Goal: Task Accomplishment & Management: Manage account settings

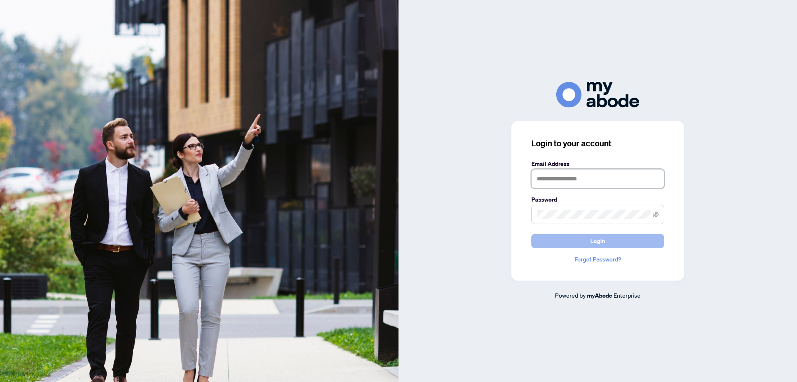
type input "**********"
click at [564, 242] on button "Login" at bounding box center [598, 241] width 133 height 14
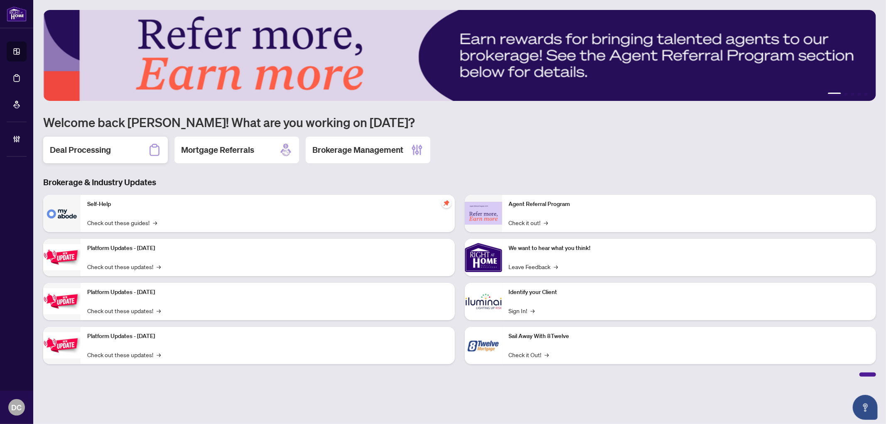
click at [109, 144] on h2 "Deal Processing" at bounding box center [80, 150] width 61 height 12
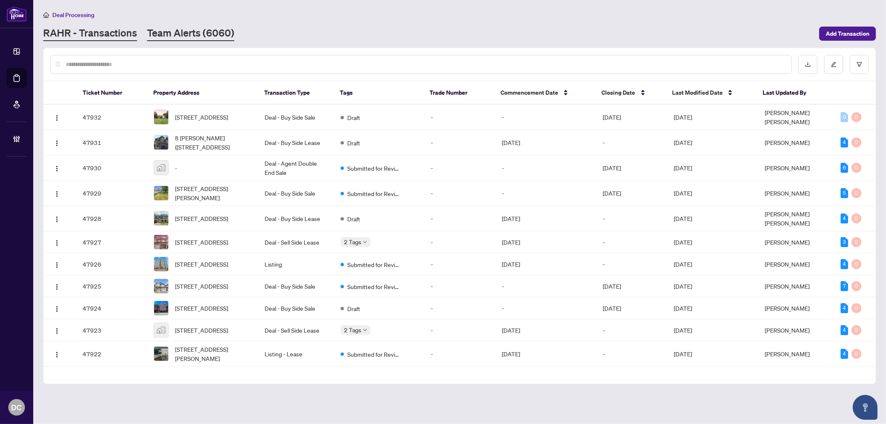
click at [196, 29] on link "Team Alerts (6060)" at bounding box center [190, 33] width 87 height 15
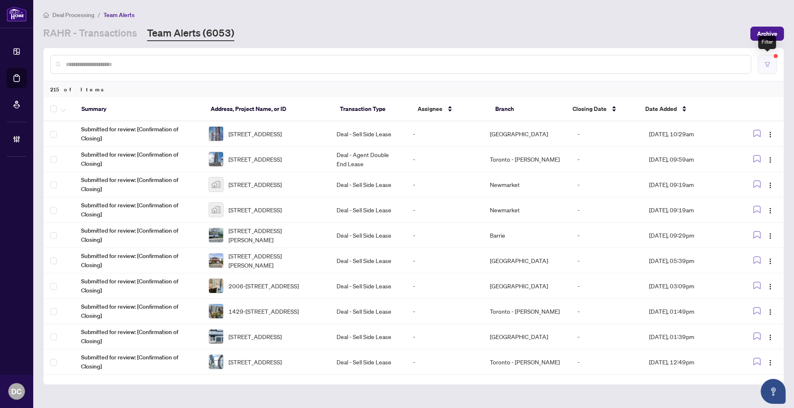
click at [772, 65] on button "button" at bounding box center [767, 64] width 19 height 19
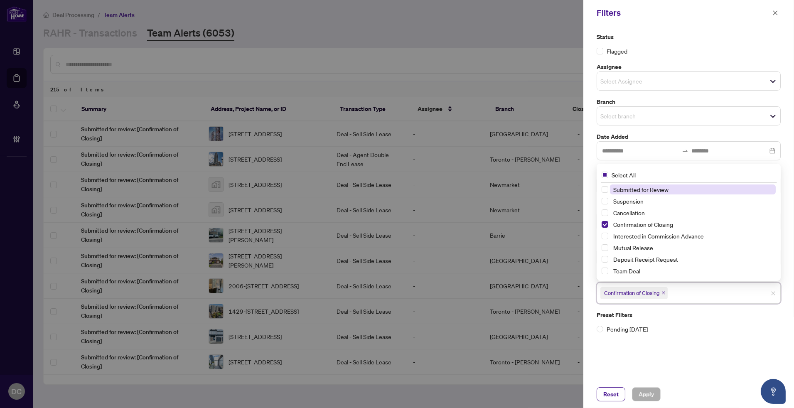
click at [696, 295] on input "search" at bounding box center [698, 293] width 58 height 10
click at [695, 296] on input "search" at bounding box center [698, 293] width 58 height 10
click at [776, 12] on icon "close" at bounding box center [775, 13] width 6 height 6
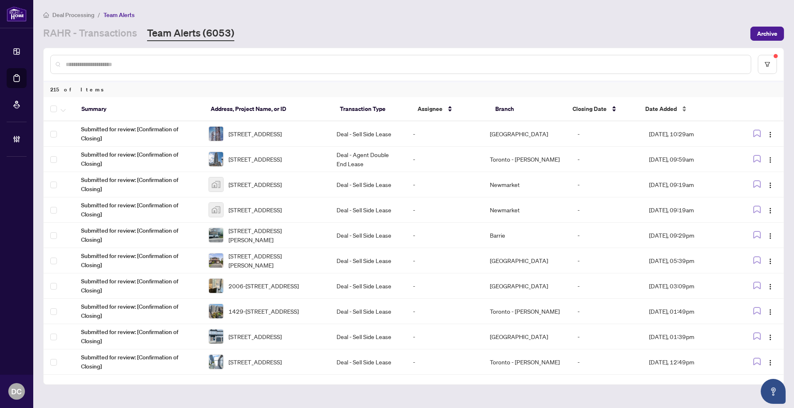
click at [665, 109] on span "Date Added" at bounding box center [661, 108] width 32 height 9
click at [666, 107] on span "Date Added" at bounding box center [661, 108] width 32 height 9
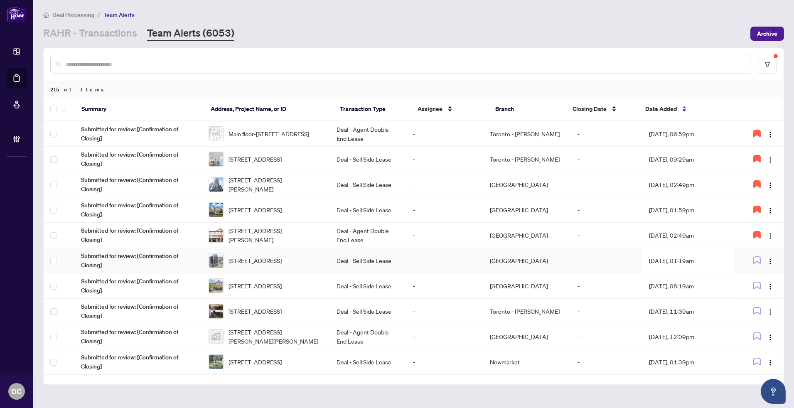
click at [703, 260] on td "Aug/03/2025, 01:19am" at bounding box center [688, 260] width 92 height 25
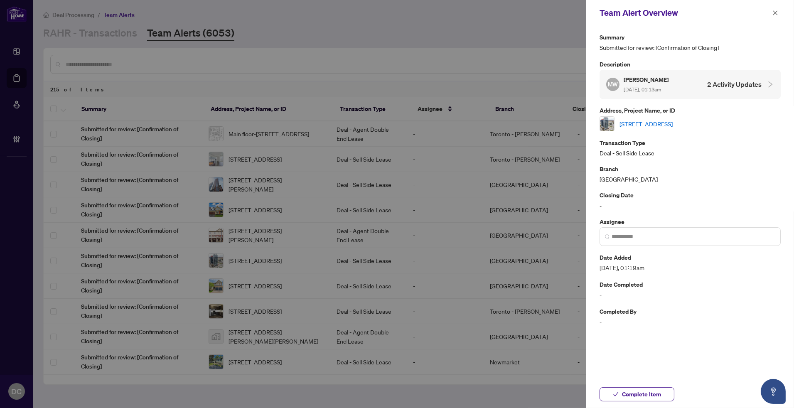
click at [672, 120] on link "1705-75 Eglinton Ave W Ave, Mississauga, Ontario L5R 0E5, Canada" at bounding box center [645, 123] width 53 height 9
click at [653, 390] on span "Complete Item" at bounding box center [641, 393] width 39 height 13
click at [778, 15] on button "button" at bounding box center [775, 13] width 11 height 10
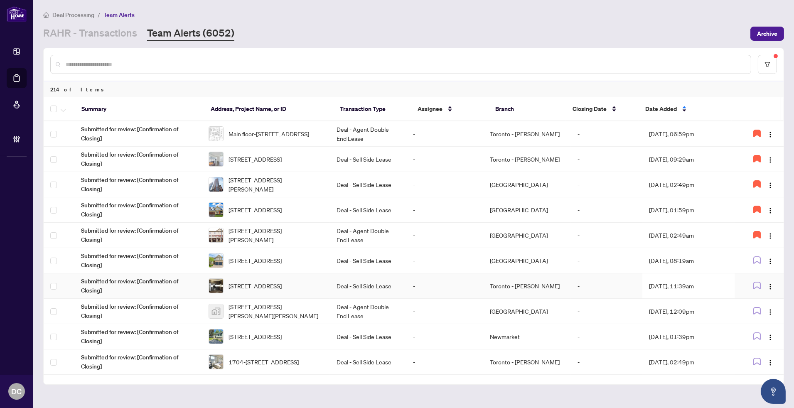
click at [657, 284] on td "Aug/03/2025, 11:39am" at bounding box center [688, 285] width 92 height 25
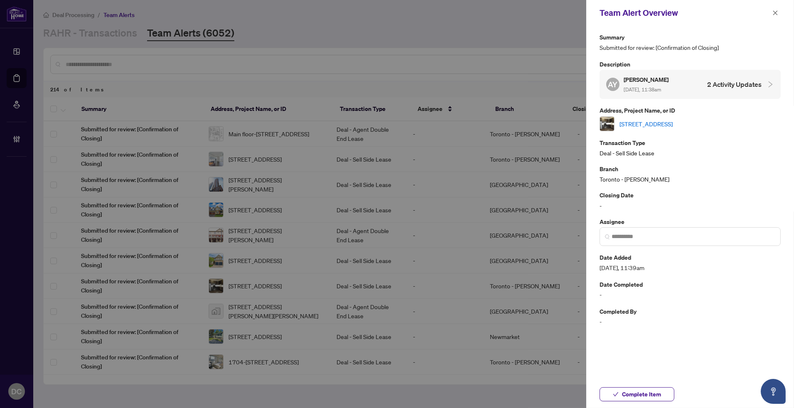
click at [672, 123] on link "806-1 Uptown Dr, Markham, Ontario L3R 5C1, Canada" at bounding box center [645, 123] width 53 height 9
click at [638, 393] on span "Complete Item" at bounding box center [641, 393] width 39 height 13
click at [775, 16] on span "button" at bounding box center [775, 12] width 6 height 13
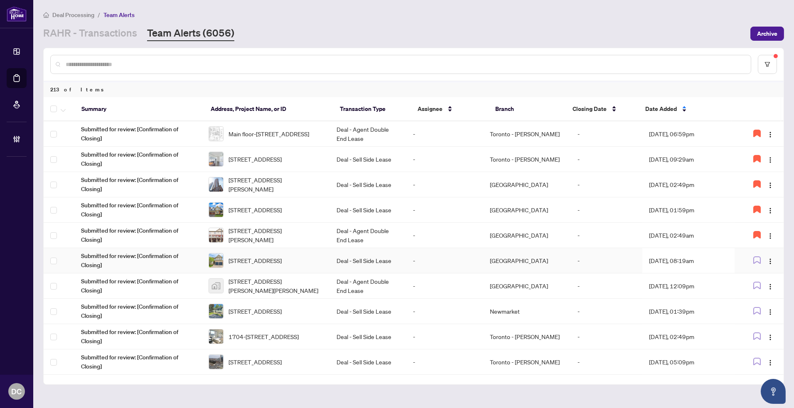
click at [675, 256] on td "Aug/03/2025, 08:19am" at bounding box center [688, 260] width 92 height 25
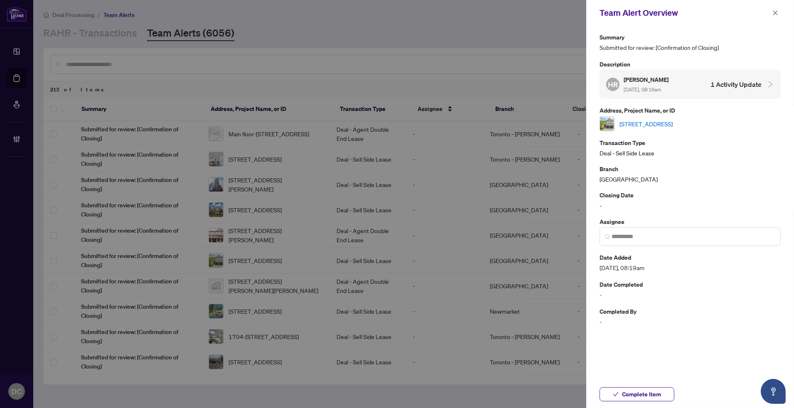
click at [691, 116] on div "2432 Lyndhurst Dr, Oakville, Ontario L6H 7V8, Canada" at bounding box center [689, 123] width 181 height 15
click at [672, 121] on link "2432 Lyndhurst Dr, Oakville, Ontario L6H 7V8, Canada" at bounding box center [645, 123] width 53 height 9
click at [638, 393] on span "Complete Item" at bounding box center [641, 393] width 39 height 13
click at [775, 14] on icon "close" at bounding box center [775, 13] width 6 height 6
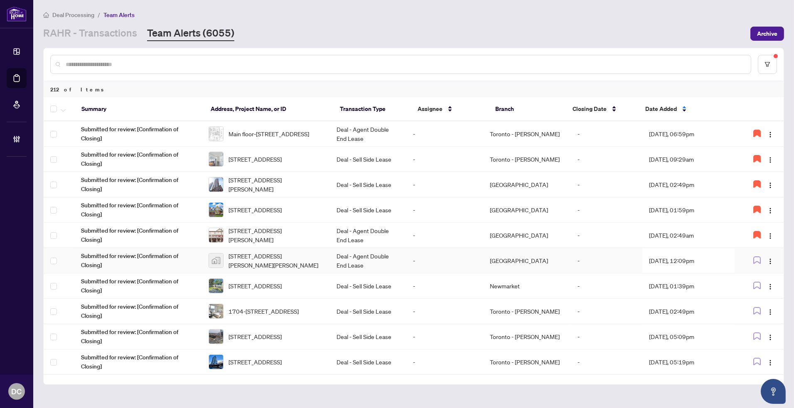
click at [642, 262] on td "Aug/03/2025, 12:09pm" at bounding box center [688, 260] width 92 height 25
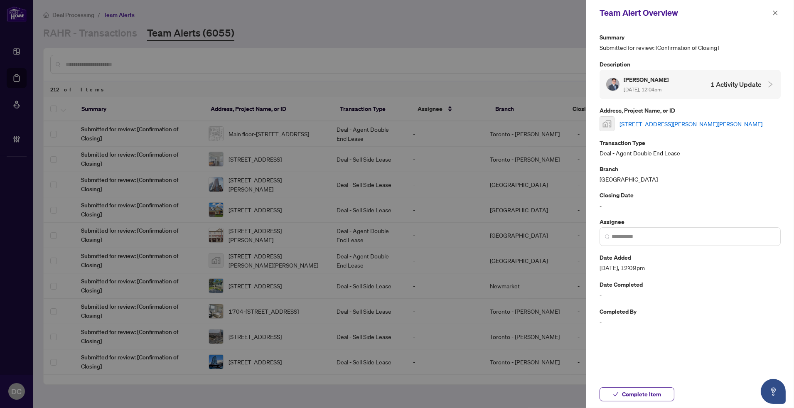
click at [687, 123] on link "600 Upper Horning Road, Hamilton, ON, Canada" at bounding box center [690, 123] width 143 height 9
click at [649, 392] on span "Complete Item" at bounding box center [641, 393] width 39 height 13
drag, startPoint x: 778, startPoint y: 12, endPoint x: 724, endPoint y: 38, distance: 59.3
click at [778, 12] on button "button" at bounding box center [775, 13] width 11 height 10
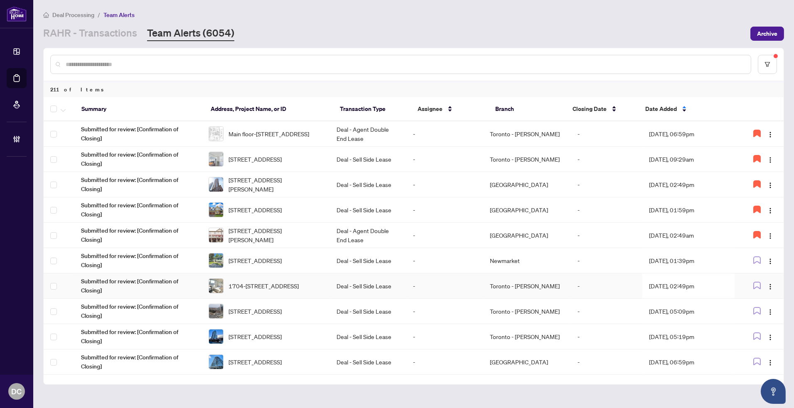
click at [652, 279] on td "Aug/03/2025, 02:49pm" at bounding box center [688, 285] width 92 height 25
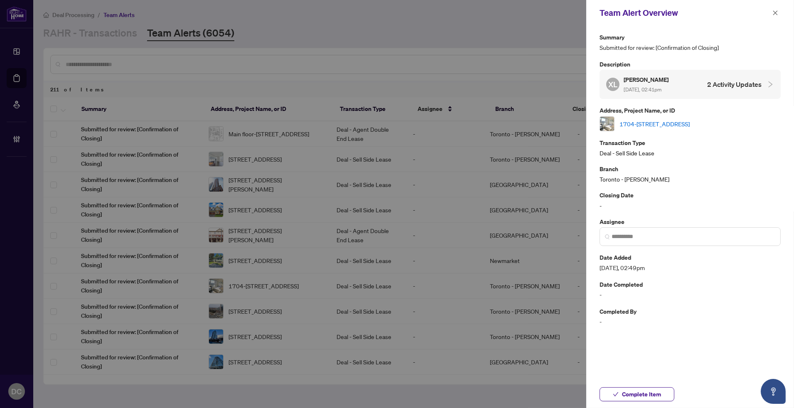
click at [689, 125] on link "1704-909 Bay St, Toronto, Ontario M5S 3G2, Canada" at bounding box center [654, 123] width 70 height 9
click at [660, 391] on span "Complete Item" at bounding box center [641, 393] width 39 height 13
click at [776, 12] on icon "close" at bounding box center [775, 13] width 6 height 6
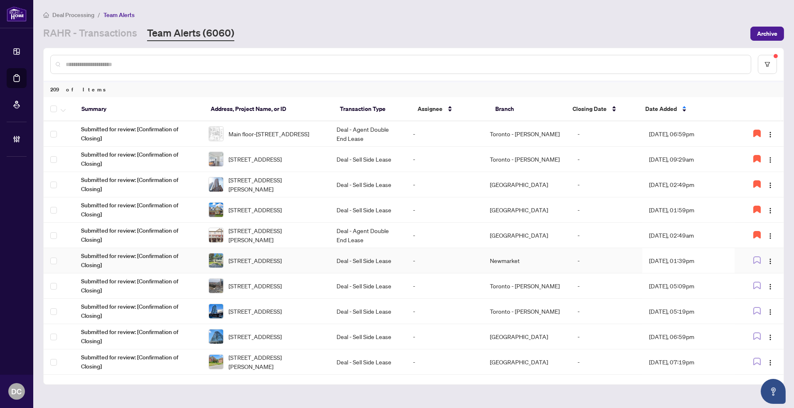
click at [679, 254] on td "Aug/03/2025, 01:39pm" at bounding box center [688, 260] width 92 height 25
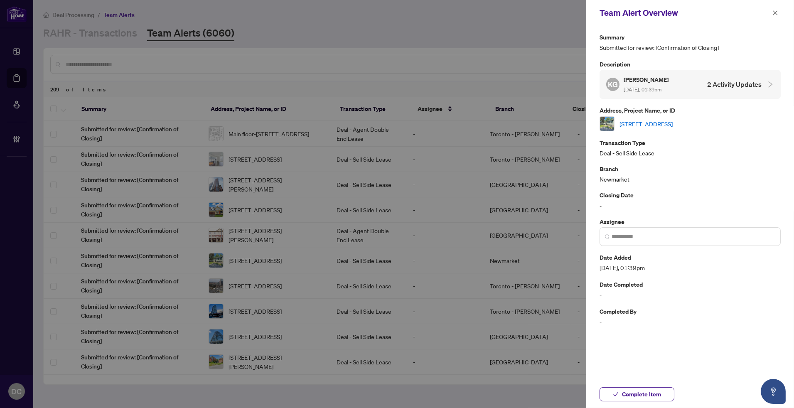
click at [672, 120] on link "[STREET_ADDRESS]" at bounding box center [645, 123] width 53 height 9
click at [633, 393] on span "Complete Item" at bounding box center [641, 393] width 39 height 13
click at [775, 15] on icon "close" at bounding box center [775, 13] width 6 height 6
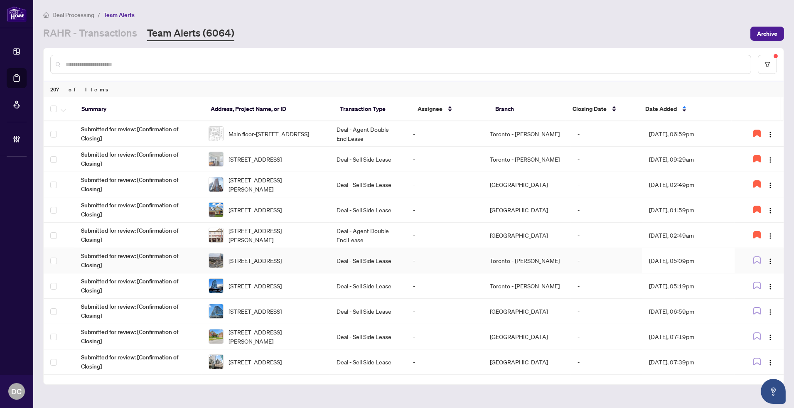
click at [709, 262] on td "Aug/03/2025, 05:09pm" at bounding box center [688, 260] width 92 height 25
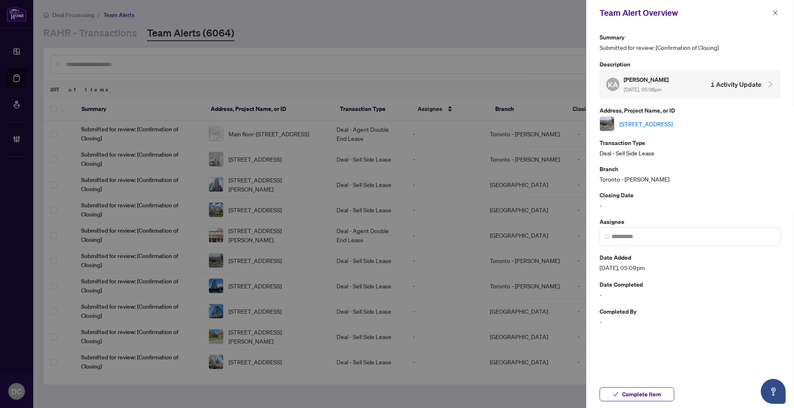
click at [672, 124] on link "Ph106-18 Hollywood Ave, Toronto, Ontario M2N 6P5, Canada" at bounding box center [645, 123] width 53 height 9
drag, startPoint x: 774, startPoint y: 13, endPoint x: 678, endPoint y: 1, distance: 97.1
click at [773, 12] on icon "close" at bounding box center [775, 13] width 6 height 6
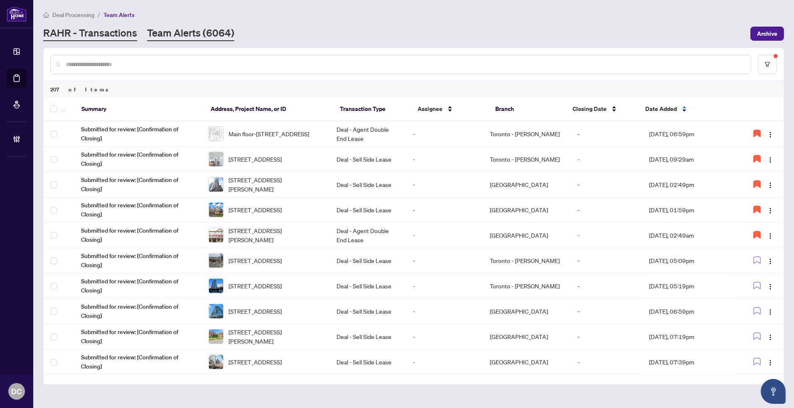
click at [130, 34] on link "RAHR - Transactions" at bounding box center [90, 33] width 94 height 15
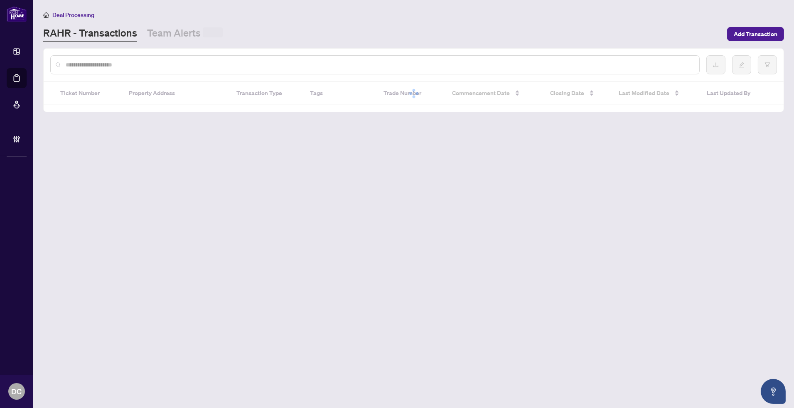
click at [140, 66] on input "text" at bounding box center [379, 64] width 627 height 9
paste input "*******"
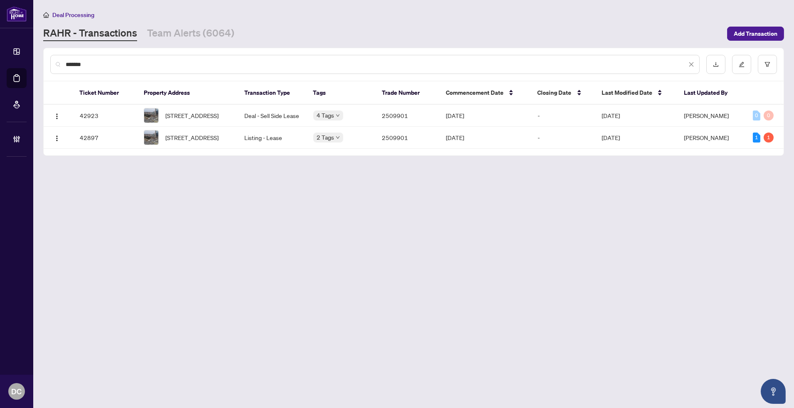
drag, startPoint x: 145, startPoint y: 63, endPoint x: 23, endPoint y: 55, distance: 121.5
click at [23, 55] on div "Dashboard Deal Processing Mortgage Referrals Brokerage Management DC Dawn Chan …" at bounding box center [397, 204] width 794 height 408
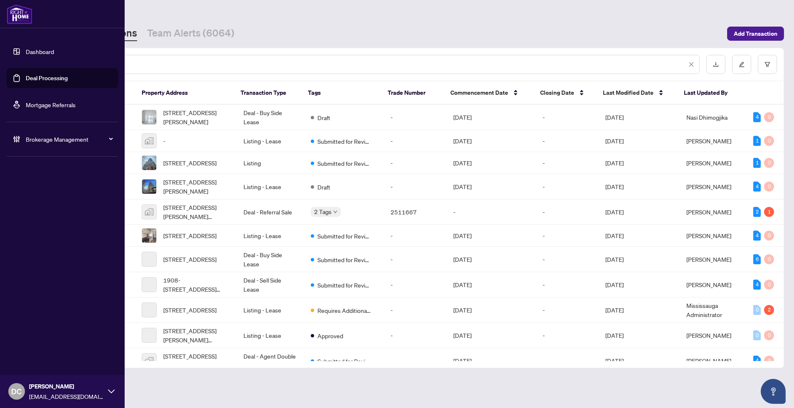
type input "*******"
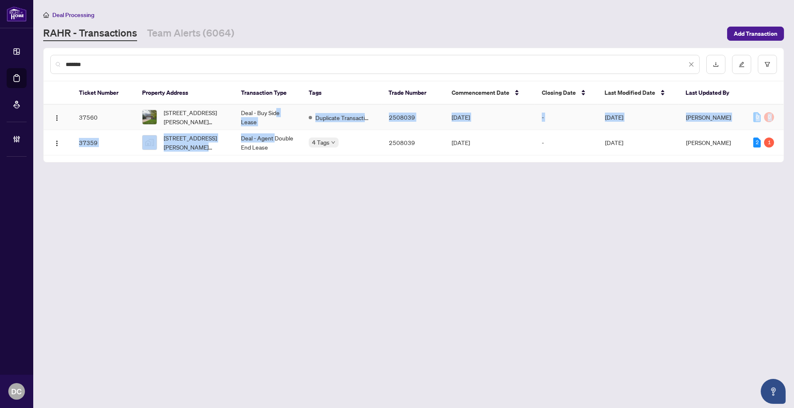
drag, startPoint x: 277, startPoint y: 112, endPoint x: 275, endPoint y: 140, distance: 28.3
click at [275, 140] on tbody "37560 600 Upper Horning Rd, Hamilton, Ontario L9C 7P9, Canada Deal - Buy Side L…" at bounding box center [414, 130] width 740 height 51
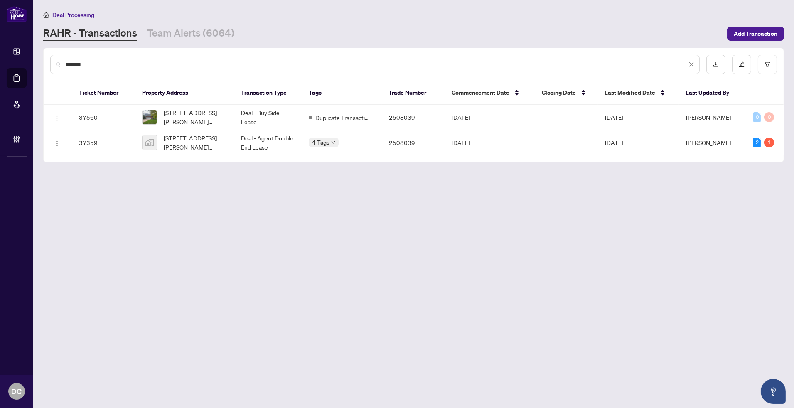
click at [255, 186] on main "Deal Processing RAHR - Transactions Team Alerts (6064) Add Transaction ******* …" at bounding box center [413, 204] width 760 height 408
click at [274, 145] on td "Deal - Agent Double End Lease" at bounding box center [268, 142] width 68 height 25
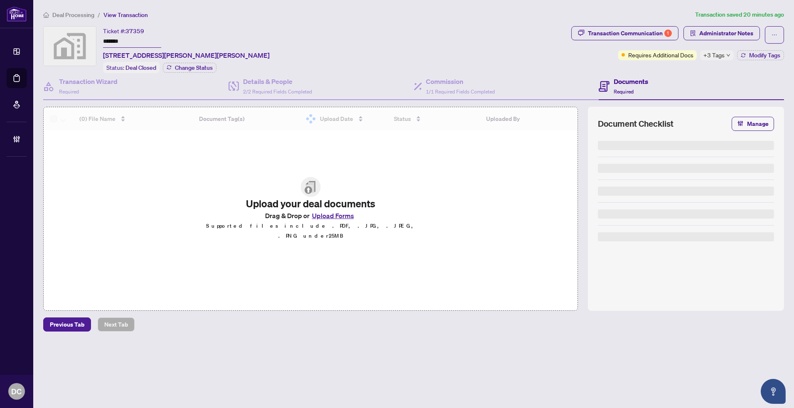
click at [711, 56] on span "+3 Tags" at bounding box center [713, 55] width 21 height 10
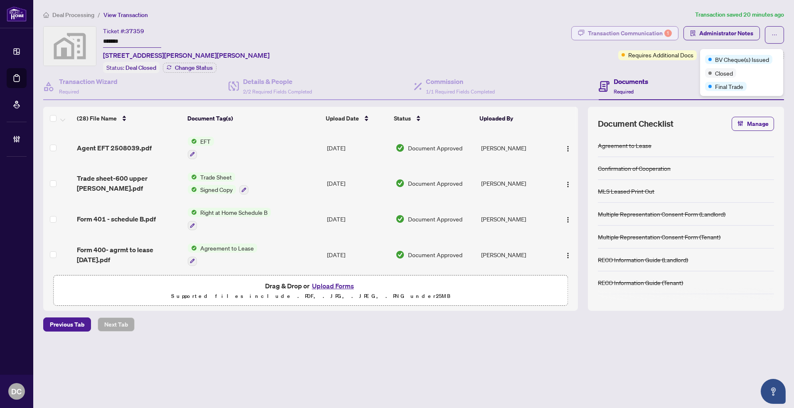
click at [647, 30] on div "Transaction Communication 1" at bounding box center [630, 33] width 84 height 13
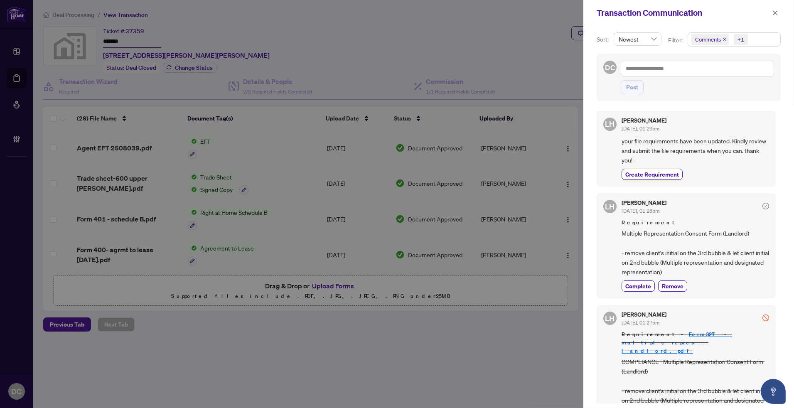
click at [767, 39] on span "Comments +1" at bounding box center [734, 39] width 92 height 13
click at [725, 84] on span "Requirements" at bounding box center [722, 85] width 37 height 7
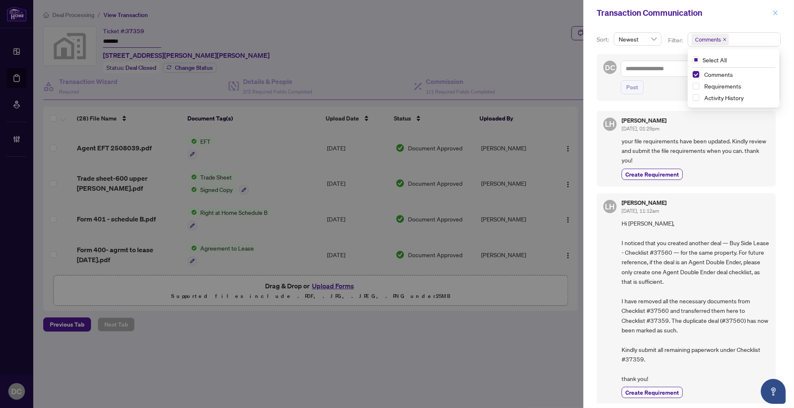
click at [772, 11] on icon "close" at bounding box center [775, 13] width 6 height 6
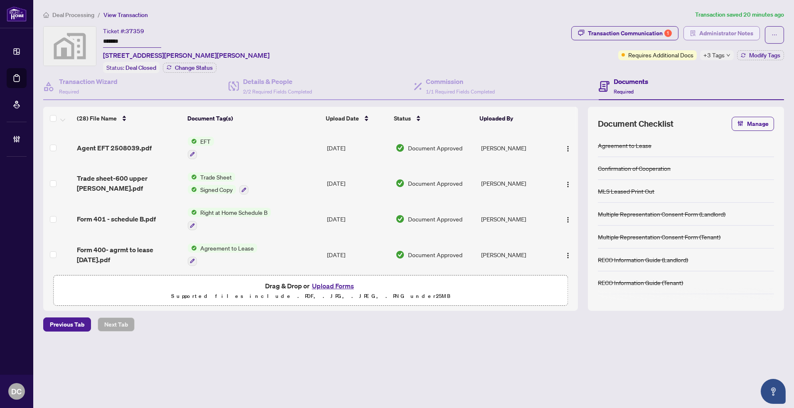
click at [716, 34] on span "Administrator Notes" at bounding box center [726, 33] width 54 height 13
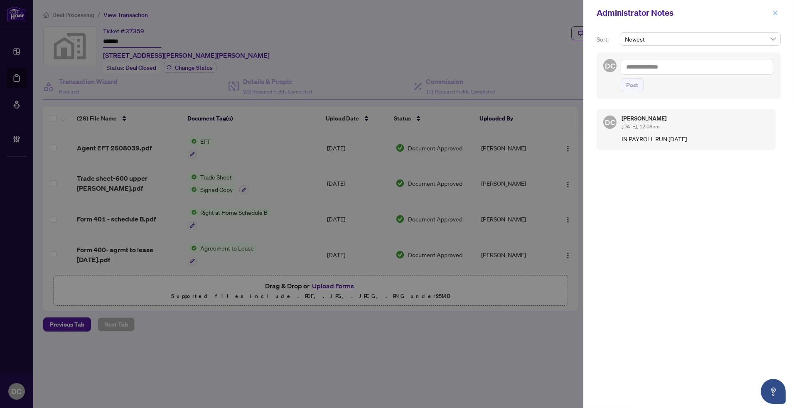
click at [775, 15] on icon "close" at bounding box center [775, 13] width 6 height 6
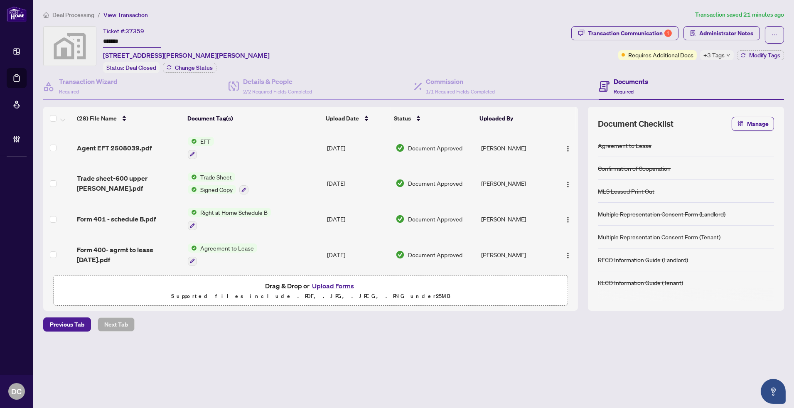
click at [86, 15] on span "Deal Processing" at bounding box center [73, 14] width 42 height 7
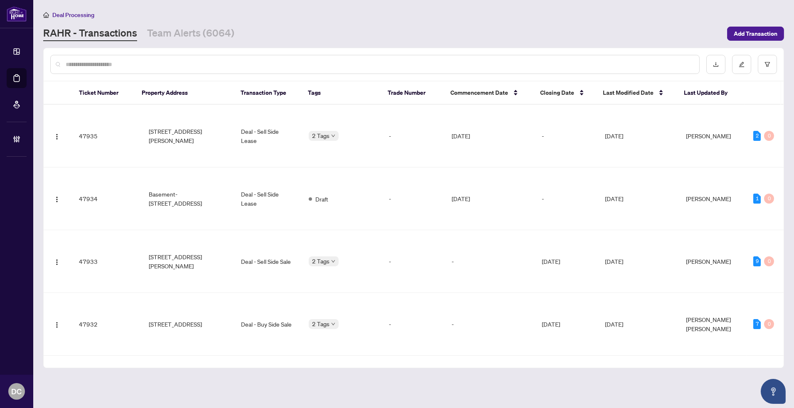
click at [194, 61] on input "text" at bounding box center [379, 64] width 627 height 9
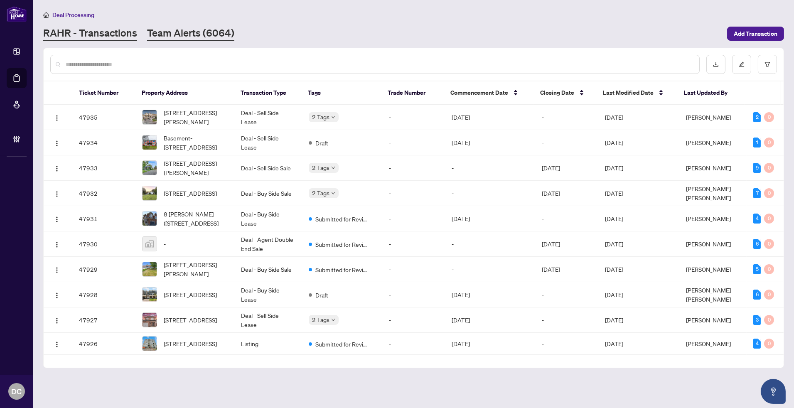
click at [194, 35] on link "Team Alerts (6064)" at bounding box center [190, 33] width 87 height 15
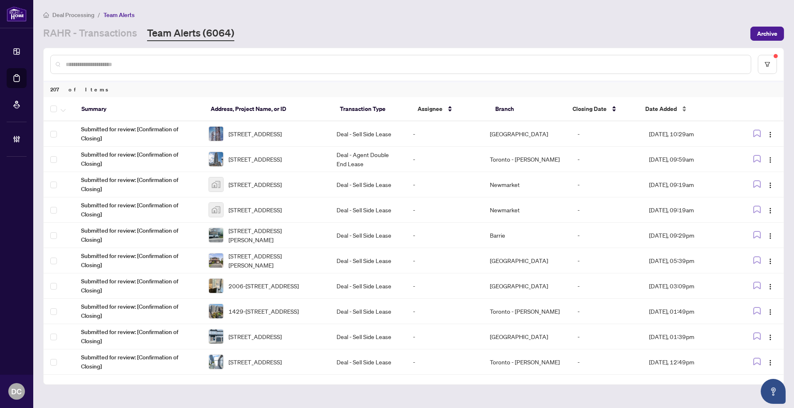
click at [653, 113] on div "Date Added" at bounding box center [685, 108] width 80 height 9
click at [674, 107] on span "Date Added" at bounding box center [661, 108] width 32 height 9
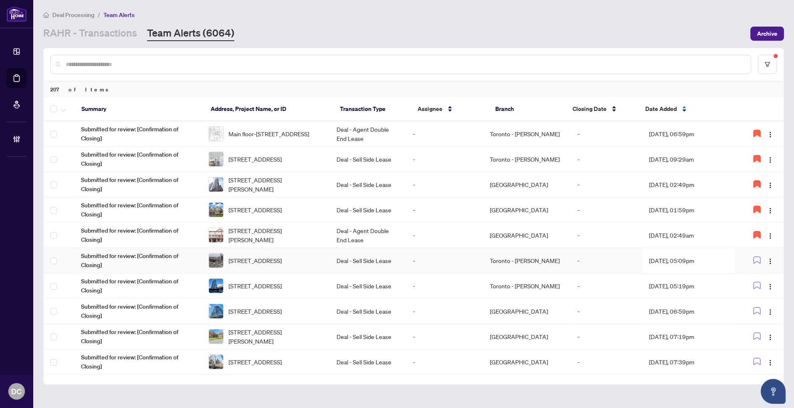
click at [682, 254] on td "[DATE], 05:09pm" at bounding box center [688, 260] width 92 height 25
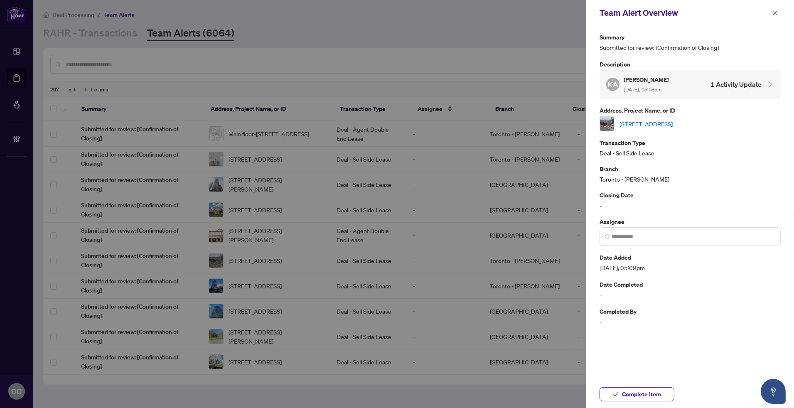
click at [672, 125] on link "[STREET_ADDRESS]" at bounding box center [645, 123] width 53 height 9
click at [643, 392] on span "Complete Item" at bounding box center [641, 393] width 39 height 13
click at [775, 14] on icon "close" at bounding box center [775, 12] width 5 height 5
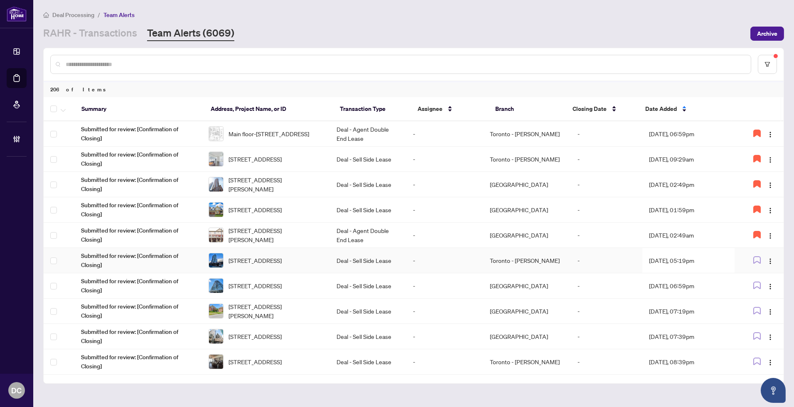
click at [696, 261] on td "[DATE], 05:19pm" at bounding box center [688, 260] width 92 height 25
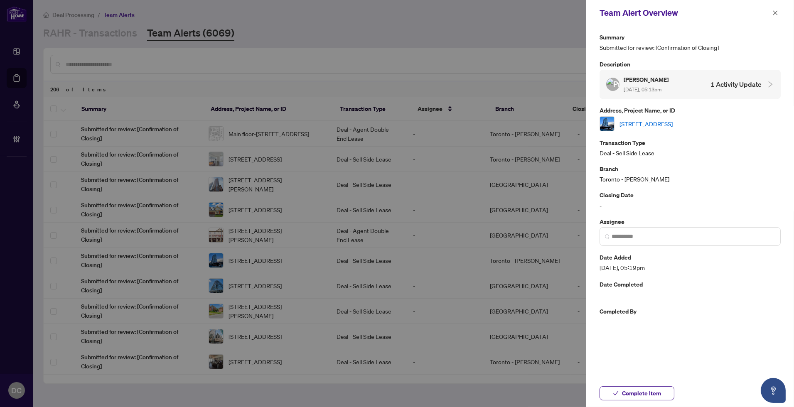
click at [672, 122] on link "518-286 Main St, Toronto, Ontario M4C 4X4, Canada" at bounding box center [645, 123] width 53 height 9
click at [654, 121] on link "518-286 Main St, Toronto, Ontario M4C 4X4, Canada" at bounding box center [645, 123] width 53 height 9
click at [662, 393] on button "Complete Item" at bounding box center [636, 393] width 75 height 14
click at [677, 360] on div "Team Alert Overview Summary Submitted for review: [Confirmation of Closing] Des…" at bounding box center [690, 203] width 208 height 407
click at [778, 15] on button "button" at bounding box center [775, 13] width 11 height 10
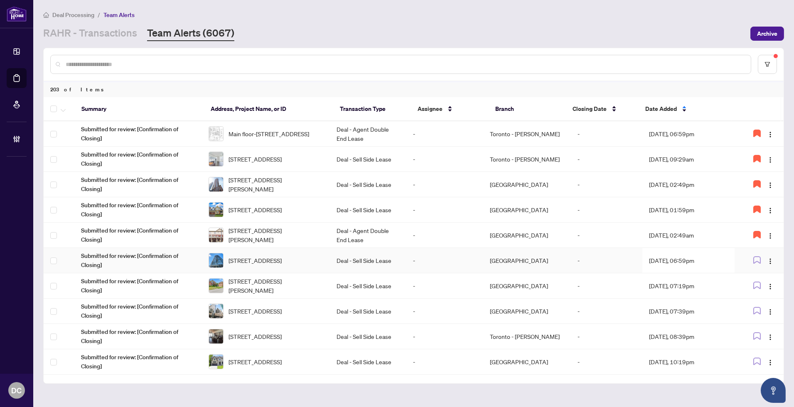
click at [711, 257] on td "Aug/03/2025, 06:59pm" at bounding box center [688, 260] width 92 height 25
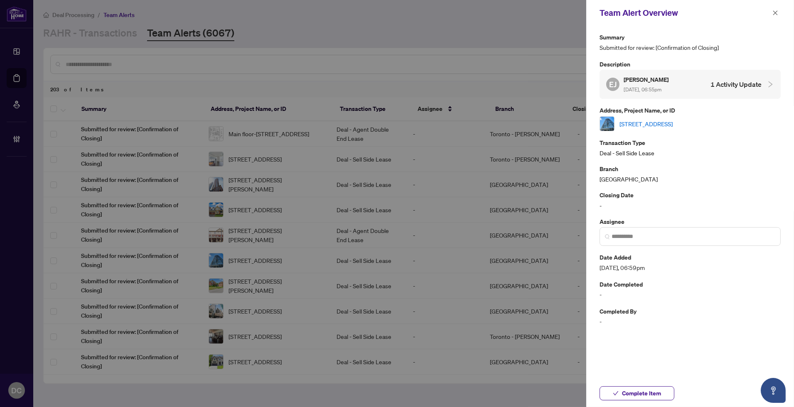
click at [672, 123] on link "2303-15 Windermere Ave, Toronto, Ontario M6S 5A2, Canada" at bounding box center [645, 123] width 53 height 9
click at [629, 397] on span "Complete Item" at bounding box center [641, 393] width 39 height 13
click at [775, 15] on icon "close" at bounding box center [775, 13] width 6 height 6
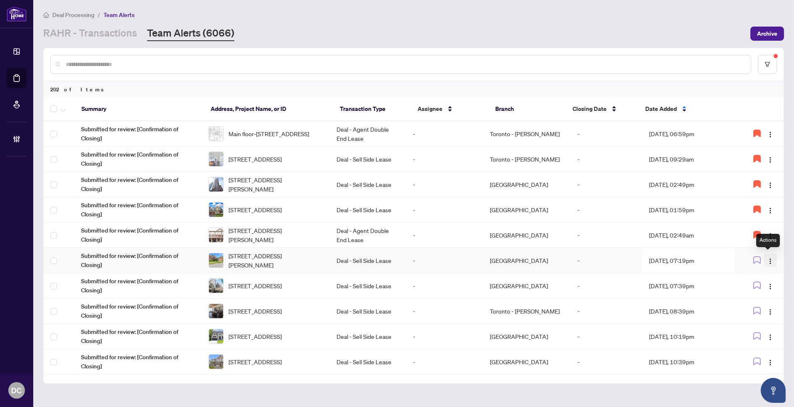
click at [767, 260] on img "button" at bounding box center [770, 261] width 7 height 7
click at [687, 263] on td "Aug/03/2025, 07:19pm" at bounding box center [688, 260] width 92 height 25
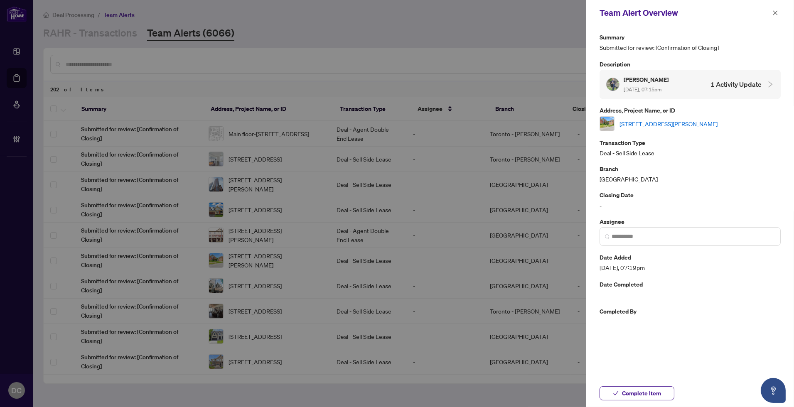
click at [694, 125] on link "1-774 4th Ave, Owen Sound, Ontario N4K 2N6, Canada" at bounding box center [668, 123] width 98 height 9
click at [658, 388] on span "Complete Item" at bounding box center [641, 393] width 39 height 13
click at [775, 13] on icon "close" at bounding box center [775, 12] width 5 height 5
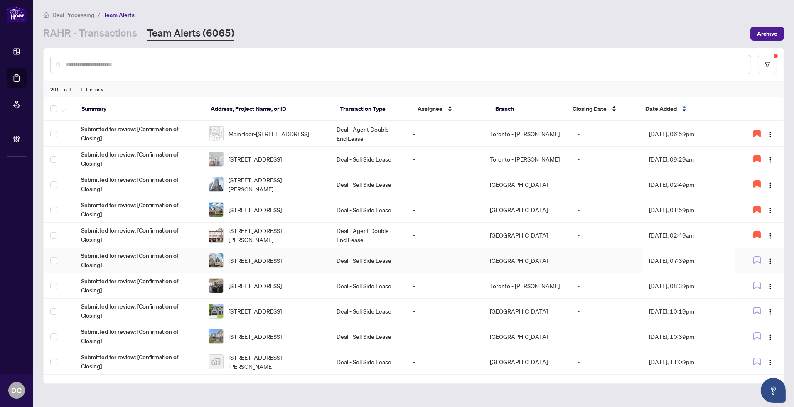
click at [718, 259] on td "Aug/03/2025, 07:39pm" at bounding box center [688, 260] width 92 height 25
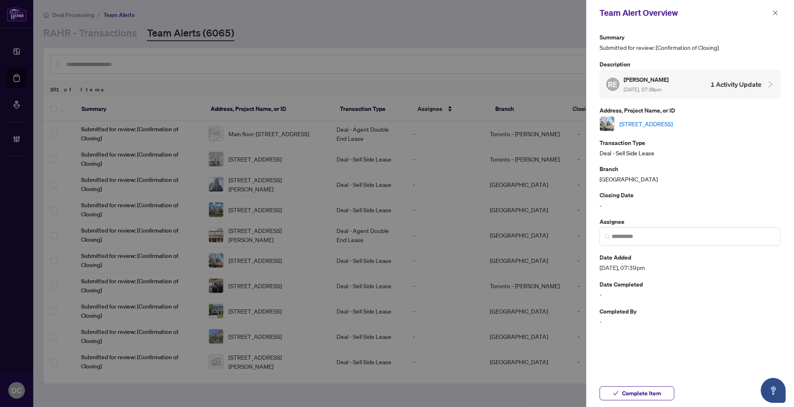
click at [672, 125] on link "4111-210 Victoria St, Toronto, Ontario M5B 2R3, Canada" at bounding box center [645, 123] width 53 height 9
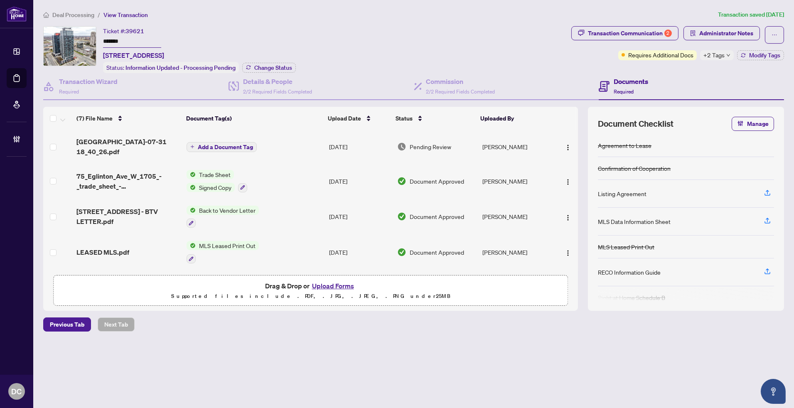
drag, startPoint x: 150, startPoint y: 43, endPoint x: 89, endPoint y: 42, distance: 61.1
click at [89, 42] on div "Ticket #: 39621 ******* 1705-75 Eglinton Ave W Ave, Mississauga, Ontario L5R 0E…" at bounding box center [305, 49] width 525 height 47
click at [269, 69] on span "Change Status" at bounding box center [273, 68] width 38 height 6
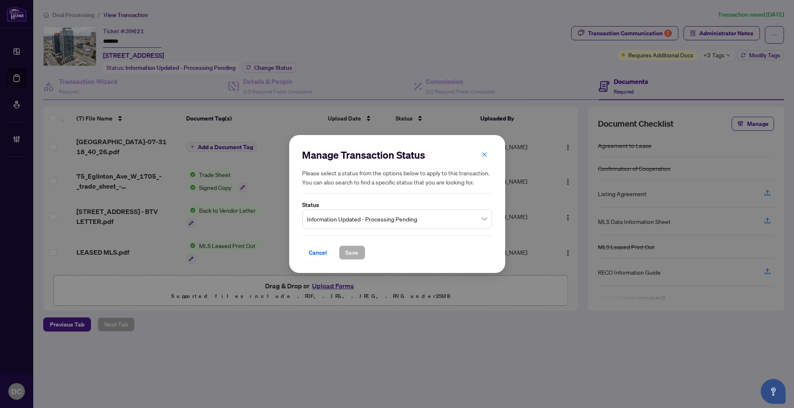
click at [443, 215] on span "Information Updated - Processing Pending" at bounding box center [396, 219] width 179 height 16
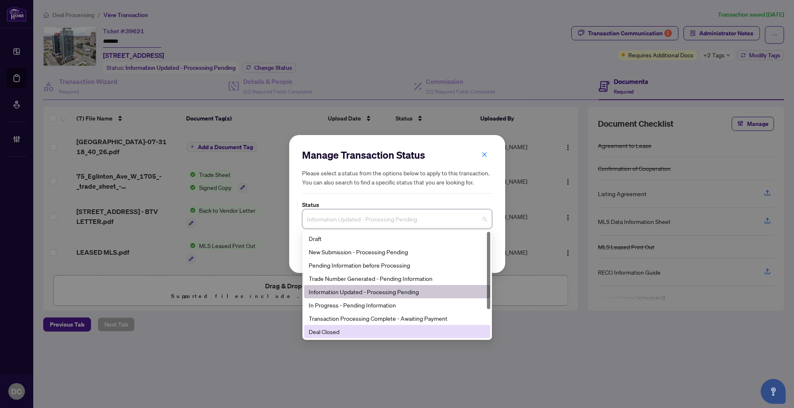
click at [390, 335] on div "Deal Closed" at bounding box center [397, 331] width 176 height 9
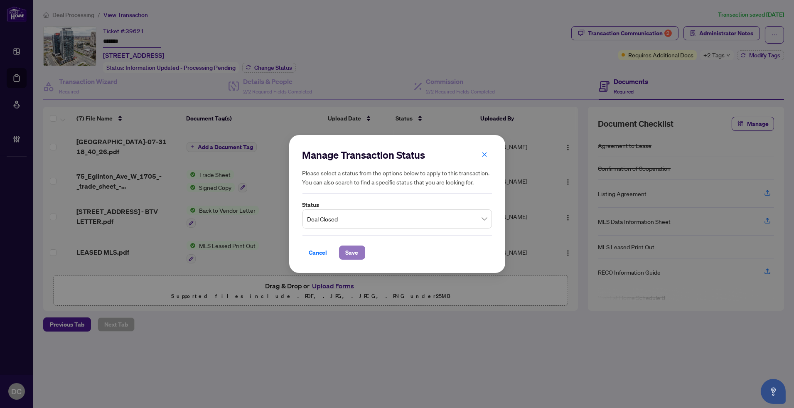
click at [348, 247] on span "Save" at bounding box center [352, 252] width 13 height 13
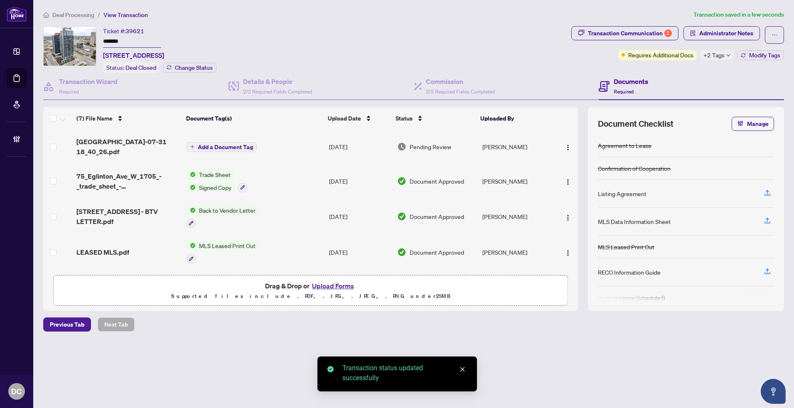
click at [721, 51] on span "+2 Tags" at bounding box center [713, 55] width 21 height 10
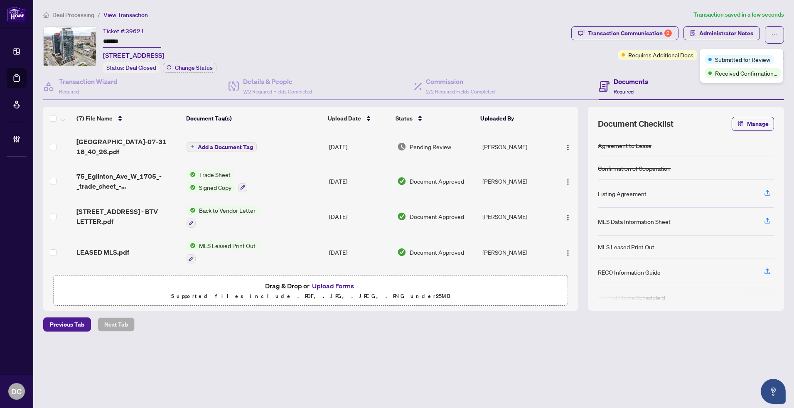
click at [675, 64] on div "Transaction Communication 2 Administrator Notes Requires Additional Docs +2 Tag…" at bounding box center [677, 49] width 216 height 47
click at [744, 51] on button "Modify Tags" at bounding box center [760, 55] width 47 height 10
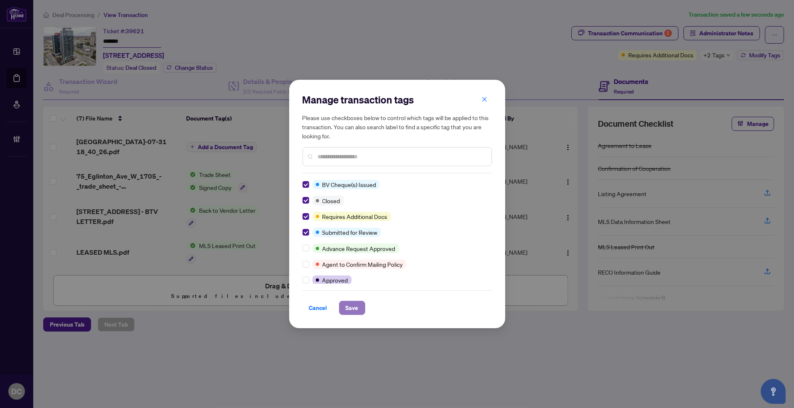
click at [358, 309] on button "Save" at bounding box center [352, 308] width 26 height 14
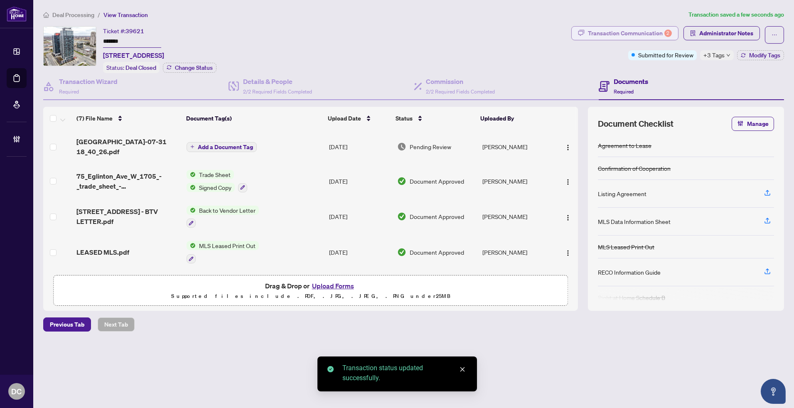
click at [642, 33] on div "Transaction Communication 2" at bounding box center [630, 33] width 84 height 13
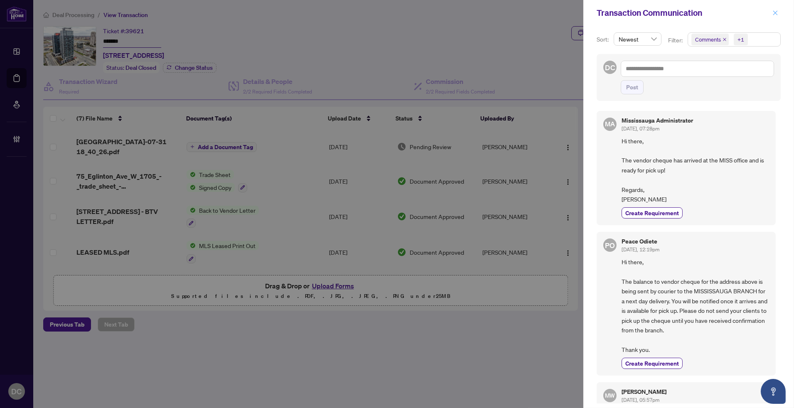
click at [775, 13] on icon "close" at bounding box center [775, 12] width 5 height 5
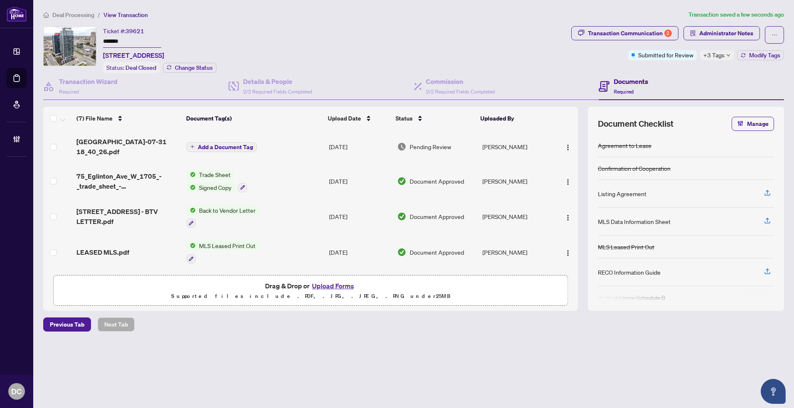
click at [728, 54] on icon "down" at bounding box center [727, 55] width 3 height 2
click at [669, 67] on div "Transaction Communication 2 Administrator Notes Submitted for Review +3 Tags Mo…" at bounding box center [677, 49] width 216 height 47
click at [637, 33] on div "Transaction Communication 2" at bounding box center [630, 33] width 84 height 13
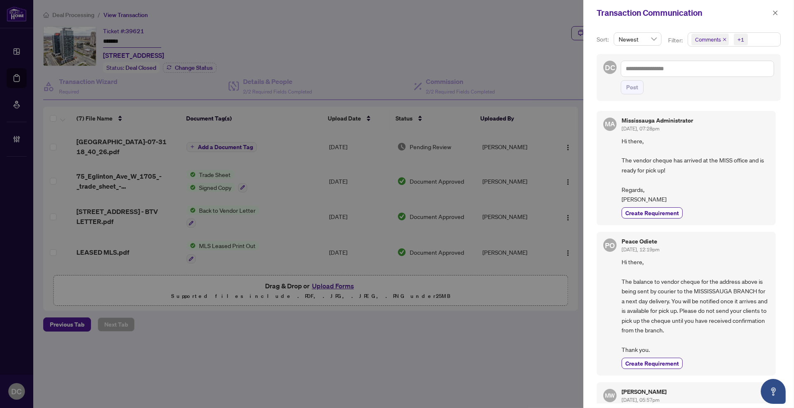
click at [772, 42] on span "Comments +1" at bounding box center [734, 39] width 92 height 13
click at [728, 74] on span "Comments" at bounding box center [718, 74] width 29 height 7
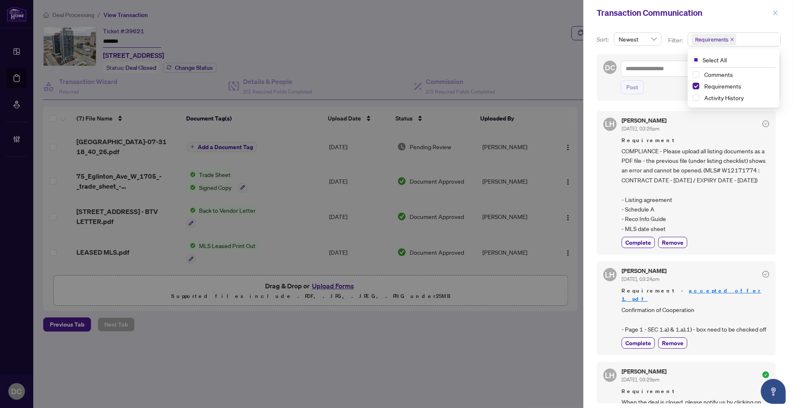
click at [774, 11] on icon "close" at bounding box center [775, 13] width 6 height 6
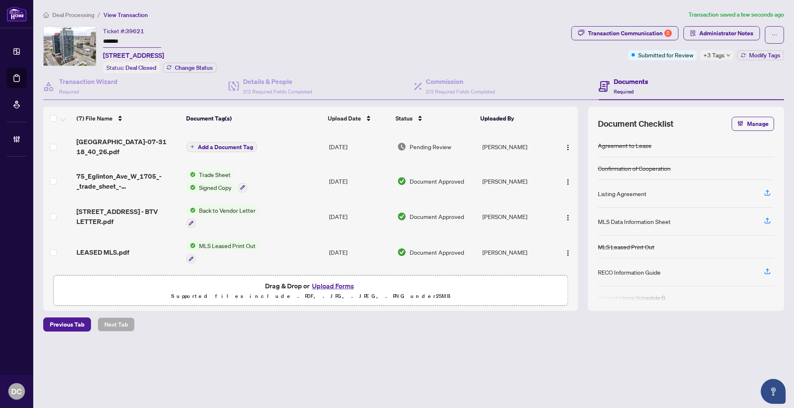
drag, startPoint x: 145, startPoint y: 37, endPoint x: 101, endPoint y: 39, distance: 44.1
click at [101, 39] on div "Ticket #: 39621 ******* 1705-75 Eglinton Ave W Ave, Mississauga, Ontario L5R 0E…" at bounding box center [305, 49] width 525 height 47
click at [80, 13] on span "Deal Processing" at bounding box center [73, 14] width 42 height 7
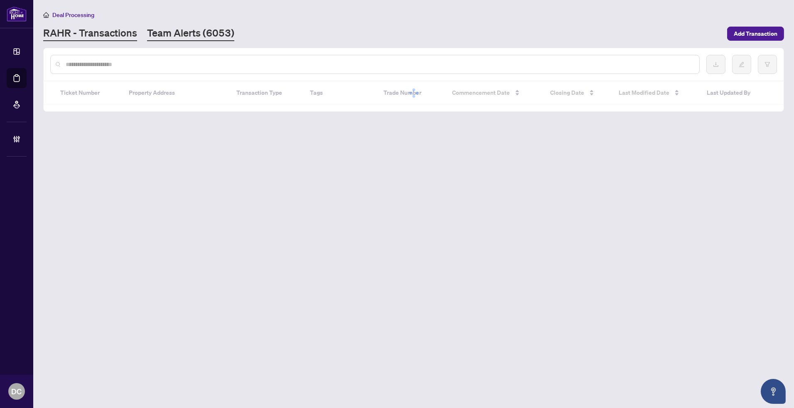
click at [181, 32] on link "Team Alerts (6053)" at bounding box center [190, 33] width 87 height 15
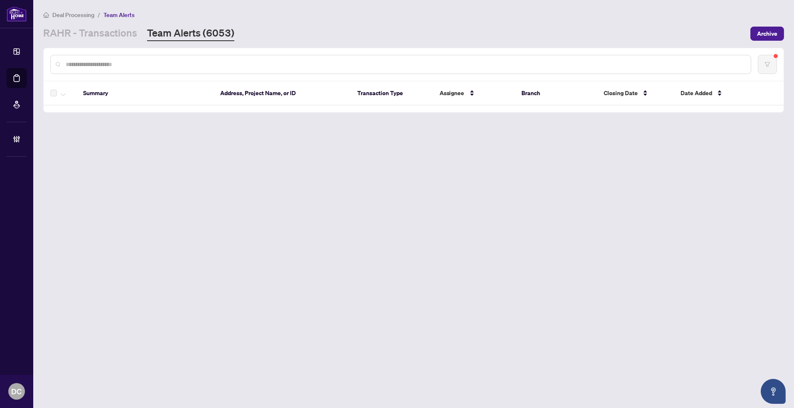
click at [185, 64] on input "text" at bounding box center [405, 64] width 678 height 9
paste input "*******"
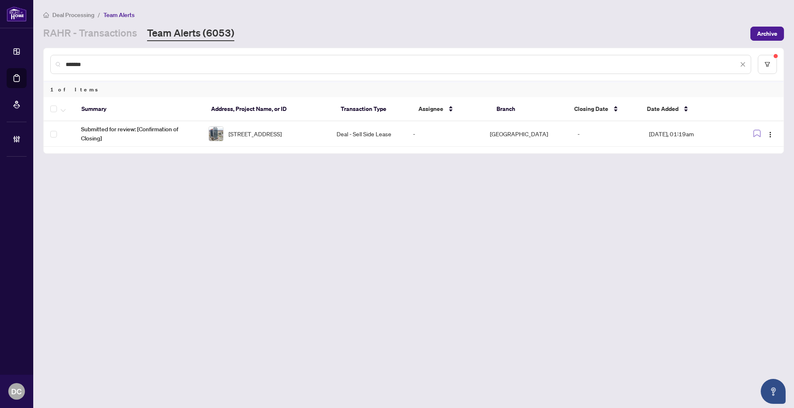
drag, startPoint x: 107, startPoint y: 63, endPoint x: 37, endPoint y: 60, distance: 69.8
click at [37, 60] on main "Deal Processing / Team Alerts RAHR - Transactions Team Alerts (6053) Archive **…" at bounding box center [413, 204] width 760 height 408
paste input "text"
drag, startPoint x: 121, startPoint y: 62, endPoint x: 51, endPoint y: 55, distance: 70.5
click at [51, 55] on div "*******" at bounding box center [400, 64] width 701 height 19
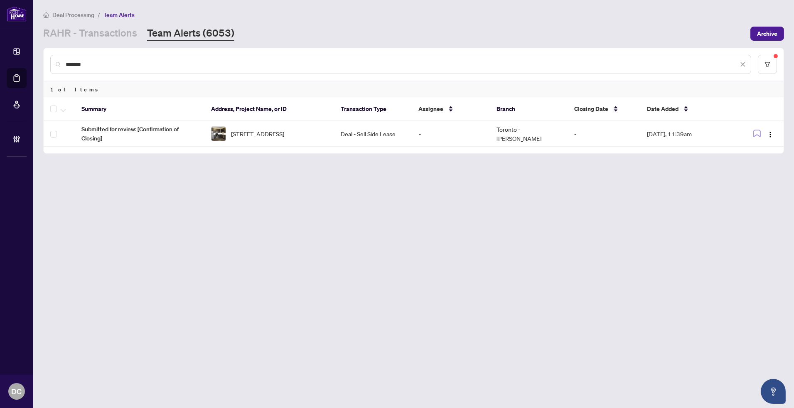
paste input "text"
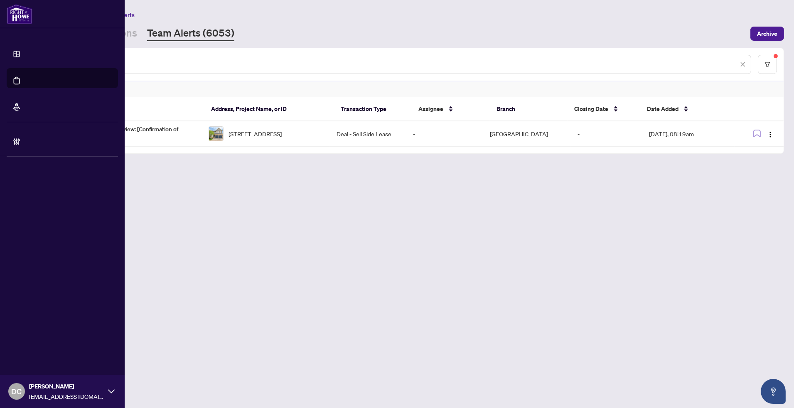
drag, startPoint x: 121, startPoint y: 65, endPoint x: 22, endPoint y: 56, distance: 99.6
click at [22, 56] on div "Dashboard Deal Processing Mortgage Referrals Brokerage Management DC Dawn Chan …" at bounding box center [397, 204] width 794 height 408
paste input "text"
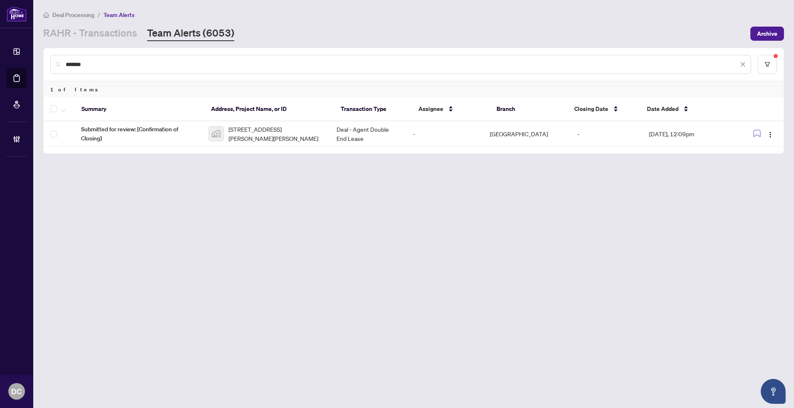
click at [150, 61] on input "*******" at bounding box center [402, 64] width 672 height 9
drag, startPoint x: 100, startPoint y: 66, endPoint x: 46, endPoint y: 63, distance: 54.5
click at [46, 63] on div "*******" at bounding box center [414, 64] width 740 height 32
paste input "text"
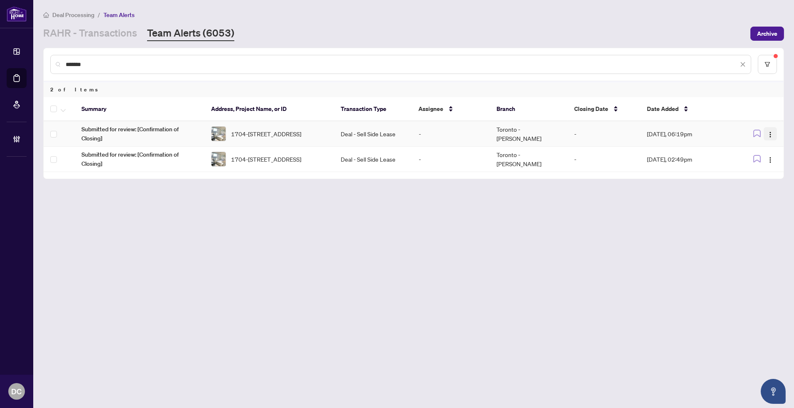
click at [770, 131] on img "button" at bounding box center [770, 134] width 7 height 7
click at [763, 175] on span "Complete Item" at bounding box center [750, 174] width 39 height 9
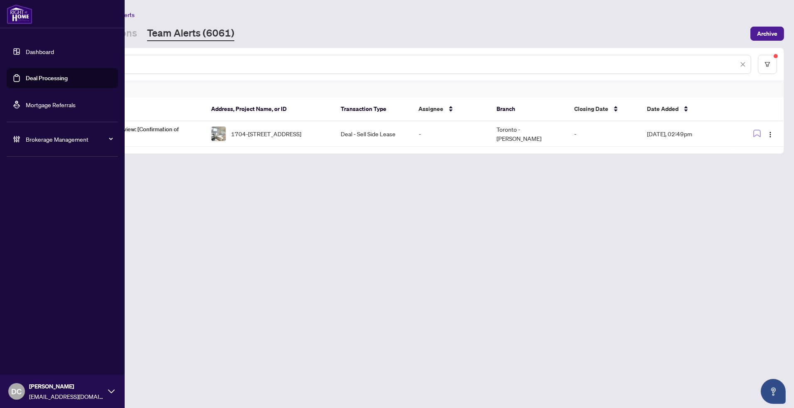
drag, startPoint x: 196, startPoint y: 67, endPoint x: 19, endPoint y: 67, distance: 176.9
click at [19, 67] on div "Dashboard Deal Processing Mortgage Referrals Brokerage Management DC Dawn Chan …" at bounding box center [397, 204] width 794 height 408
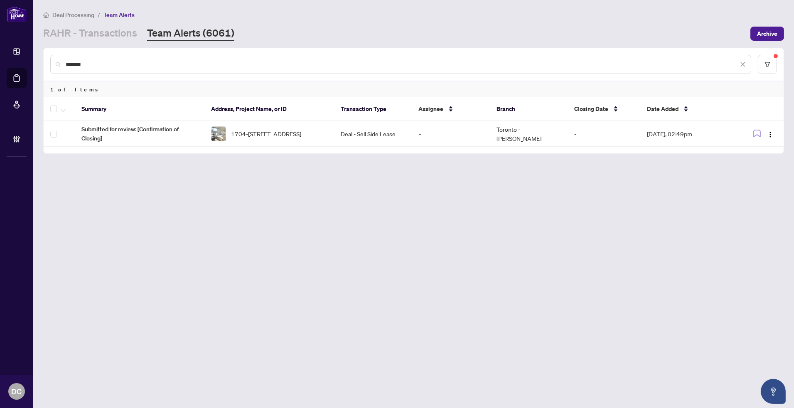
drag, startPoint x: 103, startPoint y: 61, endPoint x: 35, endPoint y: 60, distance: 68.1
click at [35, 60] on main "Deal Processing / Team Alerts RAHR - Transactions Team Alerts (6061) Archive **…" at bounding box center [413, 204] width 760 height 408
paste input "text"
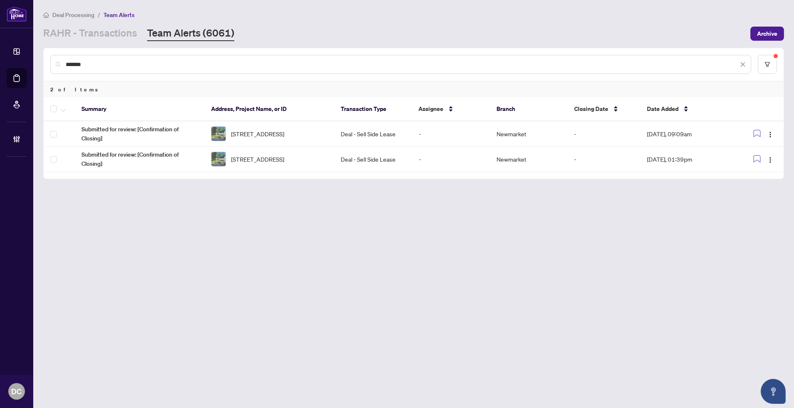
type input "*******"
click at [770, 132] on img "button" at bounding box center [770, 134] width 7 height 7
click at [771, 175] on li "Complete Item" at bounding box center [750, 174] width 49 height 13
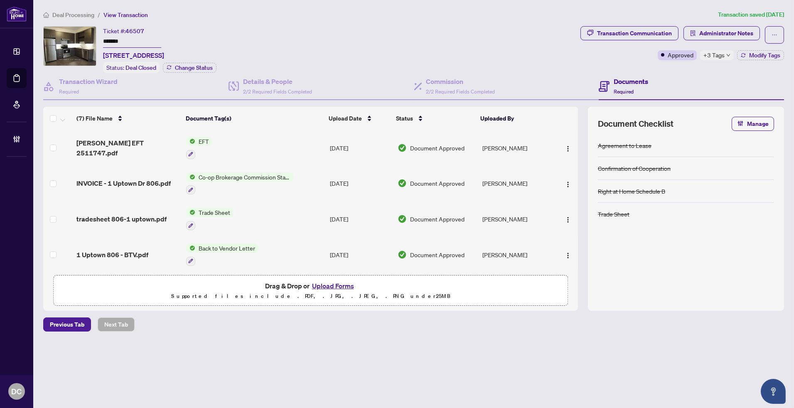
drag, startPoint x: 129, startPoint y: 39, endPoint x: 93, endPoint y: 38, distance: 36.2
click at [93, 38] on div "Ticket #: 46507 ******* 806-1 Uptown Dr, Markham, Ontario L3R 5C1, Canada Statu…" at bounding box center [310, 49] width 534 height 47
click at [724, 55] on div "+3 Tags" at bounding box center [717, 55] width 34 height 10
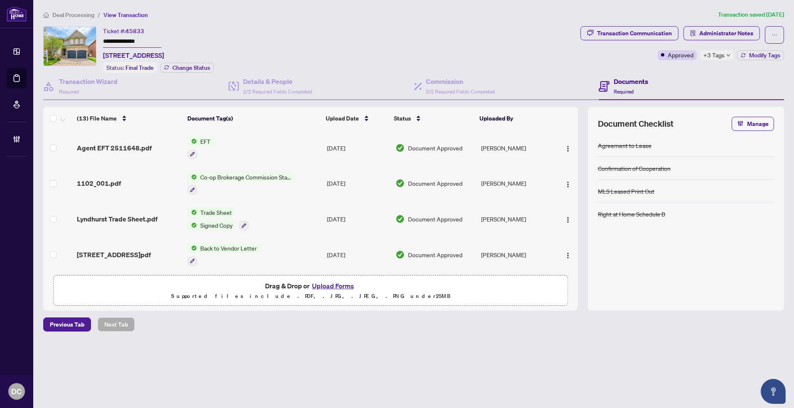
drag, startPoint x: 125, startPoint y: 39, endPoint x: 102, endPoint y: 39, distance: 22.8
click at [102, 39] on div "**********" at bounding box center [310, 49] width 534 height 47
click at [711, 52] on span "+3 Tags" at bounding box center [713, 55] width 21 height 10
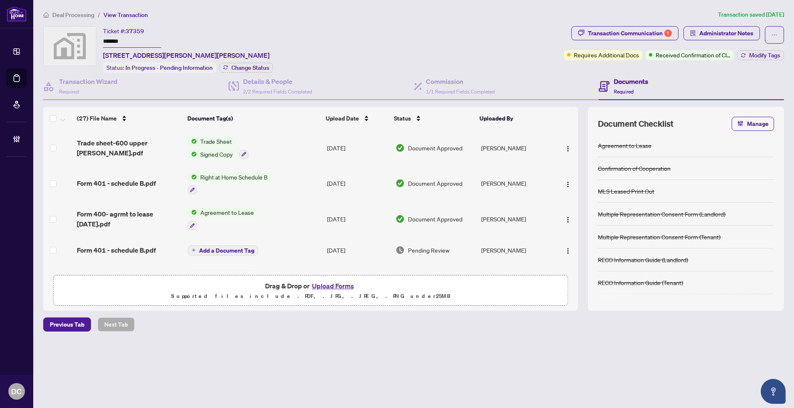
drag, startPoint x: 147, startPoint y: 39, endPoint x: 90, endPoint y: 38, distance: 57.3
click at [90, 38] on div "Ticket #: 37359 ******* [STREET_ADDRESS][PERSON_NAME][PERSON_NAME] Status: In P…" at bounding box center [301, 49] width 517 height 47
click at [259, 65] on span "Change Status" at bounding box center [250, 68] width 38 height 6
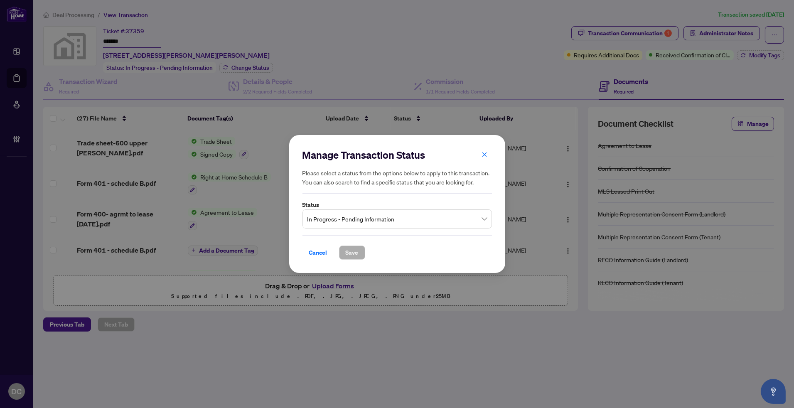
click at [353, 221] on span "In Progress - Pending Information" at bounding box center [396, 219] width 179 height 16
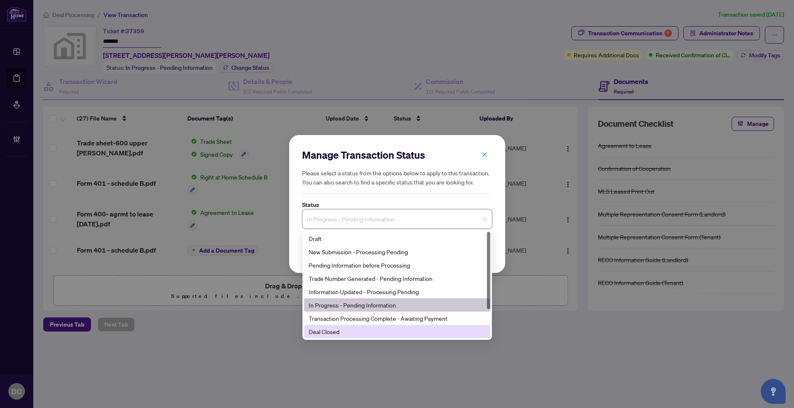
click at [333, 330] on div "Deal Closed" at bounding box center [397, 331] width 176 height 9
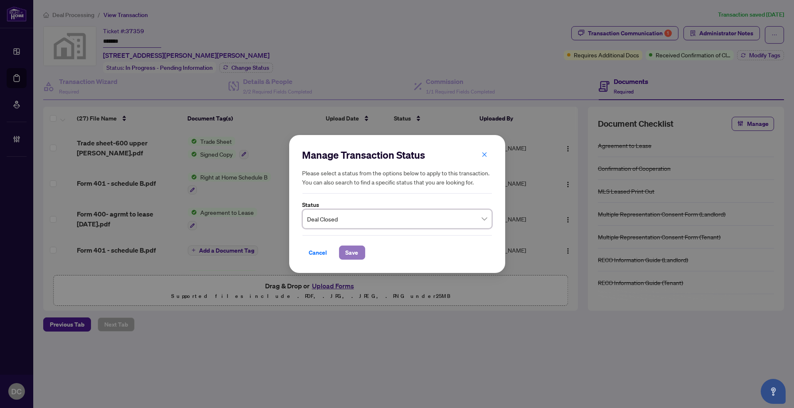
click at [345, 245] on button "Save" at bounding box center [352, 252] width 26 height 14
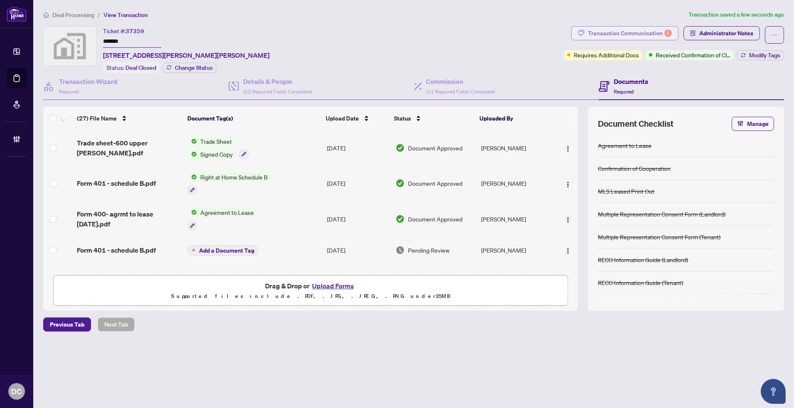
click at [596, 34] on div "Transaction Communication 1" at bounding box center [630, 33] width 84 height 13
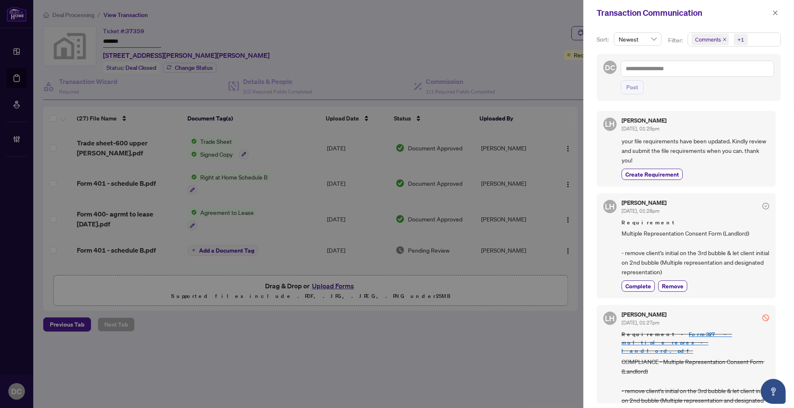
click at [763, 37] on span "Comments +1" at bounding box center [734, 39] width 92 height 13
click at [727, 85] on span "Requirements" at bounding box center [722, 85] width 37 height 7
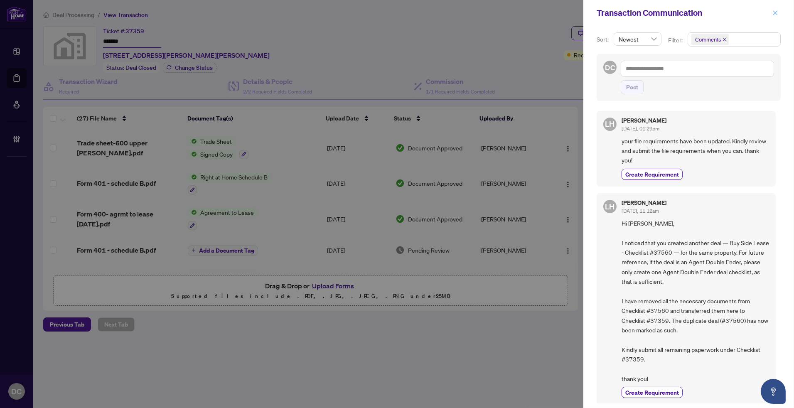
click at [775, 9] on span "button" at bounding box center [775, 12] width 6 height 13
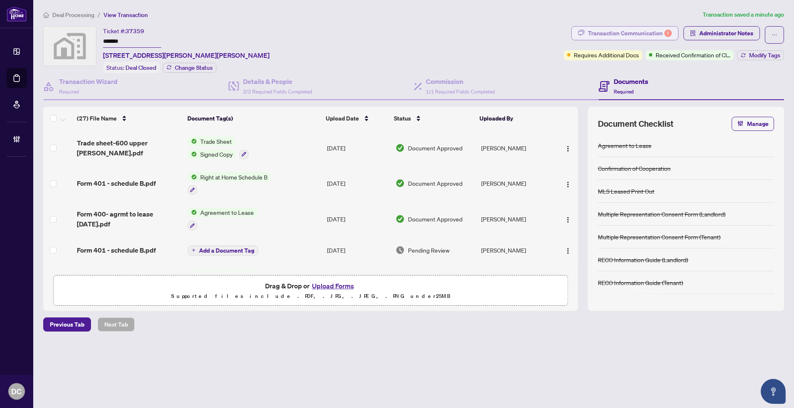
click at [633, 32] on div "Transaction Communication 1" at bounding box center [630, 33] width 84 height 13
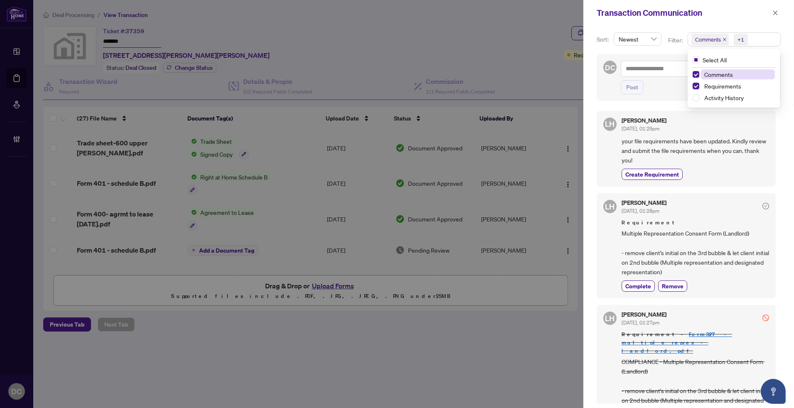
click at [759, 35] on span "Comments +1" at bounding box center [734, 39] width 92 height 13
click at [723, 83] on span "Requirements" at bounding box center [722, 85] width 37 height 7
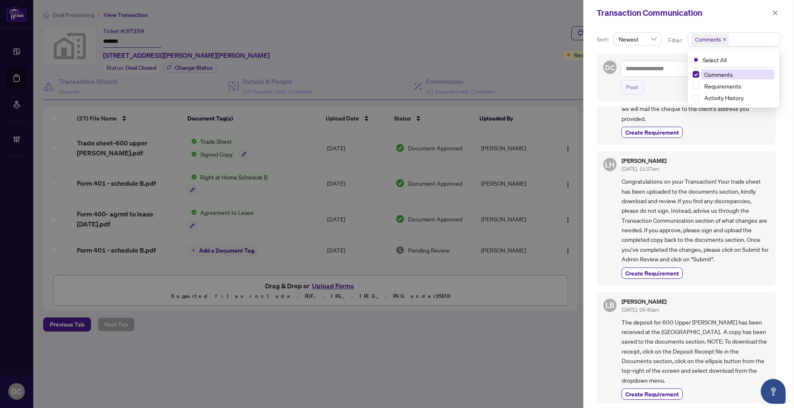
scroll to position [440, 0]
click at [775, 13] on icon "close" at bounding box center [775, 13] width 6 height 6
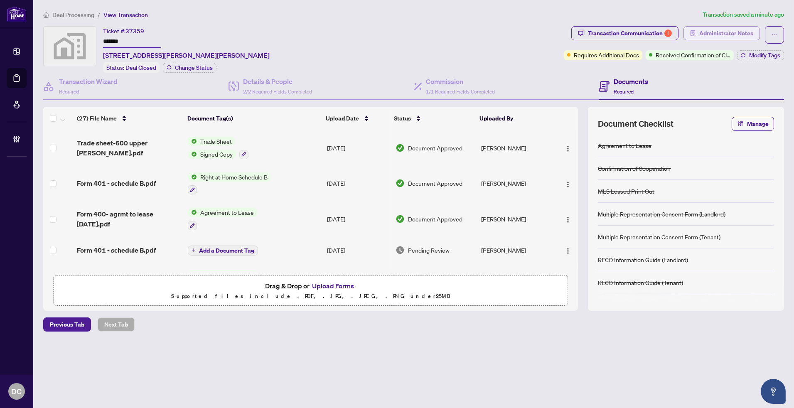
click at [746, 36] on span "Administrator Notes" at bounding box center [726, 33] width 54 height 13
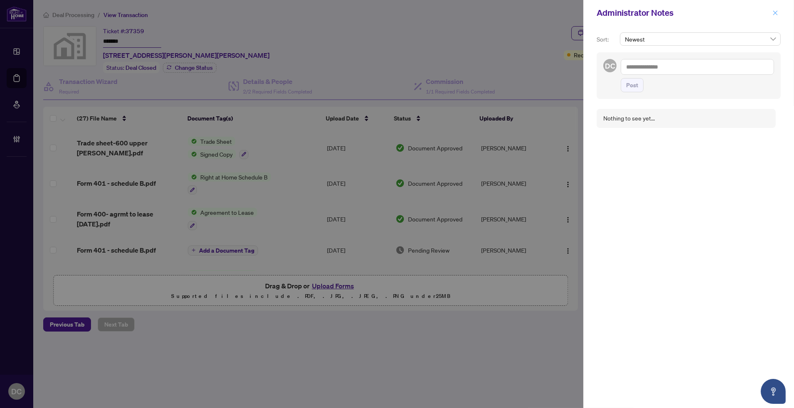
click at [777, 14] on icon "close" at bounding box center [775, 13] width 6 height 6
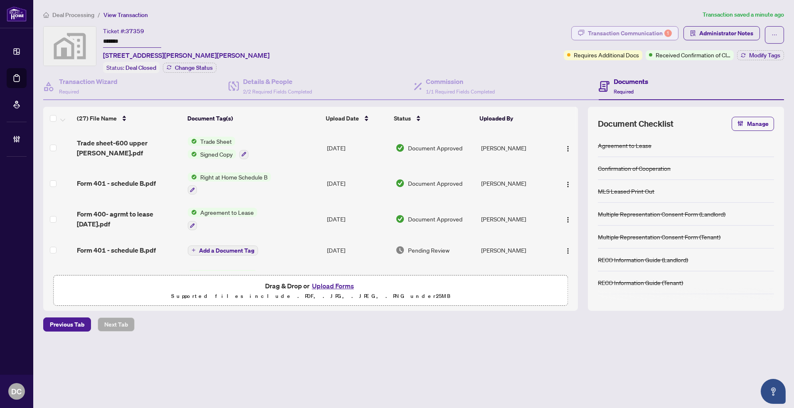
click at [663, 36] on div "Transaction Communication 1" at bounding box center [630, 33] width 84 height 13
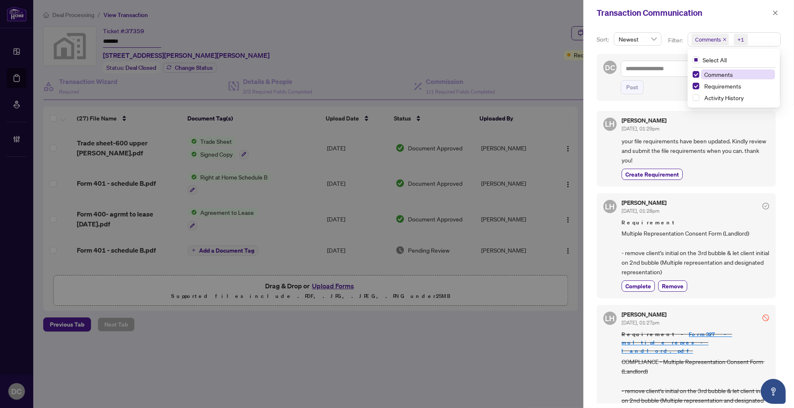
click at [762, 44] on span "Comments +1" at bounding box center [734, 39] width 92 height 13
click at [740, 74] on span "Comments" at bounding box center [738, 74] width 74 height 10
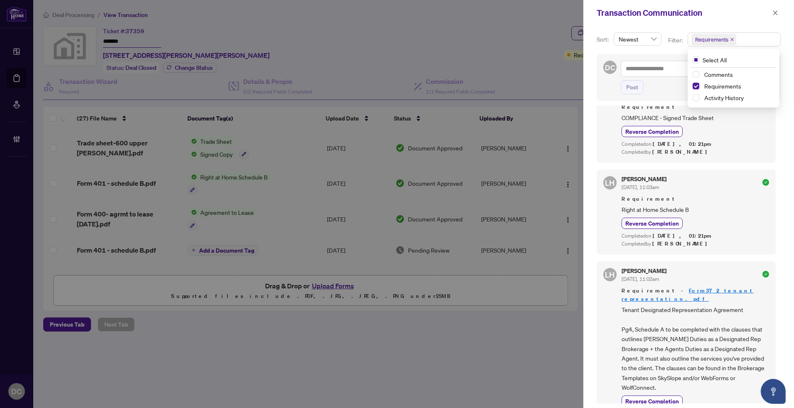
scroll to position [415, 0]
drag, startPoint x: 779, startPoint y: 11, endPoint x: 763, endPoint y: 9, distance: 15.9
click at [779, 10] on button "button" at bounding box center [775, 13] width 11 height 10
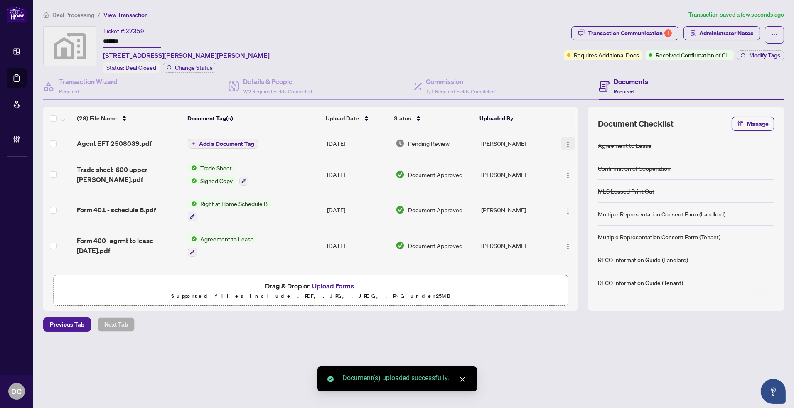
click at [568, 142] on img "button" at bounding box center [567, 144] width 7 height 7
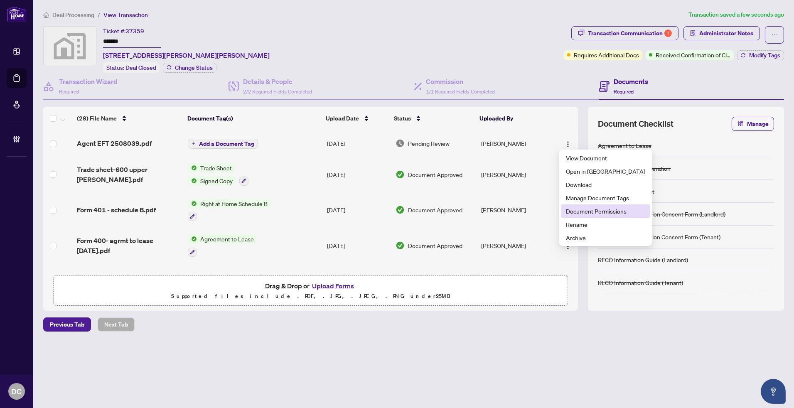
click at [586, 211] on span "Document Permissions" at bounding box center [605, 210] width 79 height 9
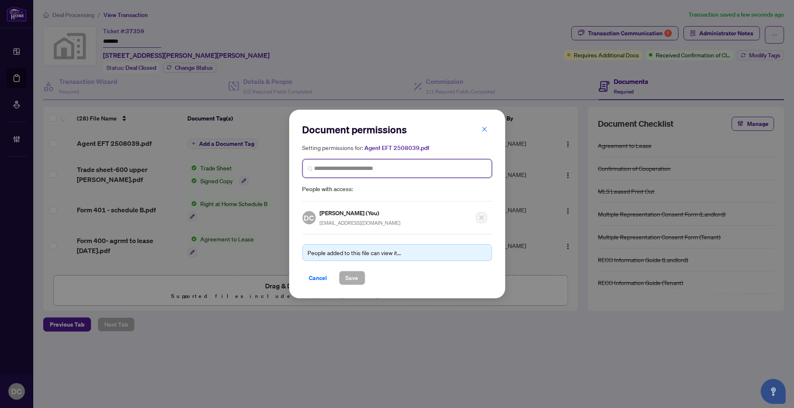
click at [399, 168] on input "search" at bounding box center [400, 168] width 172 height 9
click at [350, 171] on input "****" at bounding box center [400, 168] width 172 height 9
type input "*****"
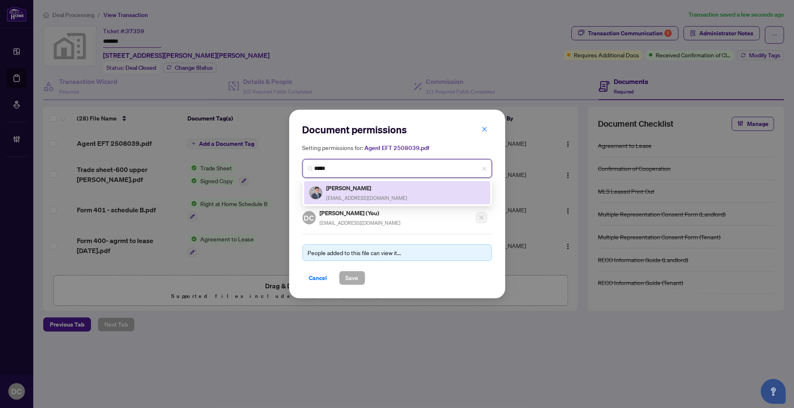
click at [350, 187] on h5 "Xiangdong Shu" at bounding box center [366, 188] width 81 height 10
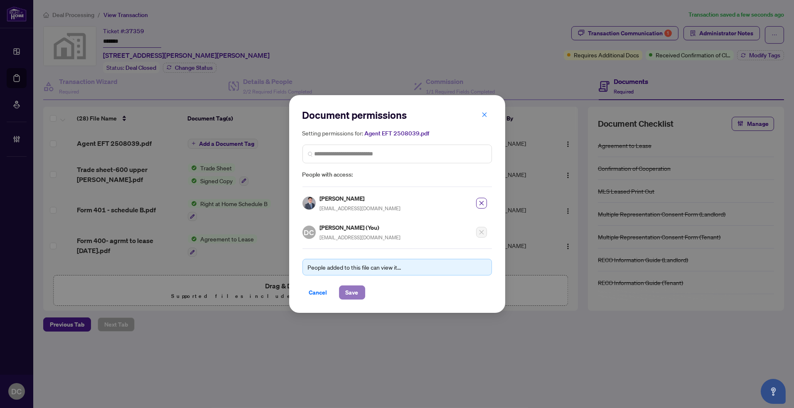
click at [362, 294] on button "Save" at bounding box center [352, 292] width 26 height 14
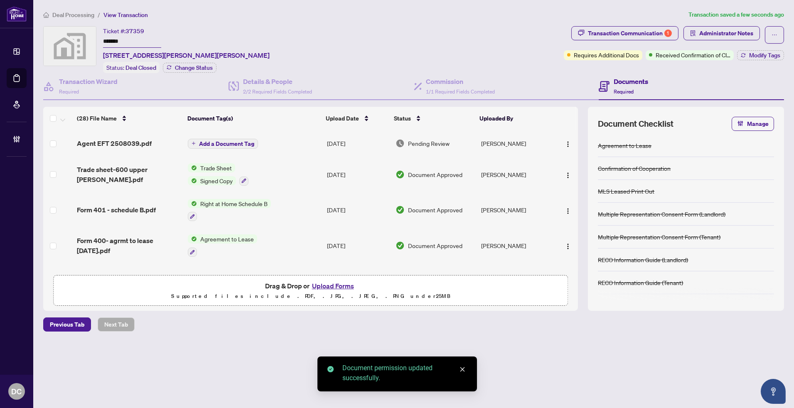
click at [218, 144] on span "Add a Document Tag" at bounding box center [226, 144] width 55 height 6
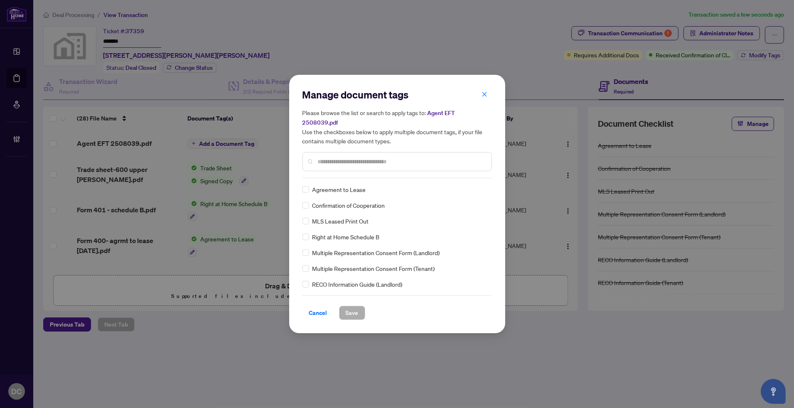
click at [358, 169] on div "Manage document tags Please browse the list or search to apply tags to: Agent E…" at bounding box center [396, 133] width 189 height 90
click at [365, 159] on input "text" at bounding box center [401, 161] width 167 height 9
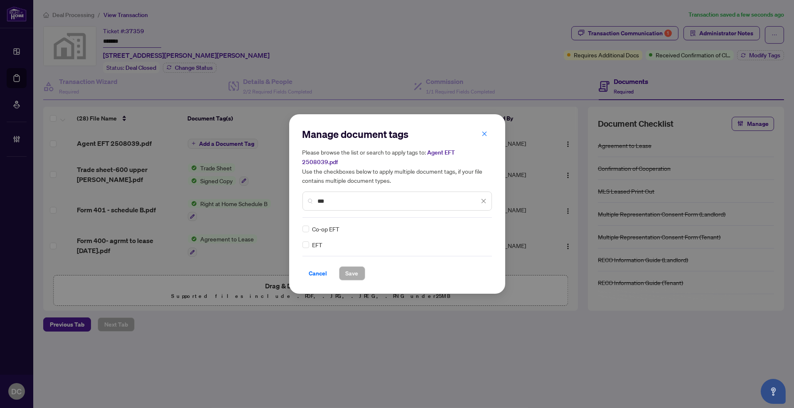
type input "***"
click at [478, 225] on img at bounding box center [475, 229] width 8 height 8
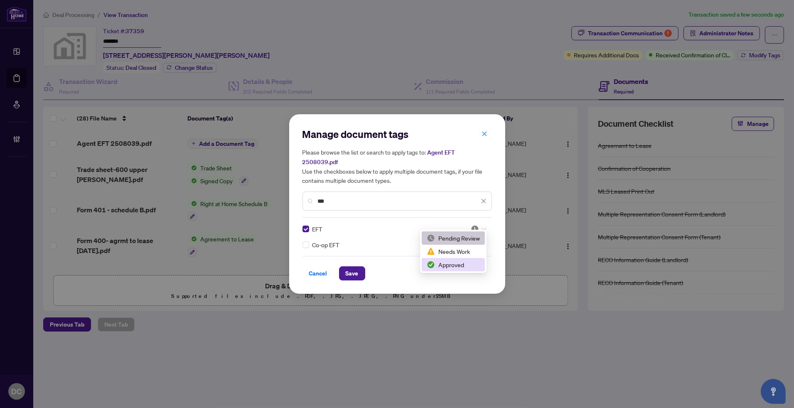
click at [454, 262] on div "Approved" at bounding box center [453, 264] width 53 height 9
click at [352, 267] on span "Save" at bounding box center [352, 273] width 13 height 13
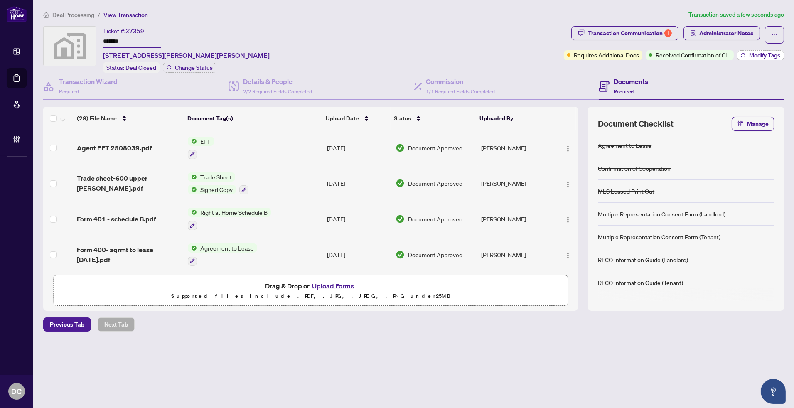
click at [775, 56] on span "Modify Tags" at bounding box center [764, 55] width 31 height 6
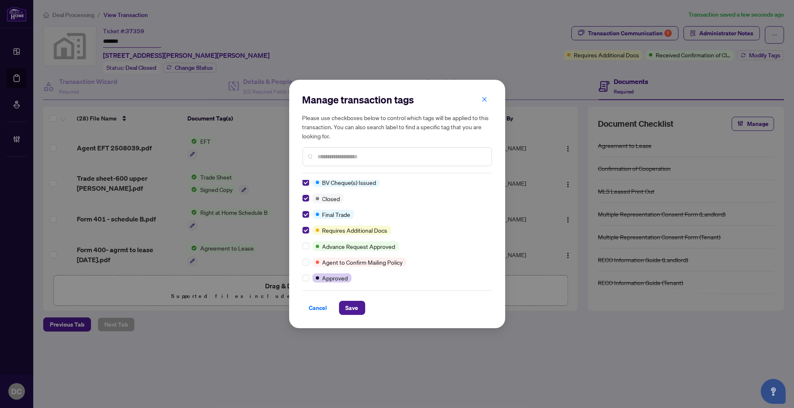
scroll to position [0, 0]
click at [361, 304] on button "Save" at bounding box center [352, 308] width 26 height 14
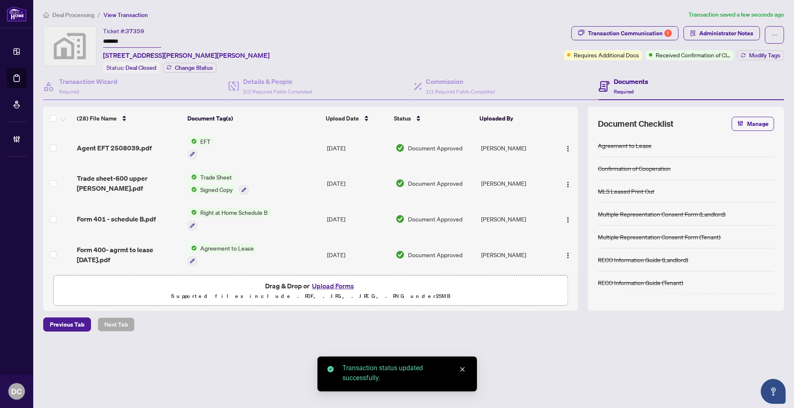
click at [721, 34] on span "Administrator Notes" at bounding box center [726, 33] width 54 height 13
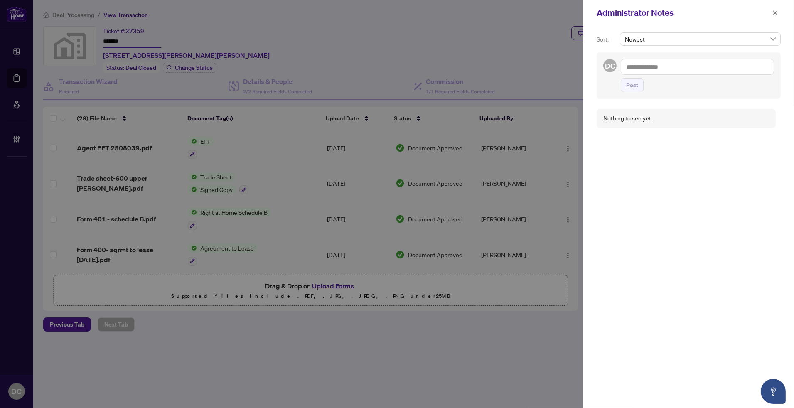
click at [703, 64] on textarea at bounding box center [696, 67] width 153 height 16
paste textarea "**********"
type textarea "**********"
drag, startPoint x: 635, startPoint y: 105, endPoint x: 646, endPoint y: 96, distance: 13.6
click at [635, 92] on span "Post" at bounding box center [632, 84] width 12 height 13
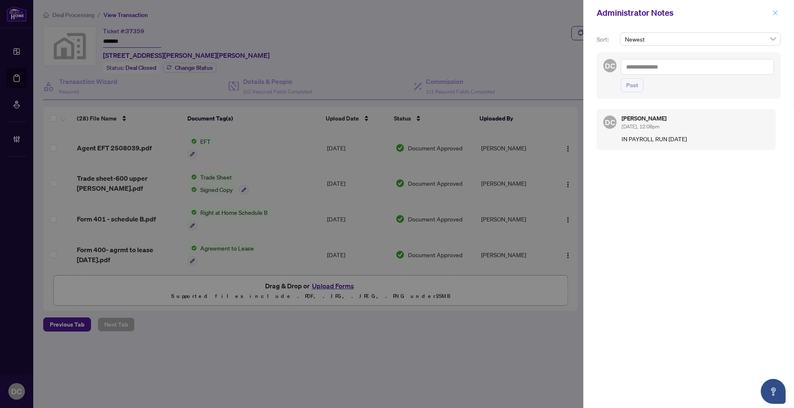
click at [777, 10] on icon "close" at bounding box center [775, 13] width 6 height 6
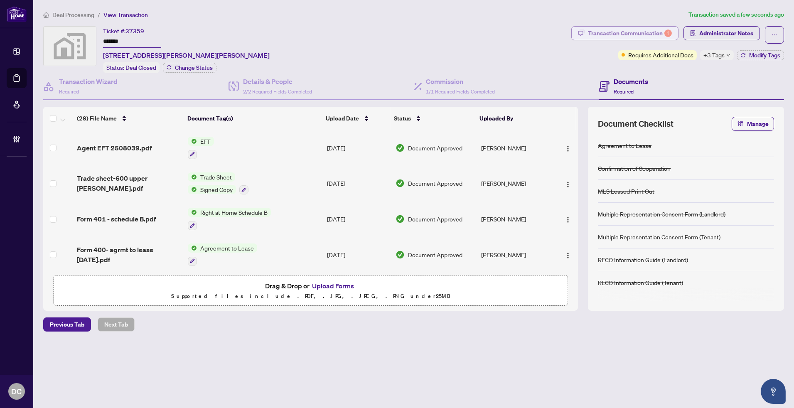
click at [638, 34] on div "Transaction Communication 1" at bounding box center [630, 33] width 84 height 13
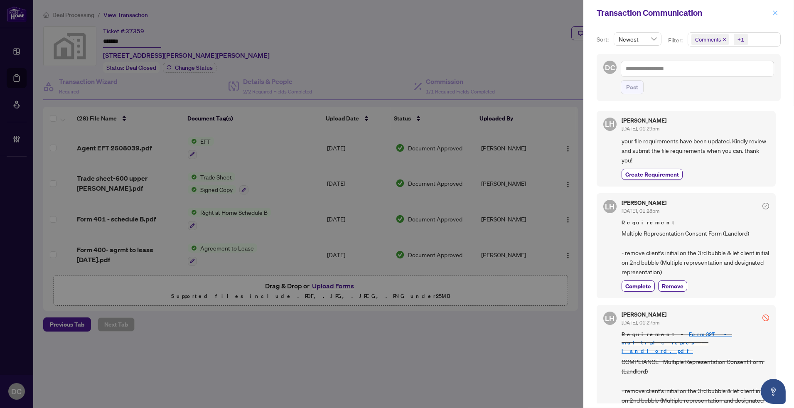
click at [770, 13] on button "button" at bounding box center [775, 13] width 11 height 10
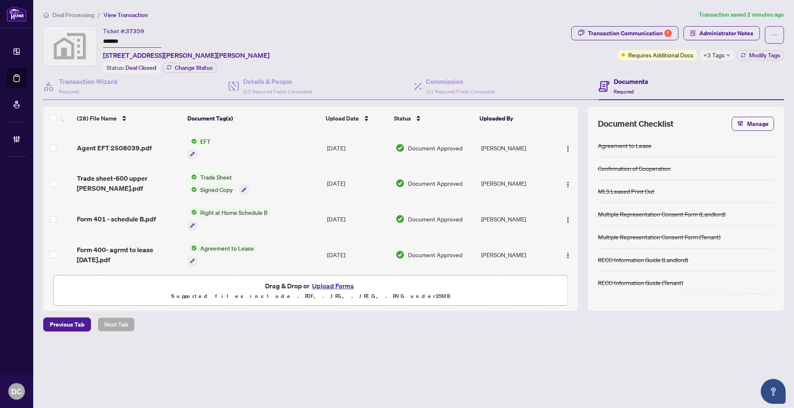
click at [716, 55] on span "+3 Tags" at bounding box center [713, 55] width 21 height 10
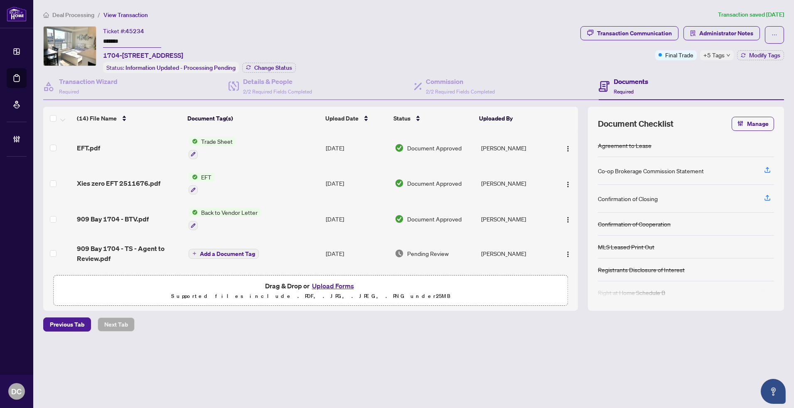
drag, startPoint x: 135, startPoint y: 38, endPoint x: 95, endPoint y: 38, distance: 39.9
click at [95, 38] on div "Ticket #: 45234 ******* [STREET_ADDRESS] Status: Information Updated - Processi…" at bounding box center [310, 49] width 534 height 47
click at [277, 65] on span "Change Status" at bounding box center [273, 68] width 38 height 6
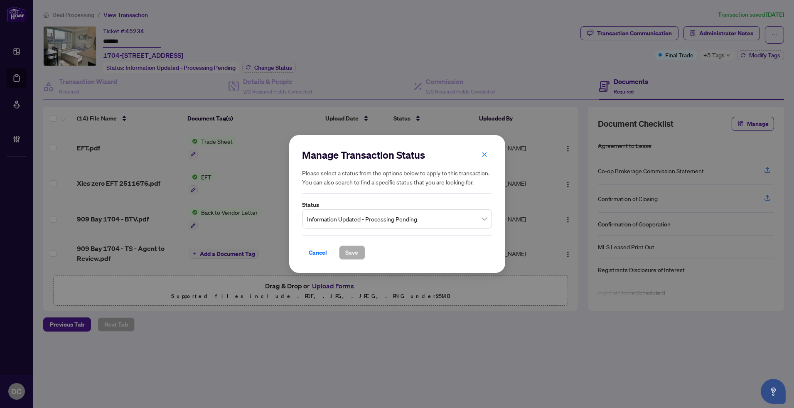
click at [417, 226] on span "Information Updated - Processing Pending" at bounding box center [396, 219] width 179 height 16
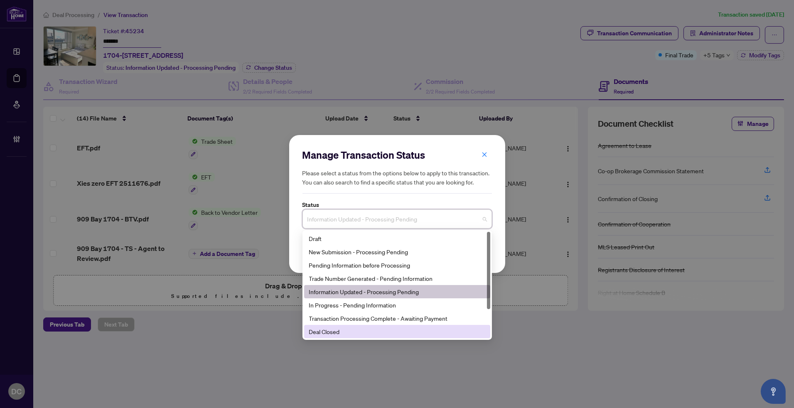
click at [341, 329] on div "Deal Closed" at bounding box center [397, 331] width 176 height 9
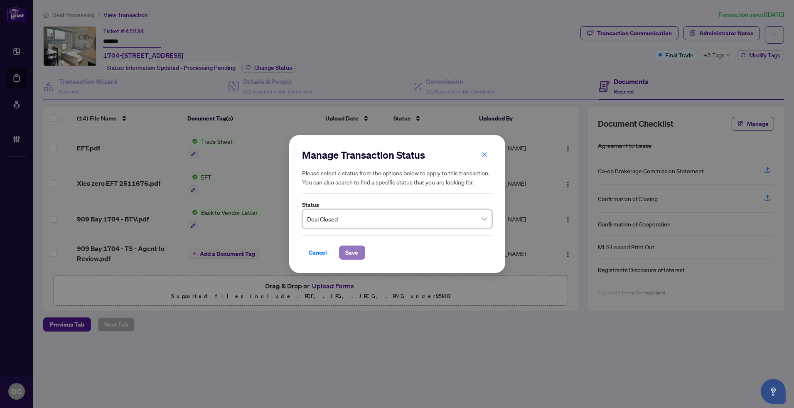
click at [353, 252] on span "Save" at bounding box center [352, 252] width 13 height 13
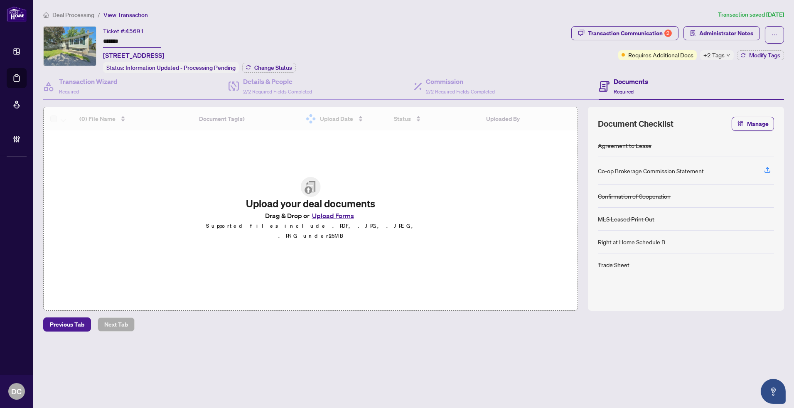
drag, startPoint x: 135, startPoint y: 40, endPoint x: 71, endPoint y: 39, distance: 63.1
click at [69, 38] on div "Ticket #: 45691 ******* [STREET_ADDRESS] Status: Information Updated - Processi…" at bounding box center [305, 49] width 525 height 47
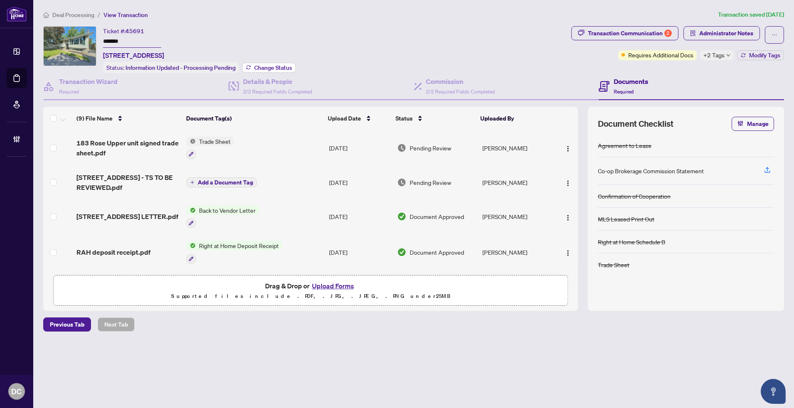
click at [262, 63] on button "Change Status" at bounding box center [269, 68] width 54 height 10
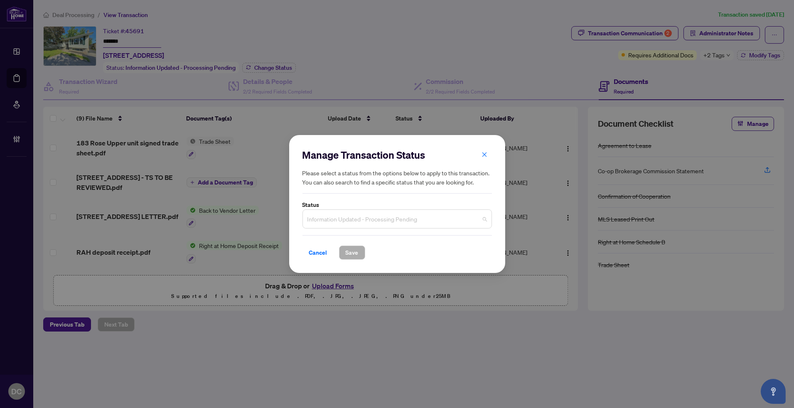
click at [373, 212] on span "Information Updated - Processing Pending" at bounding box center [396, 219] width 179 height 16
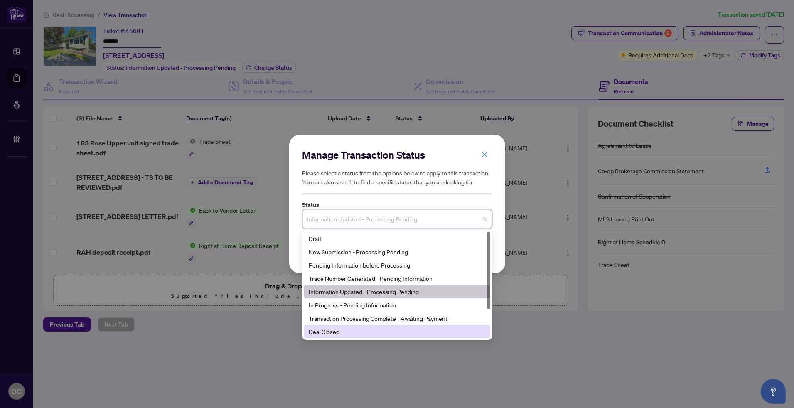
click at [330, 331] on div "Deal Closed" at bounding box center [397, 331] width 176 height 9
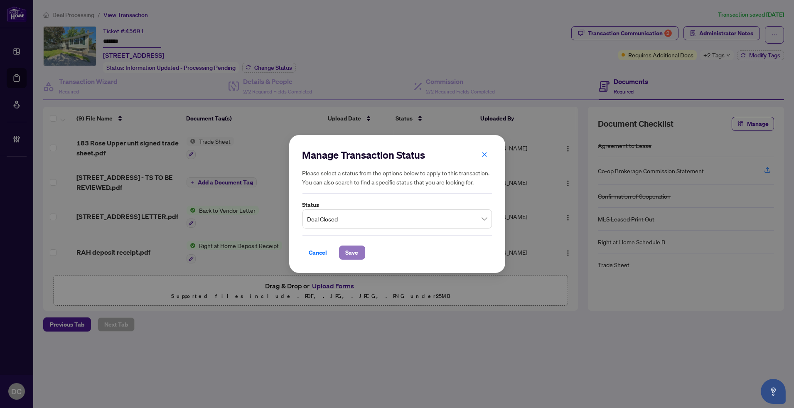
drag, startPoint x: 345, startPoint y: 259, endPoint x: 347, endPoint y: 255, distance: 4.6
click at [347, 255] on button "Save" at bounding box center [352, 252] width 26 height 14
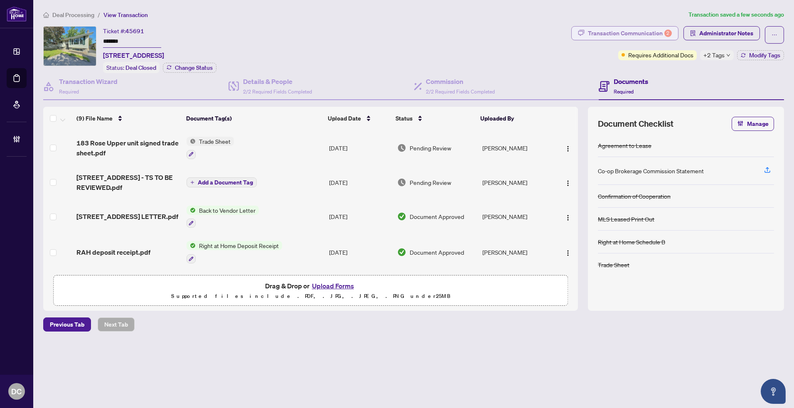
click at [673, 32] on button "Transaction Communication 2" at bounding box center [624, 33] width 107 height 14
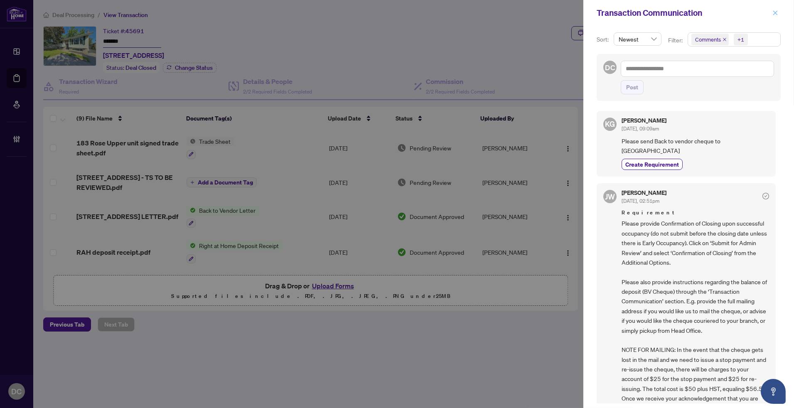
drag, startPoint x: 773, startPoint y: 13, endPoint x: 499, endPoint y: 107, distance: 289.7
click at [772, 13] on icon "close" at bounding box center [775, 13] width 6 height 6
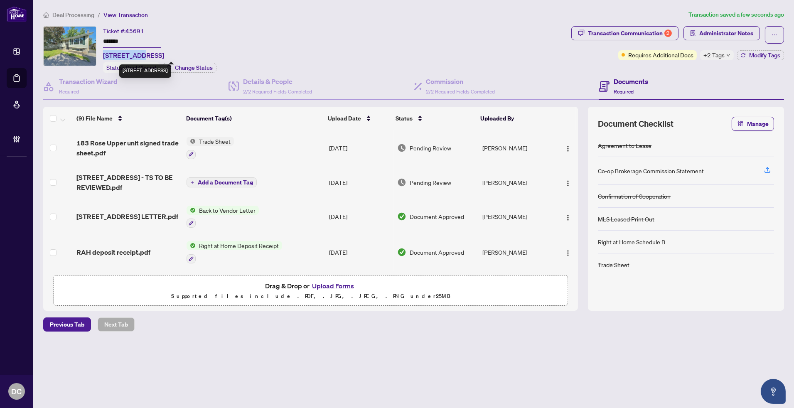
drag, startPoint x: 138, startPoint y: 53, endPoint x: 104, endPoint y: 53, distance: 34.5
click at [104, 53] on span "[STREET_ADDRESS]" at bounding box center [133, 55] width 61 height 10
copy span "[STREET_ADDRESS]"
click at [673, 34] on button "Transaction Communication 2" at bounding box center [624, 33] width 107 height 14
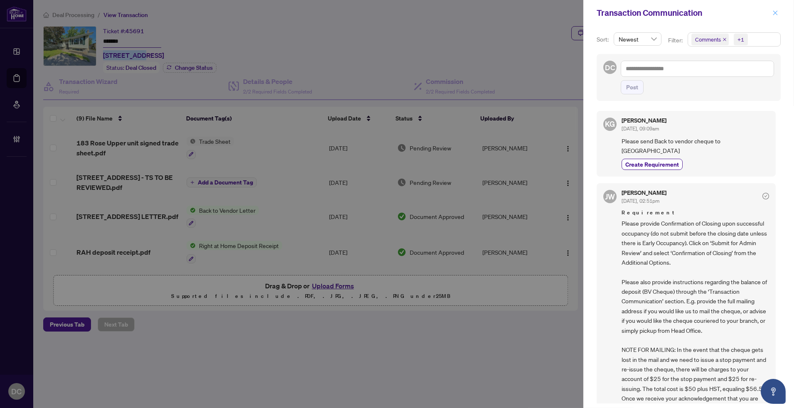
click at [773, 10] on icon "close" at bounding box center [775, 13] width 6 height 6
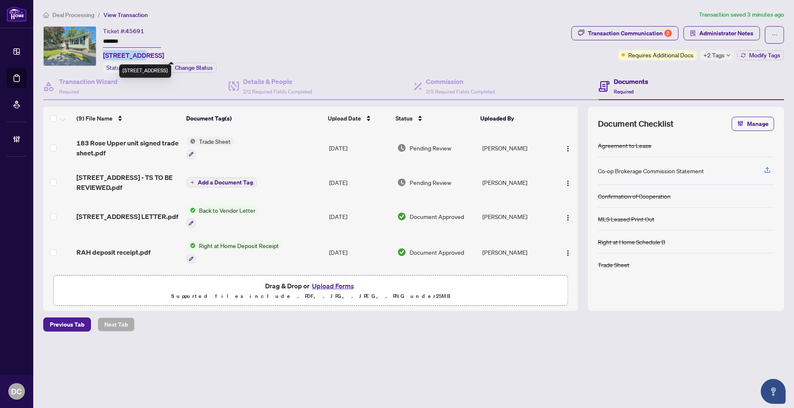
copy span "[STREET_ADDRESS]"
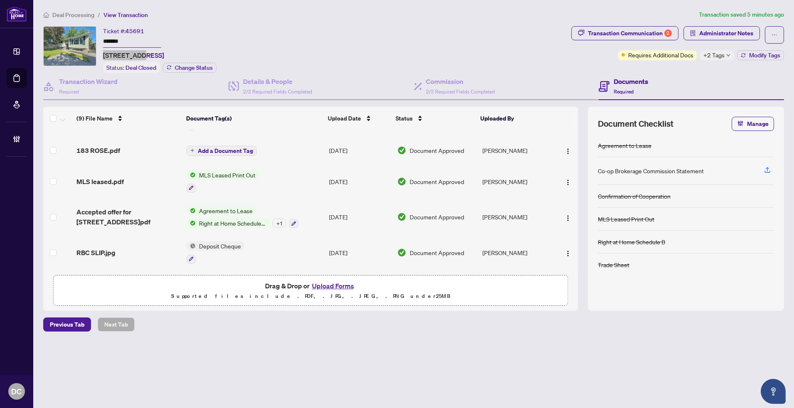
scroll to position [166, 0]
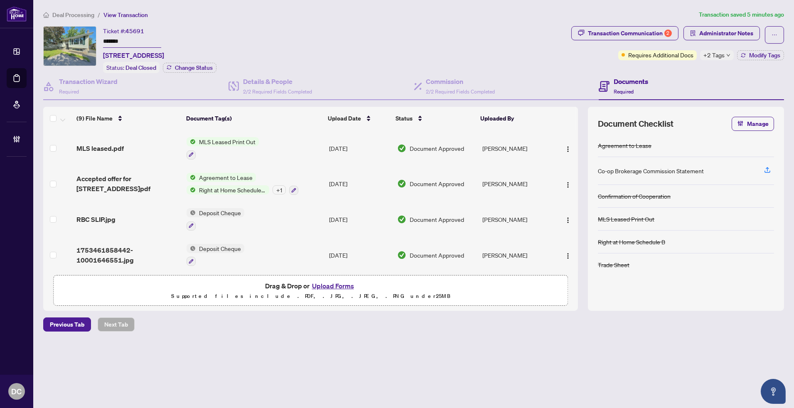
drag, startPoint x: 118, startPoint y: 43, endPoint x: 83, endPoint y: 42, distance: 34.9
click at [83, 42] on div "Ticket #: 45691 ******* [STREET_ADDRESS] Status: Deal Closed Change Status" at bounding box center [305, 49] width 525 height 47
click at [657, 34] on div "Transaction Communication 2" at bounding box center [630, 33] width 84 height 13
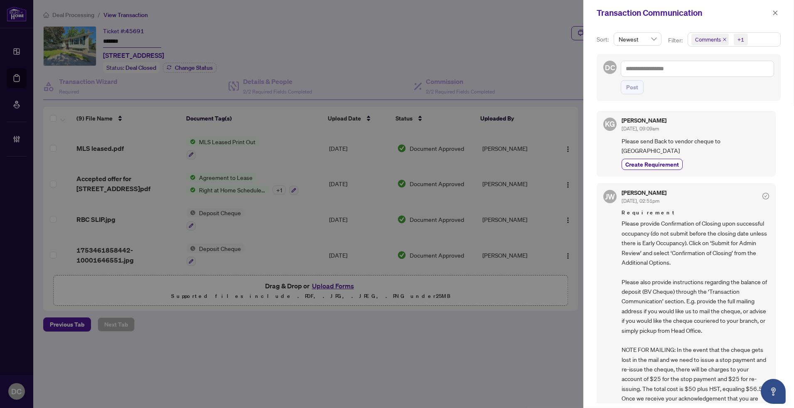
click at [755, 38] on span "Comments +1" at bounding box center [734, 39] width 92 height 13
click at [721, 74] on span "Comments" at bounding box center [718, 74] width 29 height 7
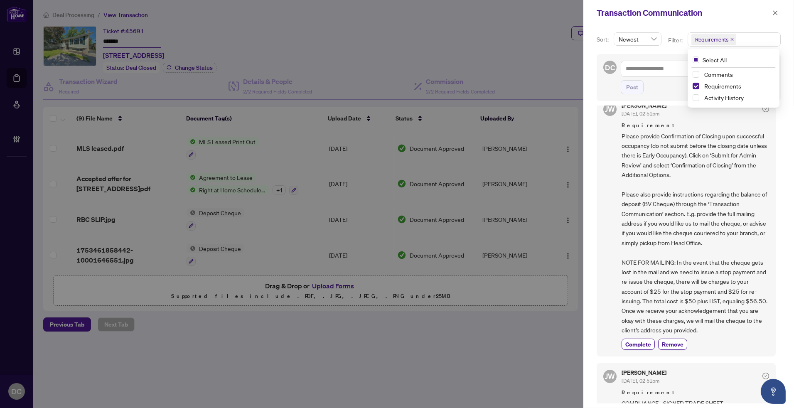
scroll to position [39, 0]
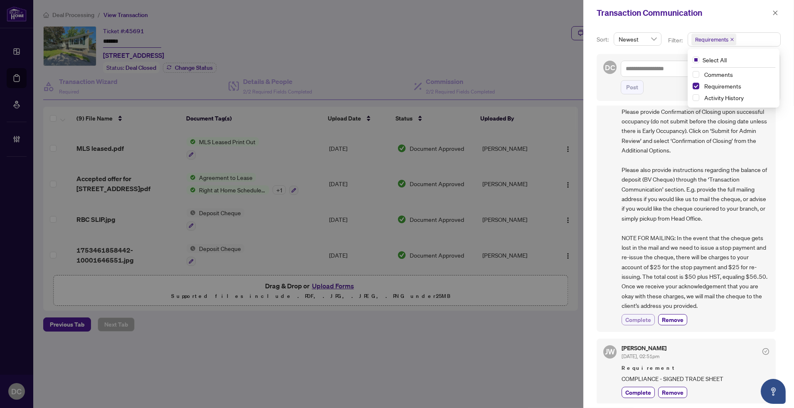
click at [641, 318] on span "Complete" at bounding box center [638, 319] width 26 height 9
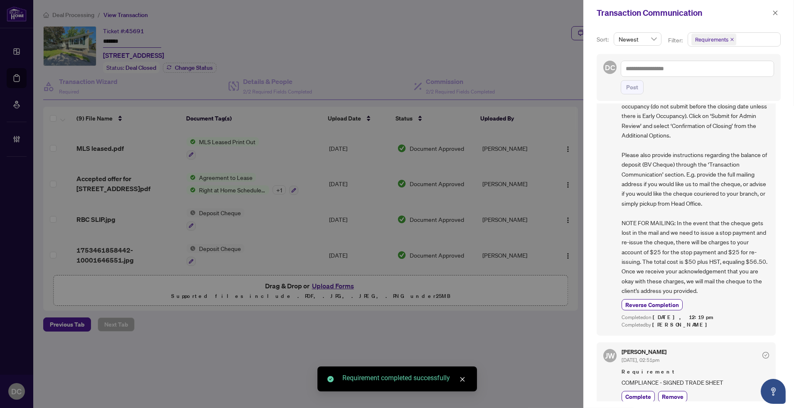
scroll to position [59, 0]
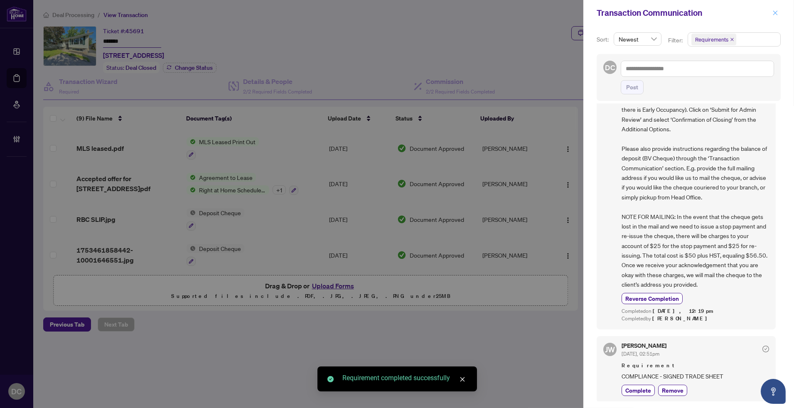
click at [774, 10] on icon "close" at bounding box center [775, 13] width 6 height 6
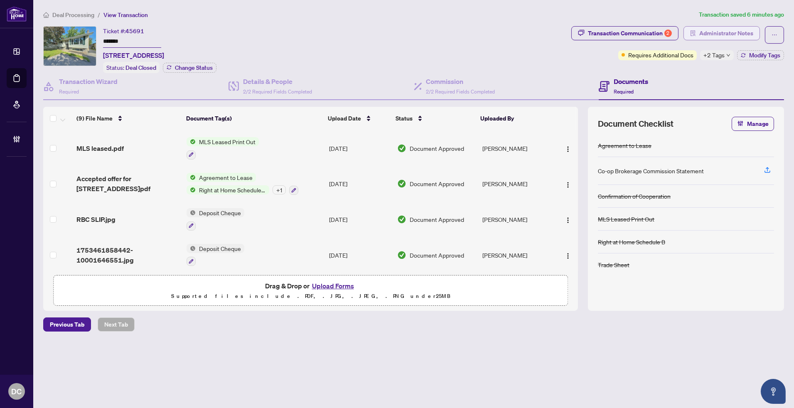
click at [725, 36] on span "Administrator Notes" at bounding box center [726, 33] width 54 height 13
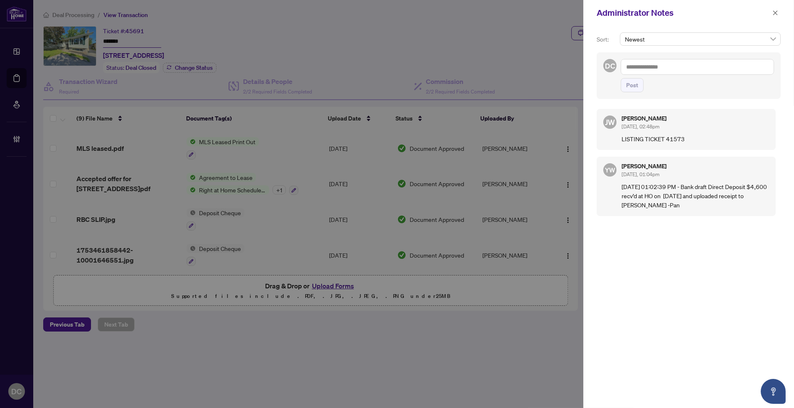
click at [691, 69] on textarea at bounding box center [696, 67] width 153 height 16
paste textarea "**********"
type textarea "**********"
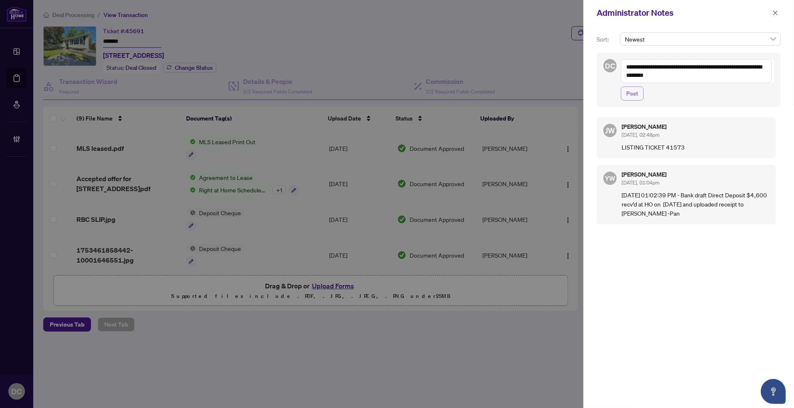
click at [635, 95] on span "Post" at bounding box center [632, 93] width 12 height 13
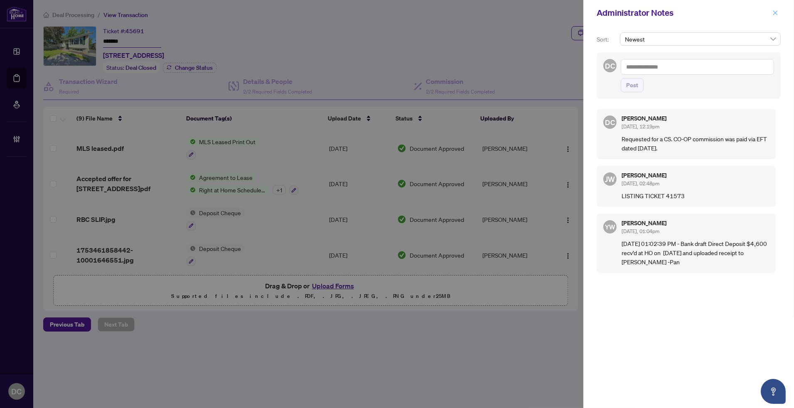
click at [777, 10] on icon "close" at bounding box center [775, 13] width 6 height 6
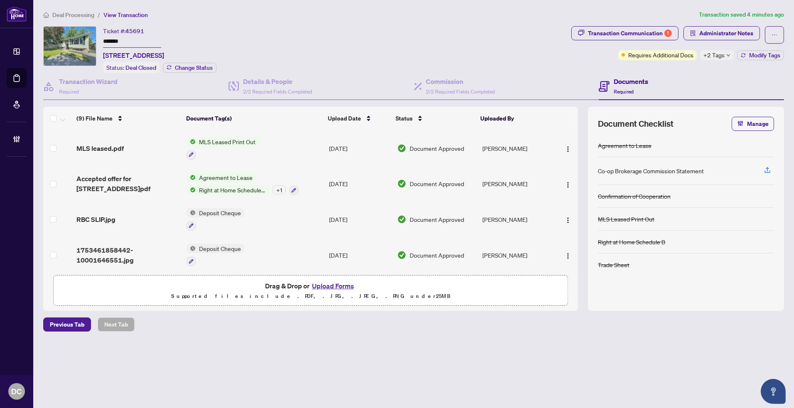
click at [723, 53] on span "+2 Tags" at bounding box center [713, 55] width 21 height 10
click at [677, 69] on div "Transaction Communication 1 Administrator Notes Requires Additional Docs +2 Tag…" at bounding box center [677, 49] width 216 height 47
click at [749, 54] on span "Modify Tags" at bounding box center [764, 55] width 31 height 6
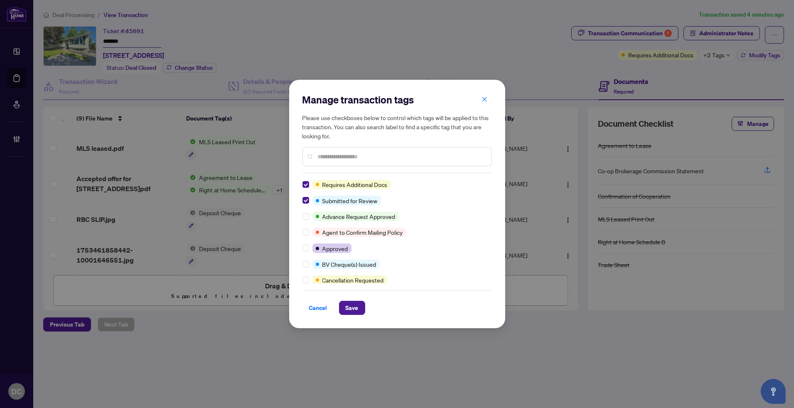
scroll to position [0, 0]
click at [309, 262] on div at bounding box center [307, 264] width 10 height 9
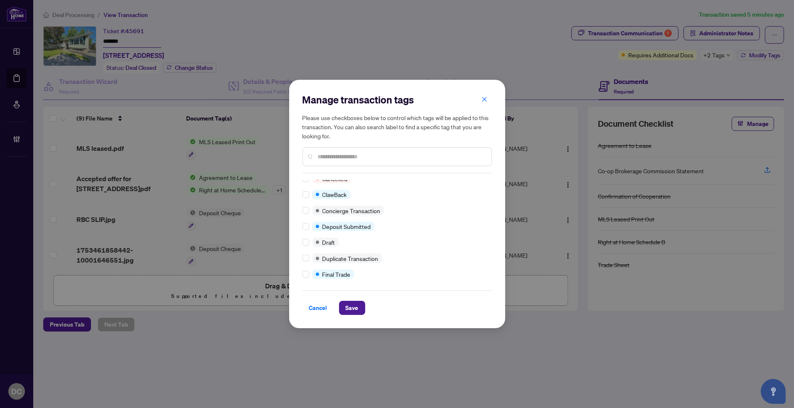
scroll to position [138, 0]
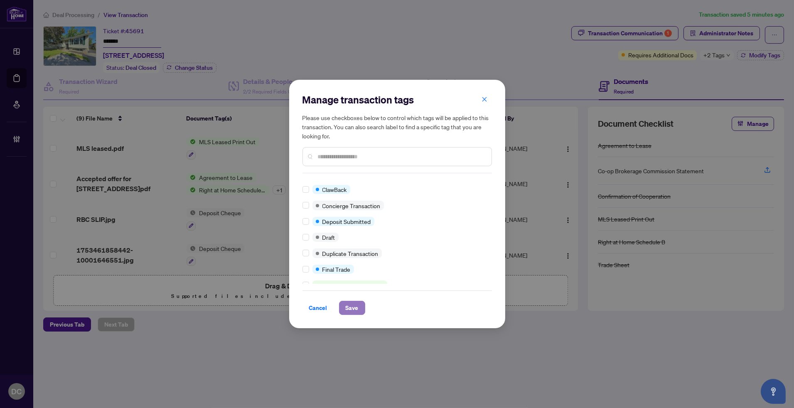
click at [350, 309] on span "Save" at bounding box center [352, 307] width 13 height 13
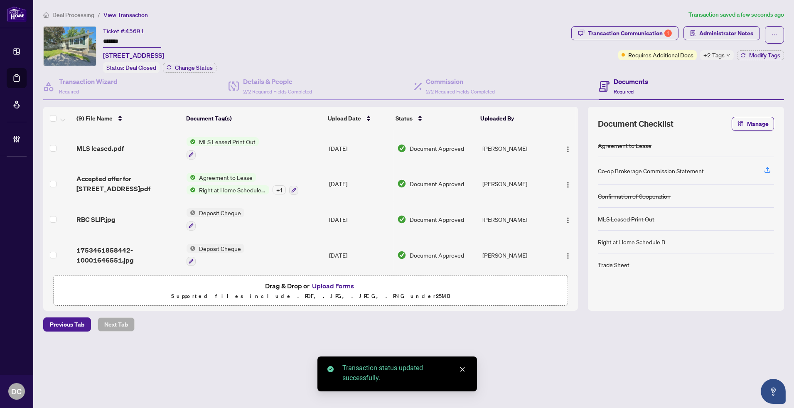
click at [649, 32] on div "Transaction Communication 1" at bounding box center [630, 33] width 84 height 13
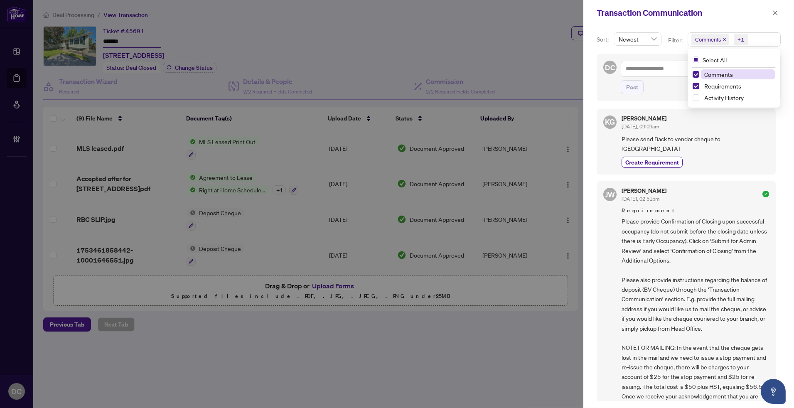
click at [760, 40] on span "Comments +1" at bounding box center [734, 39] width 92 height 13
click at [734, 74] on span "Comments" at bounding box center [738, 74] width 74 height 10
click at [775, 12] on icon "close" at bounding box center [775, 12] width 5 height 5
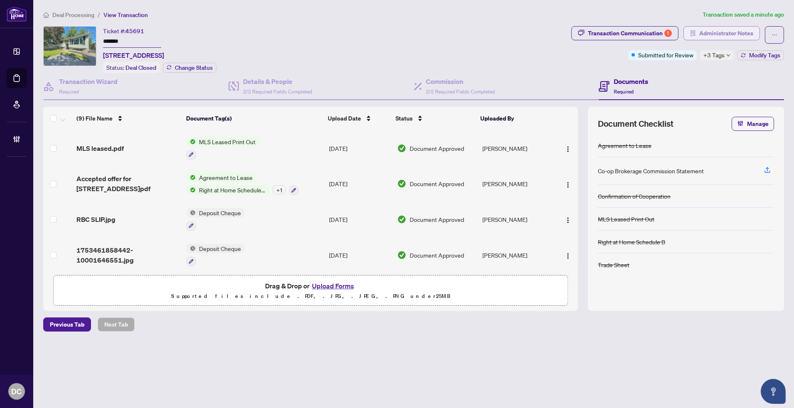
click at [731, 31] on span "Administrator Notes" at bounding box center [726, 33] width 54 height 13
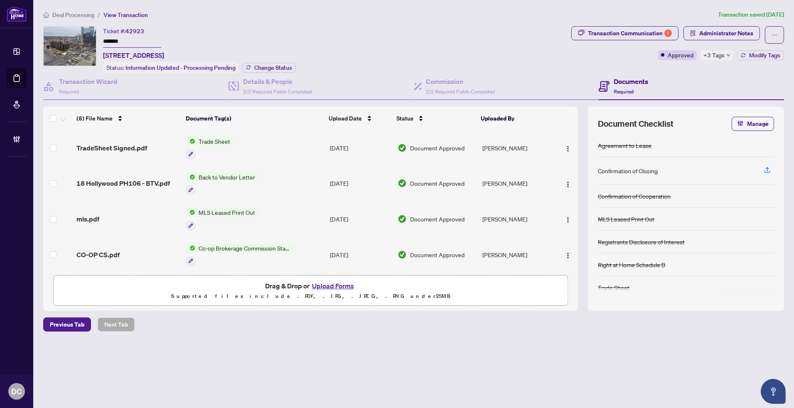
drag, startPoint x: 133, startPoint y: 43, endPoint x: 90, endPoint y: 42, distance: 43.6
click at [90, 42] on div "Ticket #: 42923 ******* Ph106-[STREET_ADDRESS] Status: Information Updated - Pr…" at bounding box center [305, 49] width 525 height 47
click at [272, 67] on span "Change Status" at bounding box center [273, 68] width 38 height 6
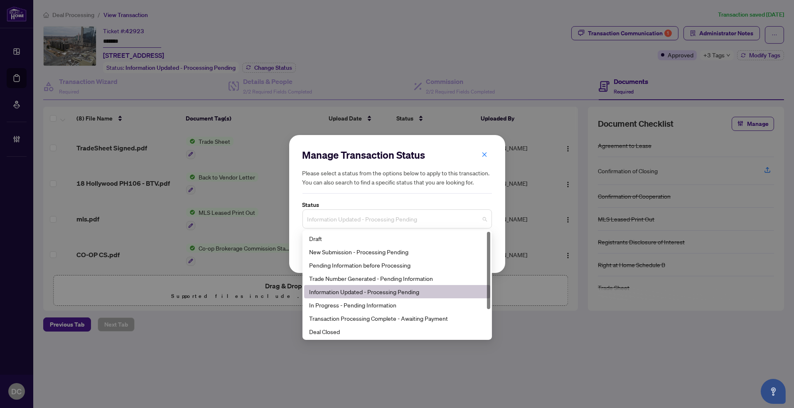
click at [339, 216] on span "Information Updated - Processing Pending" at bounding box center [396, 219] width 179 height 16
click at [339, 330] on div "Deal Closed" at bounding box center [397, 331] width 176 height 9
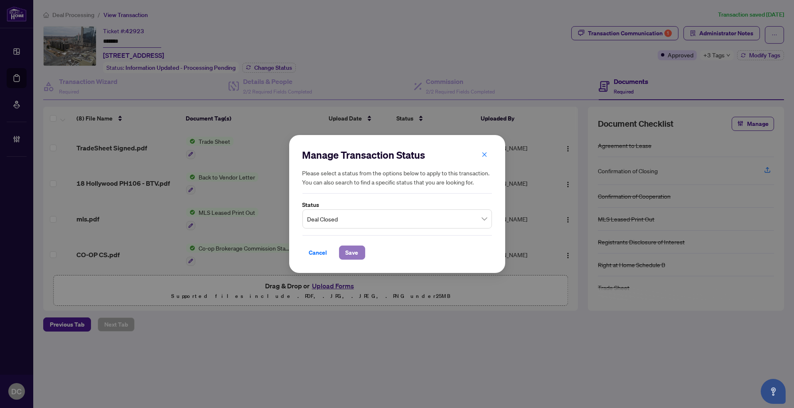
click at [358, 252] on button "Save" at bounding box center [352, 252] width 26 height 14
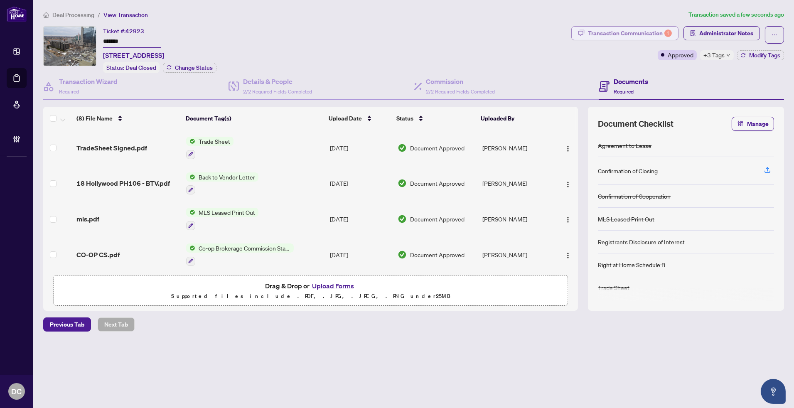
click at [647, 31] on div "Transaction Communication 1" at bounding box center [630, 33] width 84 height 13
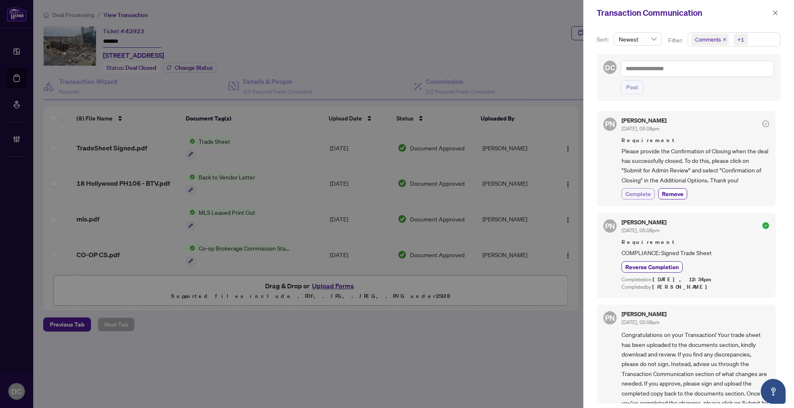
click at [633, 194] on span "Complete" at bounding box center [638, 193] width 26 height 9
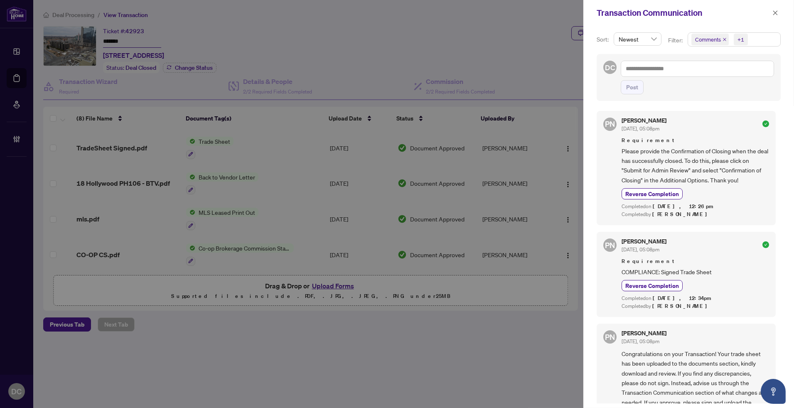
click at [761, 37] on span "Comments +1" at bounding box center [734, 39] width 92 height 13
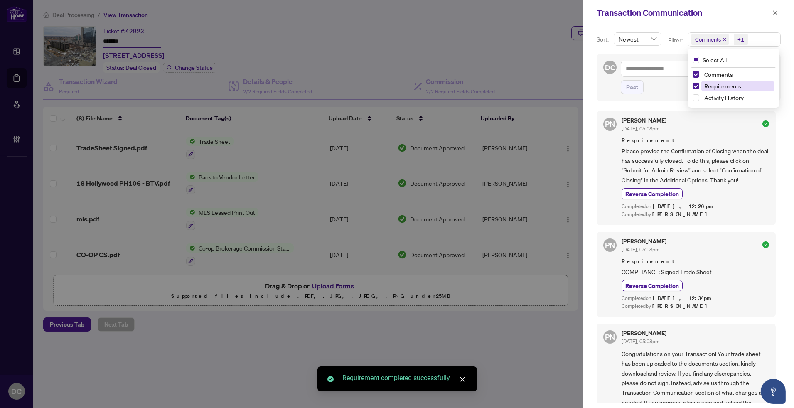
click at [728, 83] on span "Requirements" at bounding box center [722, 85] width 37 height 7
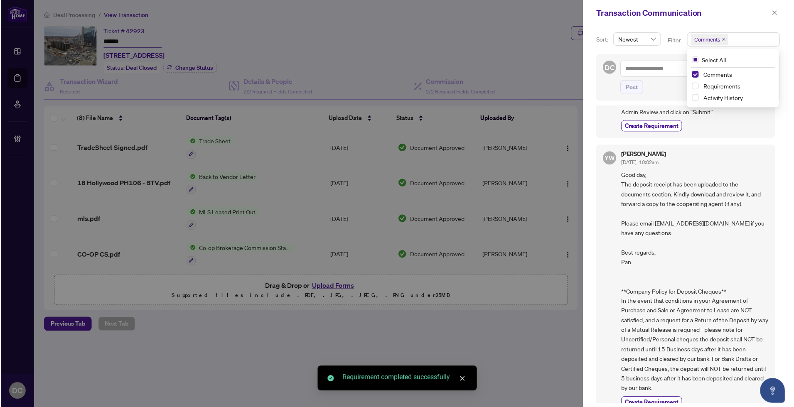
scroll to position [117, 0]
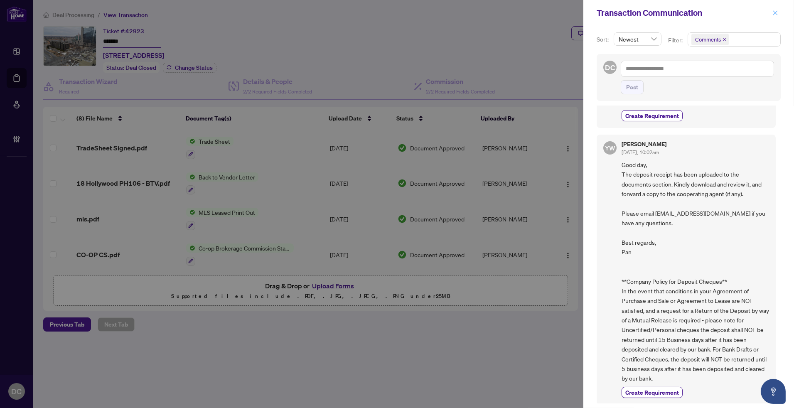
click at [774, 15] on icon "close" at bounding box center [775, 13] width 6 height 6
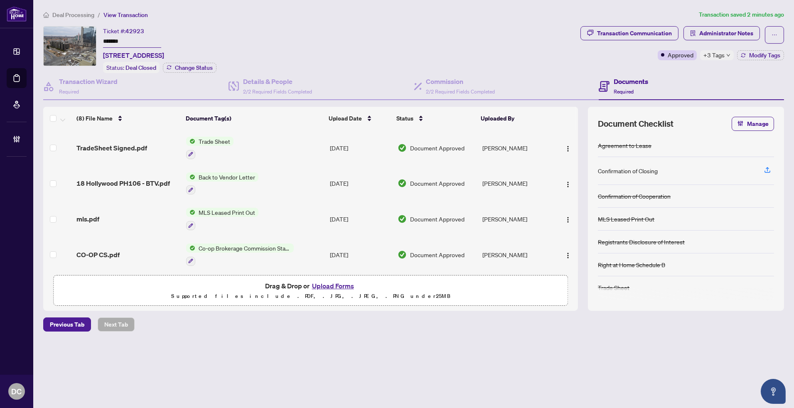
click at [79, 15] on span "Deal Processing" at bounding box center [73, 14] width 42 height 7
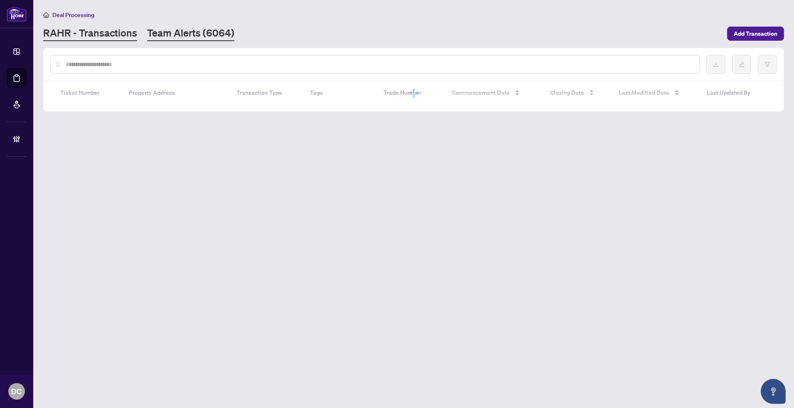
click at [169, 37] on link "Team Alerts (6064)" at bounding box center [190, 33] width 87 height 15
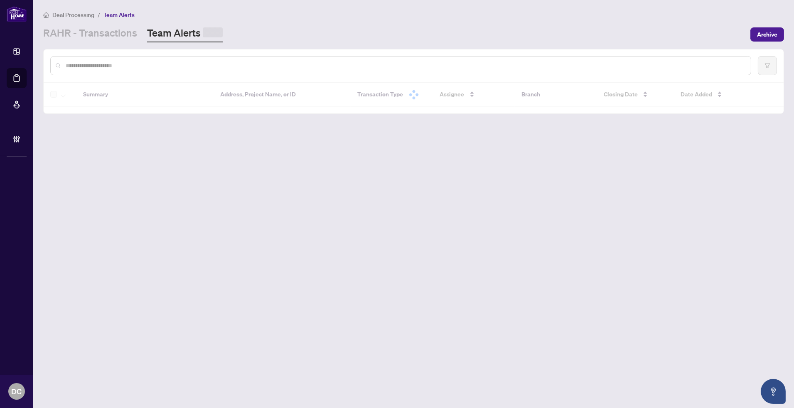
click at [180, 61] on input "text" at bounding box center [405, 65] width 678 height 9
paste input "*******"
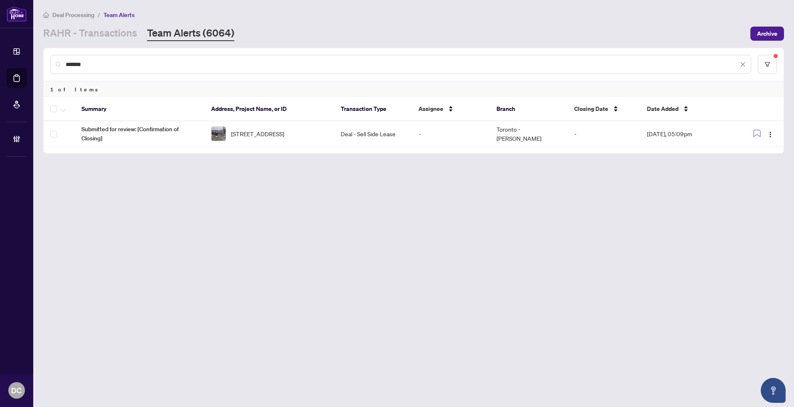
drag, startPoint x: 122, startPoint y: 68, endPoint x: 51, endPoint y: 64, distance: 70.3
click at [51, 64] on div "*******" at bounding box center [400, 64] width 701 height 19
paste input "text"
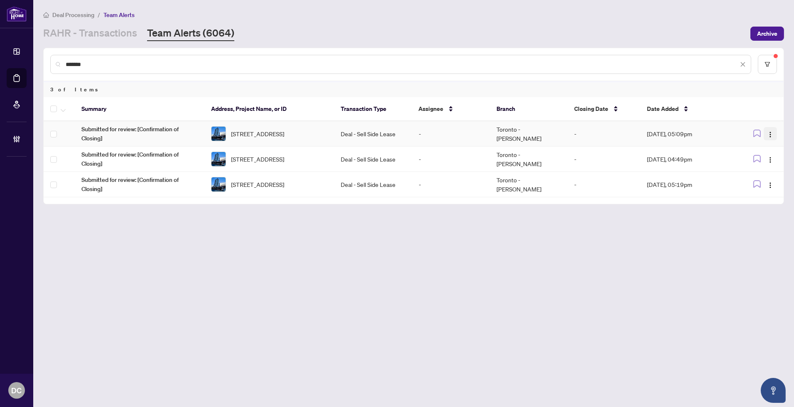
click at [769, 131] on img "button" at bounding box center [770, 134] width 7 height 7
click at [771, 172] on li "Complete Item" at bounding box center [750, 174] width 49 height 13
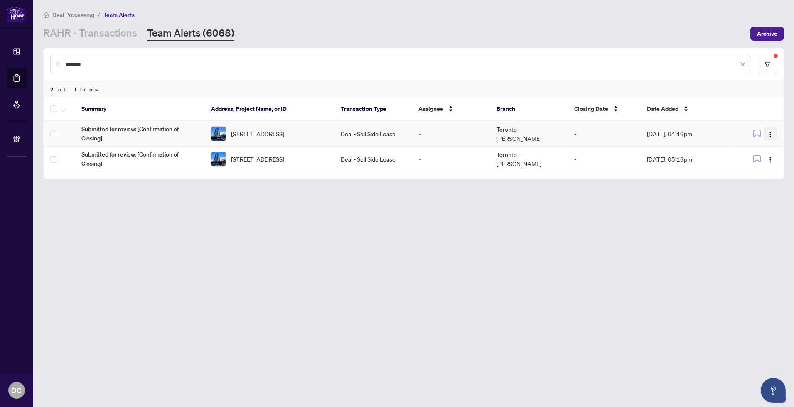
click at [767, 134] on img "button" at bounding box center [770, 134] width 7 height 7
click at [758, 177] on span "Complete Item" at bounding box center [750, 174] width 39 height 9
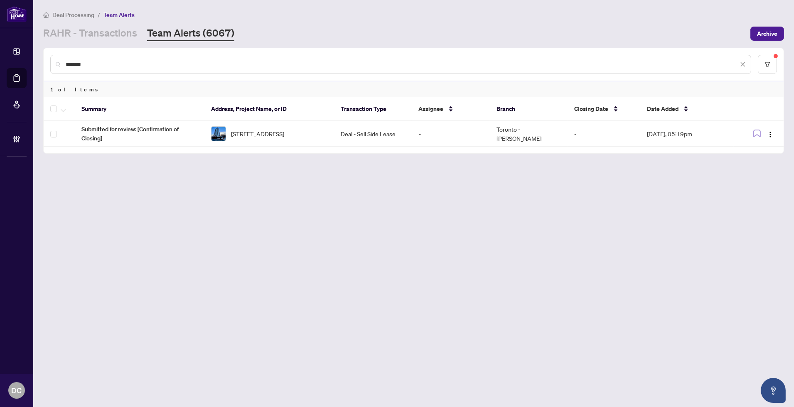
drag, startPoint x: 126, startPoint y: 64, endPoint x: 25, endPoint y: 59, distance: 101.5
click at [25, 59] on div "Dashboard Deal Processing Mortgage Referrals Brokerage Management DC [PERSON_NA…" at bounding box center [397, 203] width 794 height 407
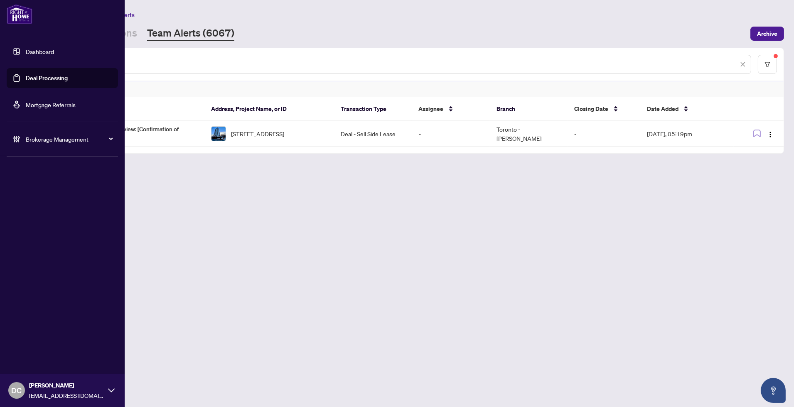
paste input "text"
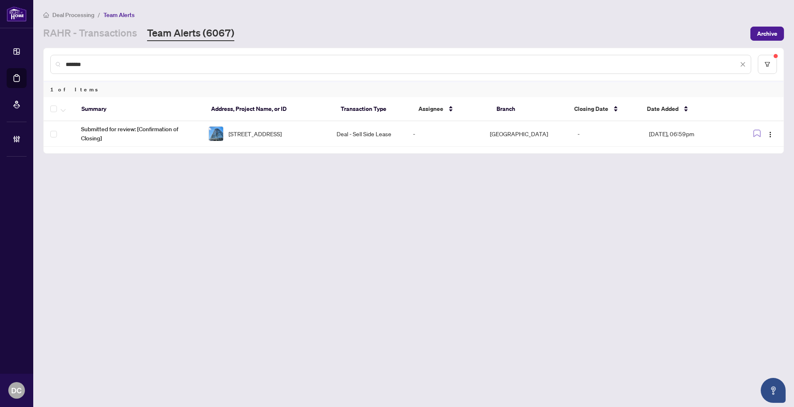
drag, startPoint x: 109, startPoint y: 63, endPoint x: 51, endPoint y: 63, distance: 58.1
click at [51, 63] on div "*******" at bounding box center [400, 64] width 701 height 19
paste input "text"
drag, startPoint x: 101, startPoint y: 65, endPoint x: 42, endPoint y: 61, distance: 59.5
click at [42, 61] on main "Deal Processing / Team Alerts [PERSON_NAME] - Transactions Team Alerts (6067) A…" at bounding box center [413, 203] width 760 height 407
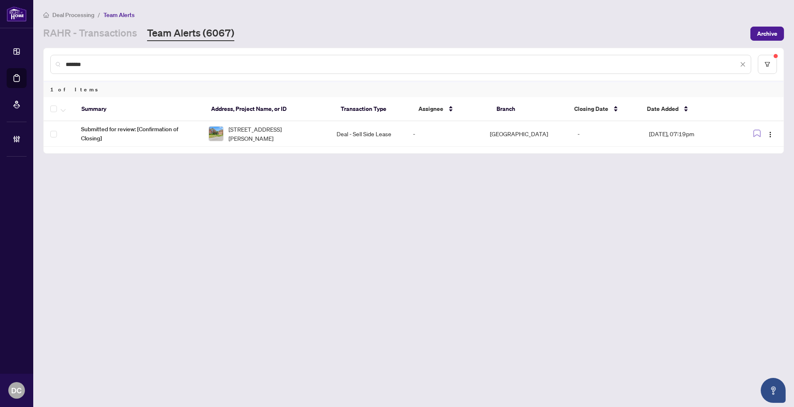
paste input "text"
type input "*******"
drag, startPoint x: 125, startPoint y: 66, endPoint x: 43, endPoint y: 62, distance: 81.5
click at [42, 62] on main "Deal Processing / Team Alerts [PERSON_NAME] - Transactions Team Alerts (6067) A…" at bounding box center [413, 203] width 760 height 407
click at [94, 40] on link "RAHR - Transactions" at bounding box center [90, 33] width 94 height 15
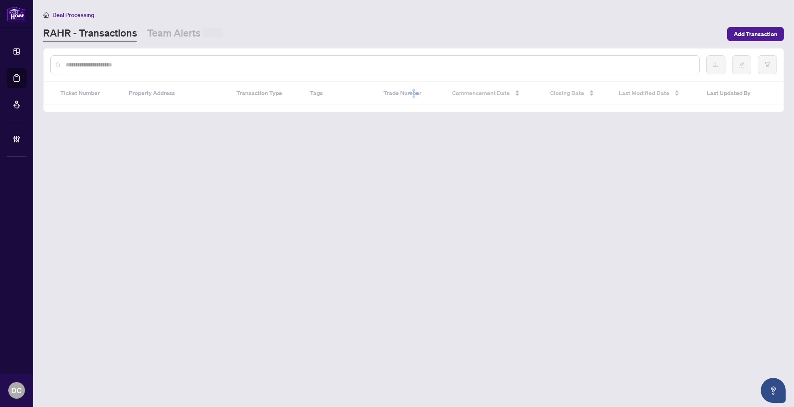
click at [154, 64] on input "text" at bounding box center [379, 64] width 627 height 9
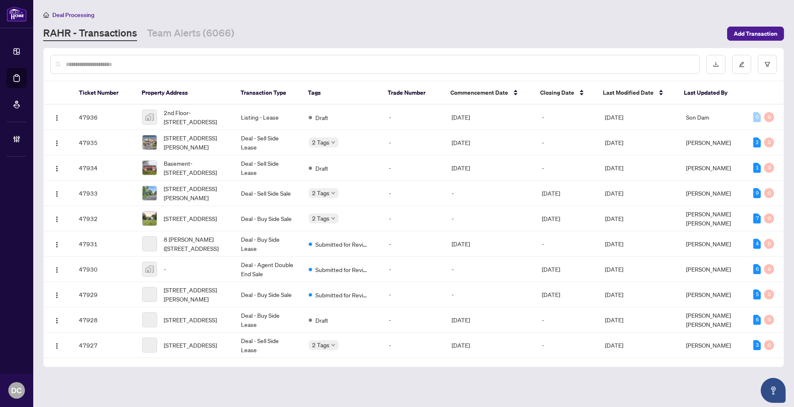
paste input "*******"
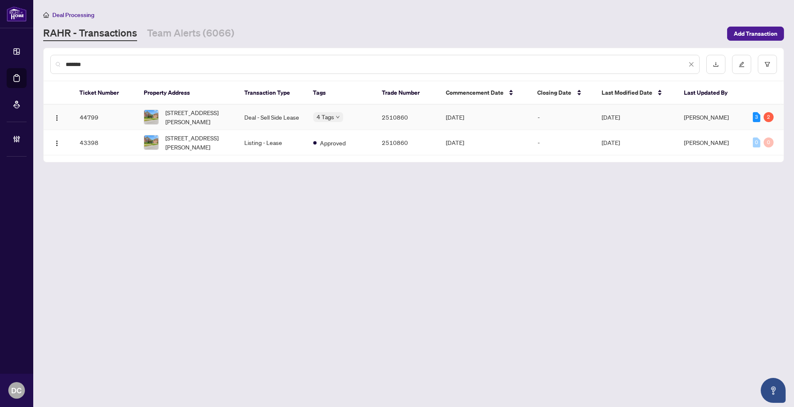
type input "*******"
click at [221, 110] on span "[STREET_ADDRESS][PERSON_NAME]" at bounding box center [198, 117] width 66 height 18
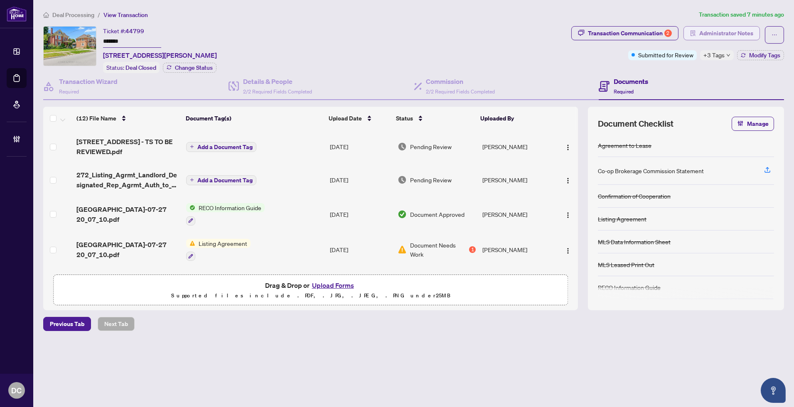
click at [714, 35] on span "Administrator Notes" at bounding box center [726, 33] width 54 height 13
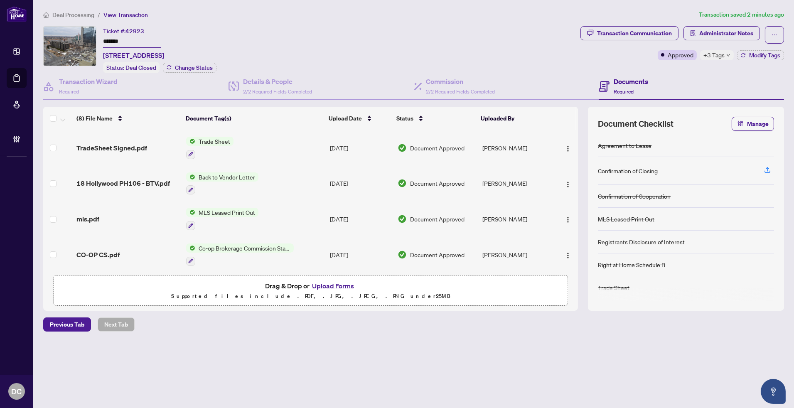
click at [293, 245] on td "Co-op Brokerage Commission Statement" at bounding box center [255, 255] width 144 height 36
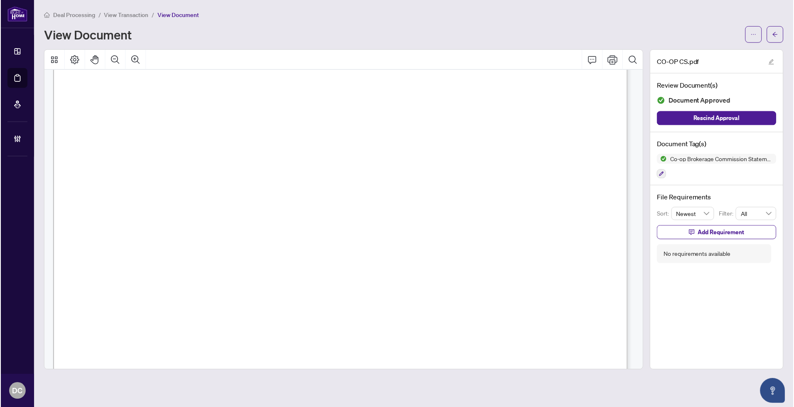
scroll to position [184, 0]
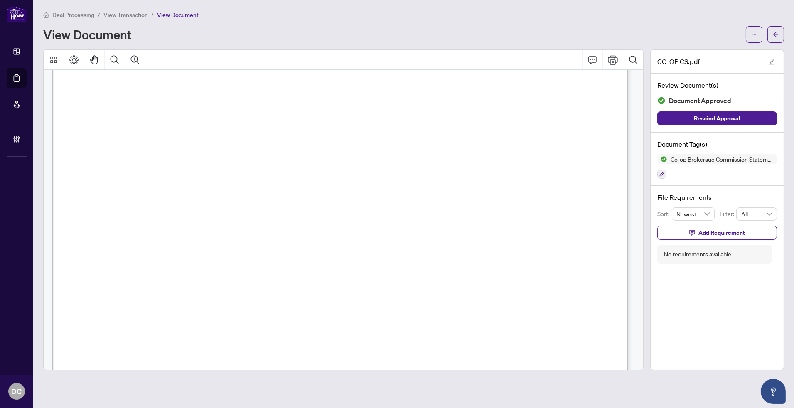
click at [788, 39] on main "Deal Processing / View Transaction / View Document View Document CO-OP CS.pdf R…" at bounding box center [413, 204] width 760 height 408
click at [781, 39] on button "button" at bounding box center [775, 34] width 17 height 17
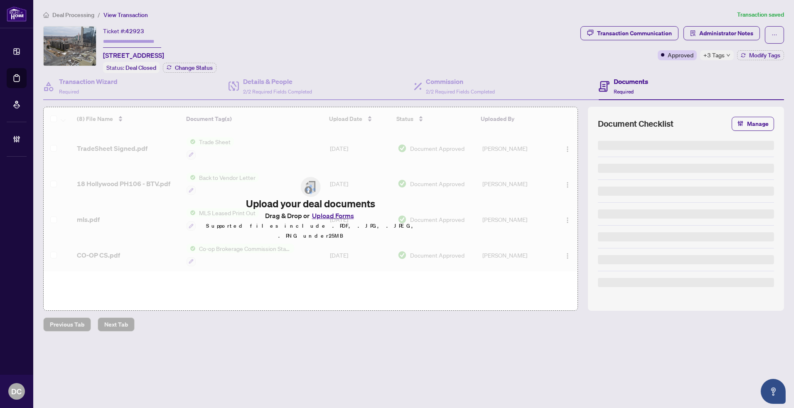
type input "*******"
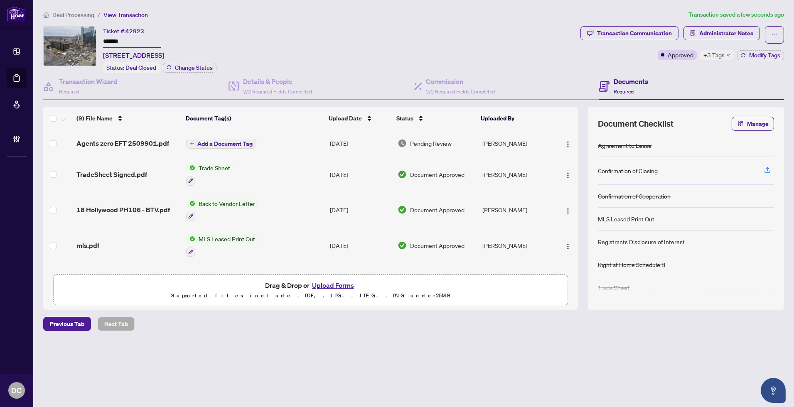
click at [244, 141] on span "Add a Document Tag" at bounding box center [224, 144] width 55 height 6
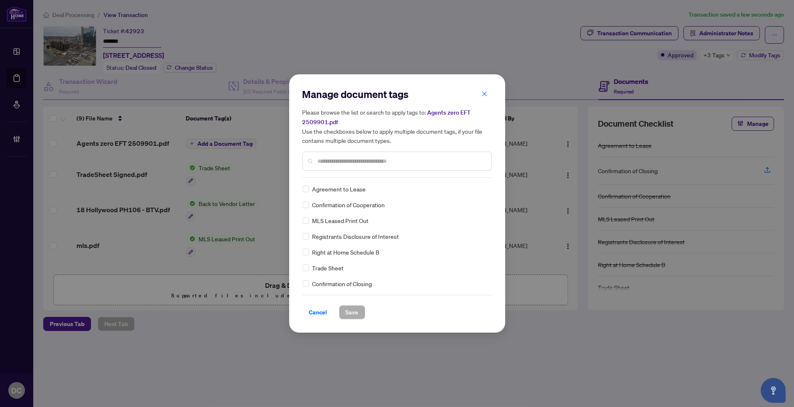
click at [347, 171] on div "Manage document tags Please browse the list or search to apply tags to: Agents …" at bounding box center [396, 133] width 189 height 90
click at [356, 162] on input "text" at bounding box center [401, 161] width 167 height 9
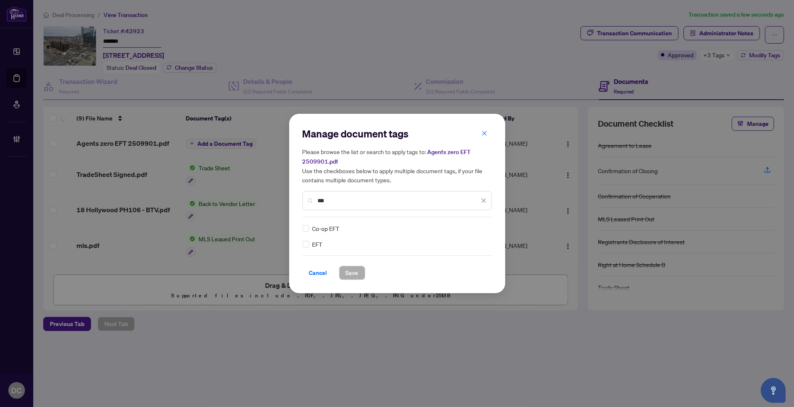
type input "***"
click at [471, 230] on img at bounding box center [475, 228] width 8 height 8
click at [463, 270] on div "Approved" at bounding box center [453, 268] width 53 height 9
click at [365, 276] on div "Cancel Save" at bounding box center [396, 273] width 189 height 14
click at [359, 276] on button "Save" at bounding box center [352, 273] width 26 height 14
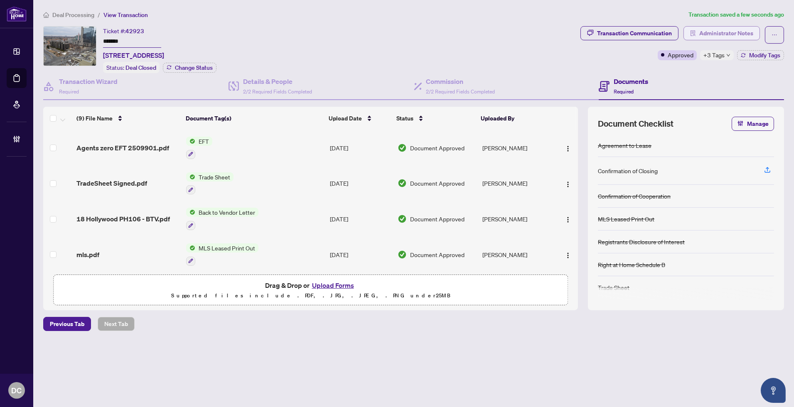
click at [717, 32] on span "Administrator Notes" at bounding box center [726, 33] width 54 height 13
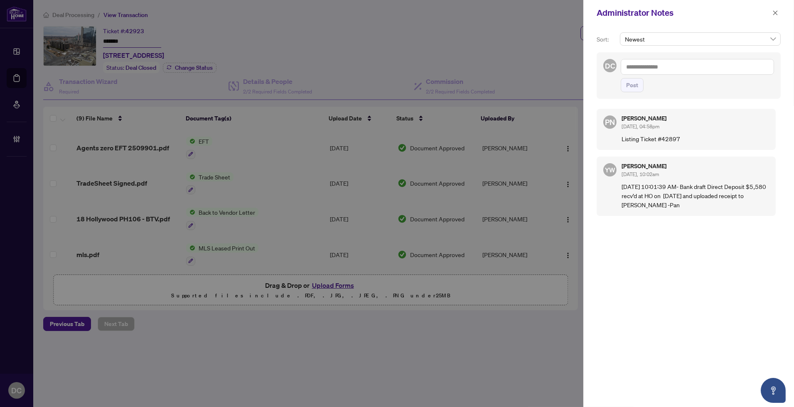
click at [712, 69] on textarea at bounding box center [696, 67] width 153 height 16
paste textarea "**********"
type textarea "**********"
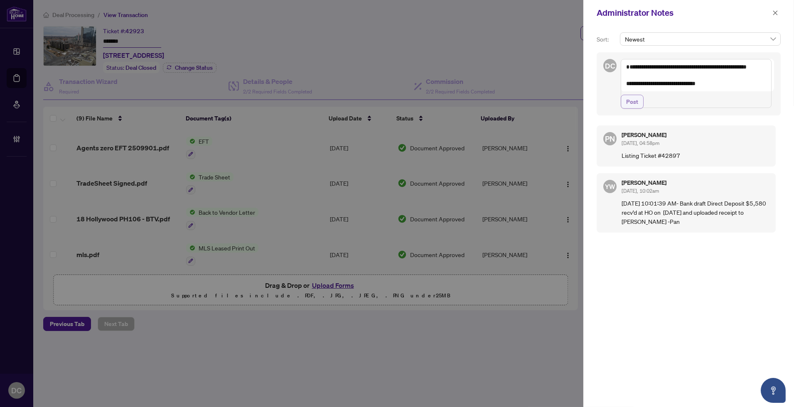
click at [634, 108] on span "Post" at bounding box center [632, 101] width 12 height 13
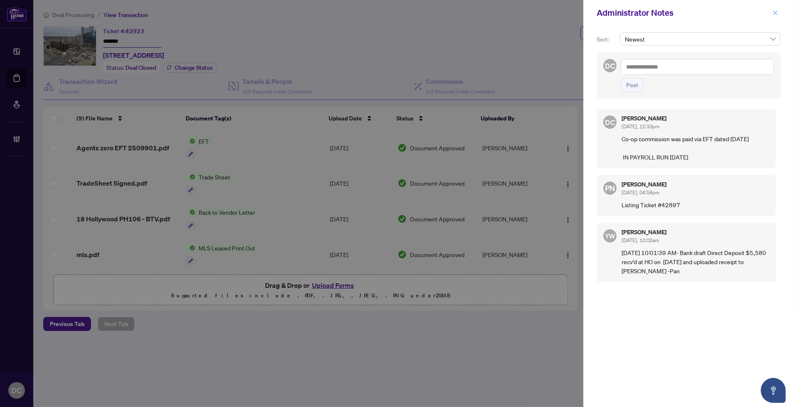
click at [779, 13] on button "button" at bounding box center [775, 13] width 11 height 10
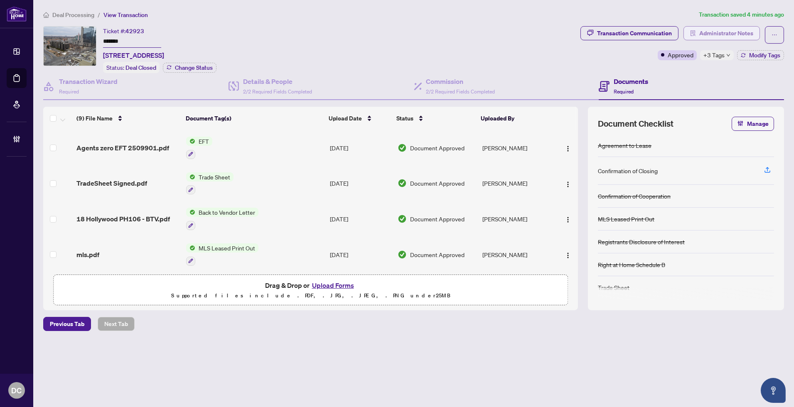
click at [744, 32] on span "Administrator Notes" at bounding box center [726, 33] width 54 height 13
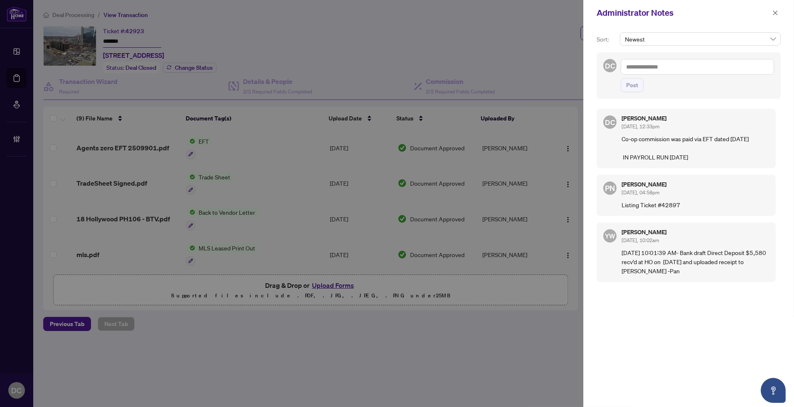
click at [655, 66] on textarea at bounding box center [696, 67] width 153 height 16
paste textarea "**********"
type textarea "**********"
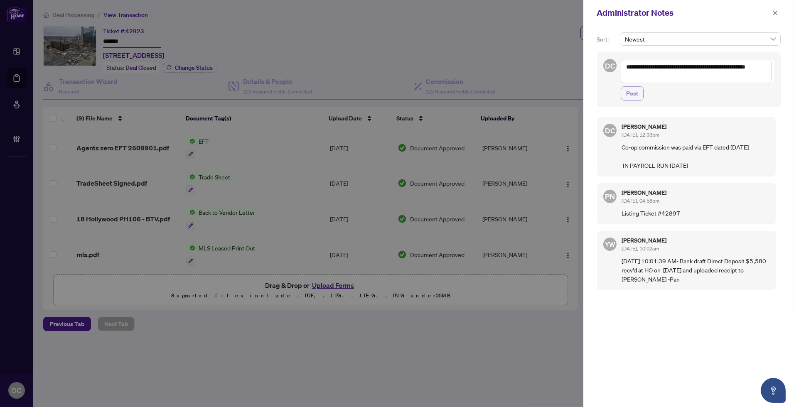
click at [639, 96] on button "Post" at bounding box center [631, 93] width 23 height 14
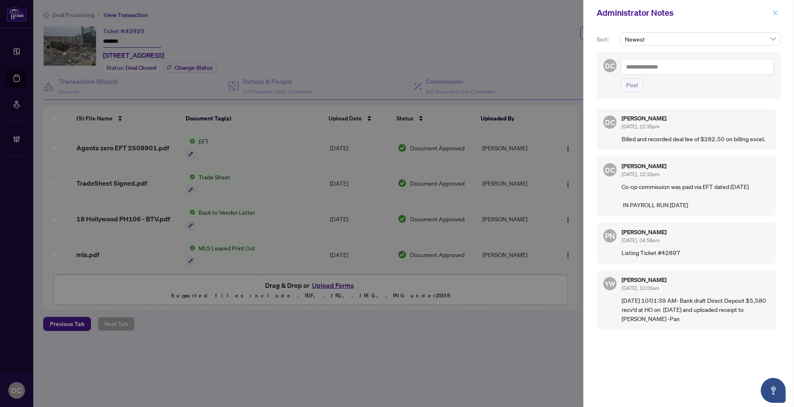
click at [774, 15] on icon "close" at bounding box center [775, 13] width 6 height 6
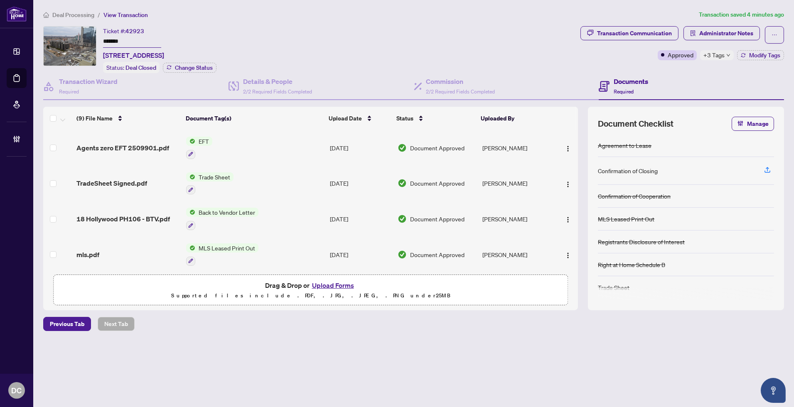
click at [723, 54] on span "+3 Tags" at bounding box center [713, 55] width 21 height 10
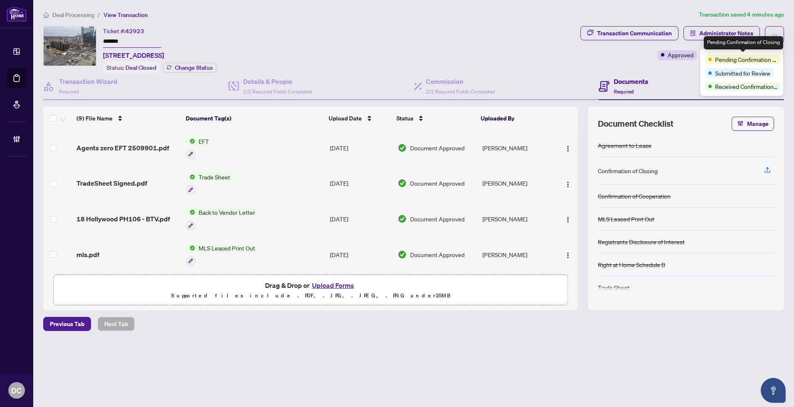
click at [668, 67] on div "Transaction Communication Administrator Notes Approved +3 Tags Modify Tags" at bounding box center [682, 49] width 207 height 47
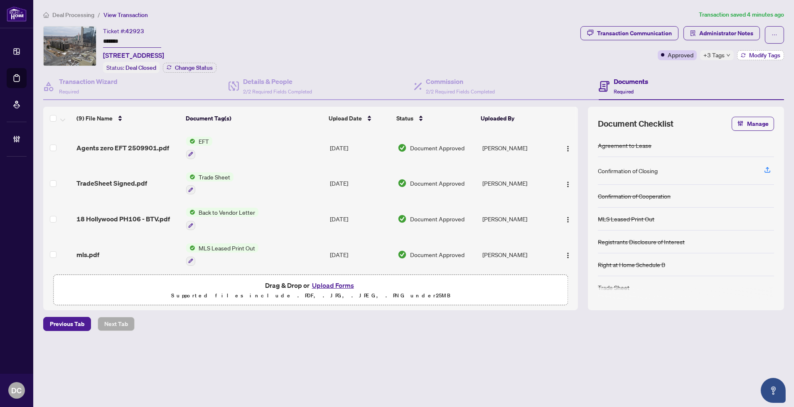
click at [743, 53] on icon "button" at bounding box center [743, 55] width 5 height 5
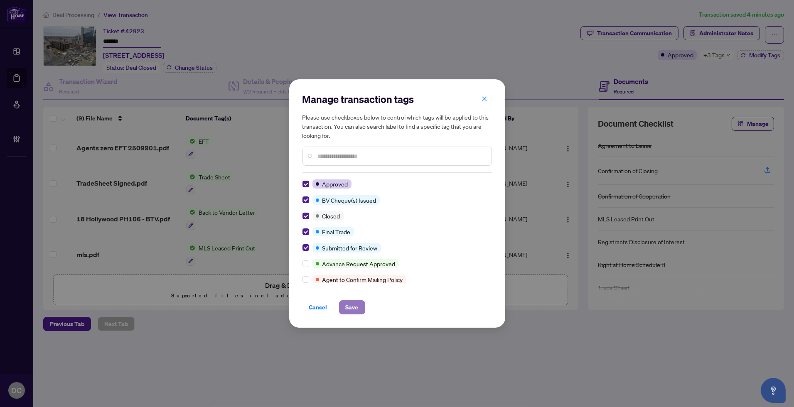
click at [355, 306] on span "Save" at bounding box center [352, 307] width 13 height 13
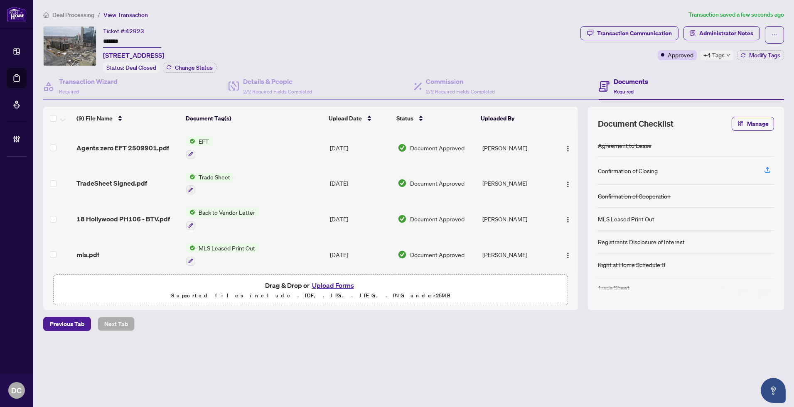
drag, startPoint x: 159, startPoint y: 42, endPoint x: 81, endPoint y: 42, distance: 78.1
click at [81, 42] on div "Ticket #: 42923 ******* Ph106-18 Hollywood Ave, Toronto, Ontario M2N 6P5, Canad…" at bounding box center [310, 49] width 534 height 47
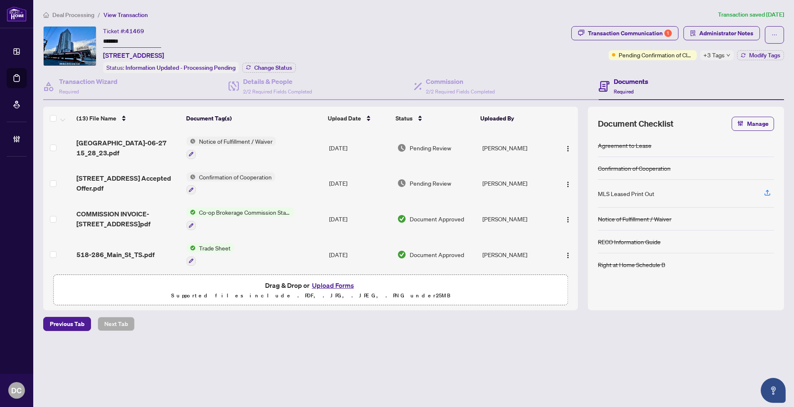
drag, startPoint x: 158, startPoint y: 47, endPoint x: 121, endPoint y: 45, distance: 37.4
click at [120, 46] on div "Ticket #: 41469 ******* [STREET_ADDRESS]" at bounding box center [133, 43] width 61 height 34
drag, startPoint x: 127, startPoint y: 42, endPoint x: 86, endPoint y: 39, distance: 41.2
click at [86, 39] on div "Ticket #: 41469 ******* 518-286 Main St, Toronto, Ontario M4C 4X4, Canada Statu…" at bounding box center [305, 49] width 525 height 47
click at [258, 66] on span "Change Status" at bounding box center [273, 68] width 38 height 6
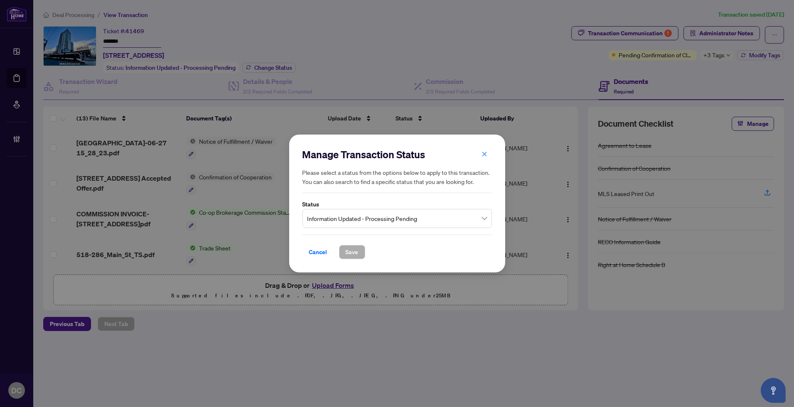
click at [397, 221] on span "Information Updated - Processing Pending" at bounding box center [396, 219] width 179 height 16
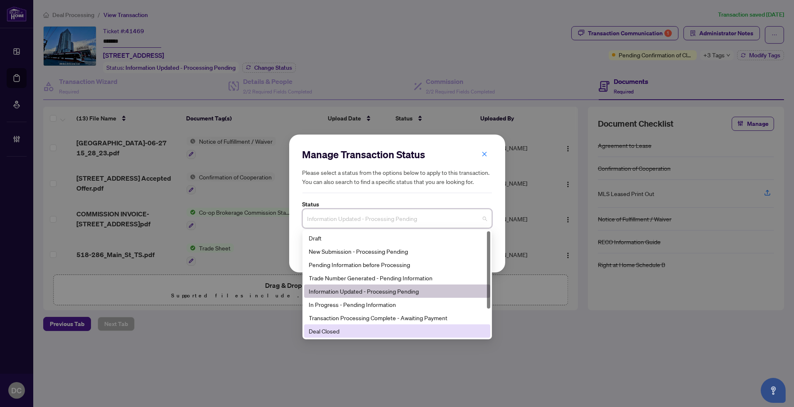
click at [352, 333] on div "Deal Closed" at bounding box center [397, 330] width 176 height 9
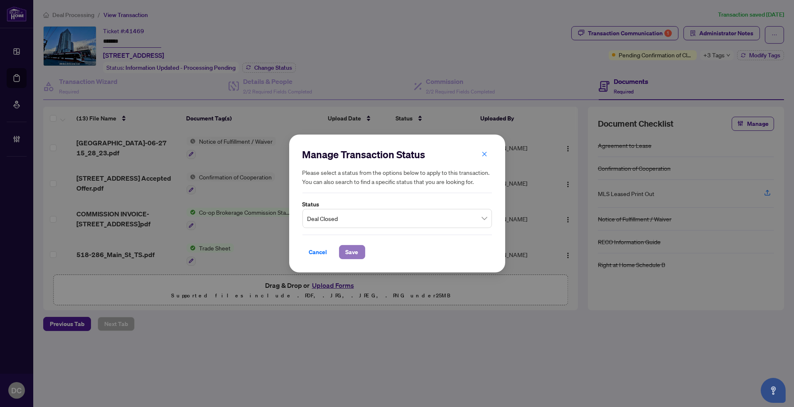
click at [351, 253] on span "Save" at bounding box center [352, 251] width 13 height 13
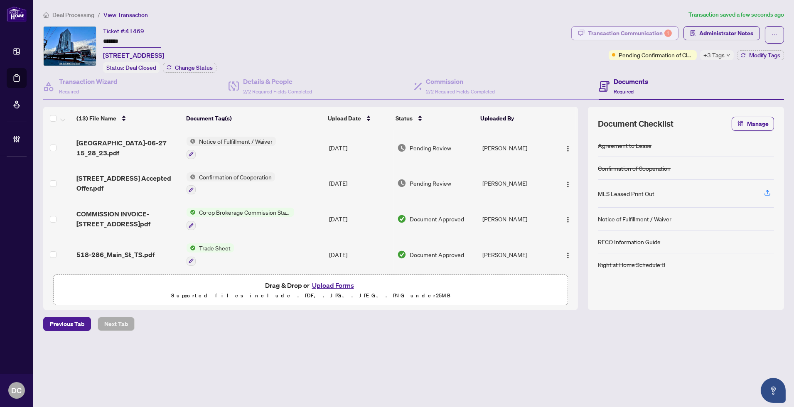
click at [610, 31] on div "Transaction Communication 1" at bounding box center [630, 33] width 84 height 13
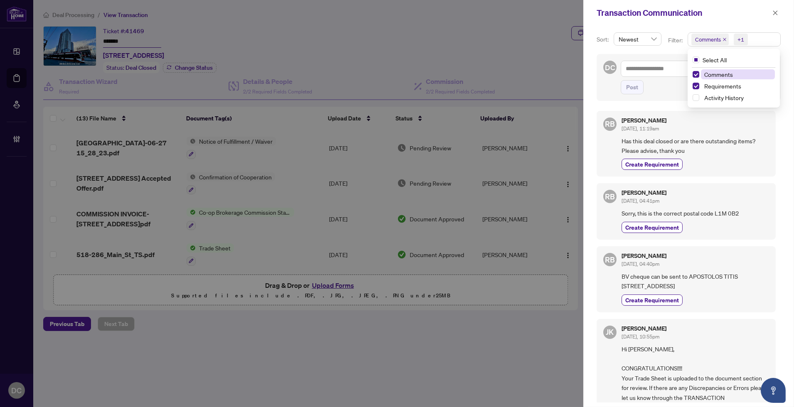
click at [768, 39] on span "Comments +1" at bounding box center [734, 39] width 92 height 13
click at [725, 82] on span "Requirements" at bounding box center [722, 85] width 37 height 7
drag, startPoint x: 621, startPoint y: 284, endPoint x: 665, endPoint y: 285, distance: 44.0
click at [665, 285] on span "BV cheque can be sent to APOSTOLOS TITIS [STREET_ADDRESS]" at bounding box center [694, 282] width 147 height 20
copy span "8 Brenthaven Crt"
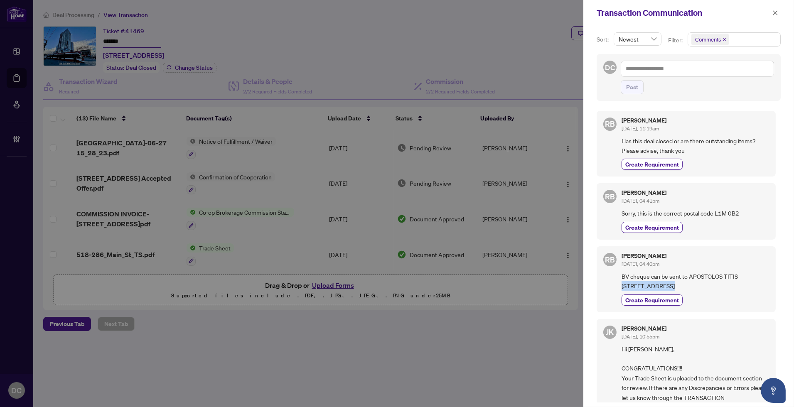
drag, startPoint x: 667, startPoint y: 284, endPoint x: 684, endPoint y: 284, distance: 17.0
click at [684, 284] on span "BV cheque can be sent to APOSTOLOS TITIS [STREET_ADDRESS]" at bounding box center [694, 282] width 147 height 20
copy span "Whitby"
click at [694, 280] on span "BV cheque can be sent to APOSTOLOS TITIS [STREET_ADDRESS]" at bounding box center [694, 282] width 147 height 20
drag, startPoint x: 696, startPoint y: 283, endPoint x: 719, endPoint y: 284, distance: 23.7
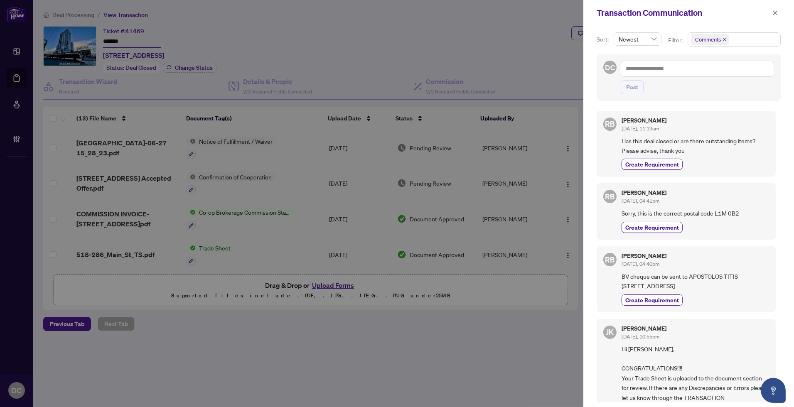
click at [719, 284] on span "BV cheque can be sent to APOSTOLOS TITIS [STREET_ADDRESS]" at bounding box center [694, 282] width 147 height 20
copy span "L1N 9R5"
drag, startPoint x: 754, startPoint y: 284, endPoint x: 747, endPoint y: 278, distance: 8.9
click at [754, 284] on span "BV cheque can be sent to APOSTOLOS TITIS [STREET_ADDRESS]" at bounding box center [694, 282] width 147 height 20
click at [773, 11] on icon "close" at bounding box center [775, 12] width 5 height 5
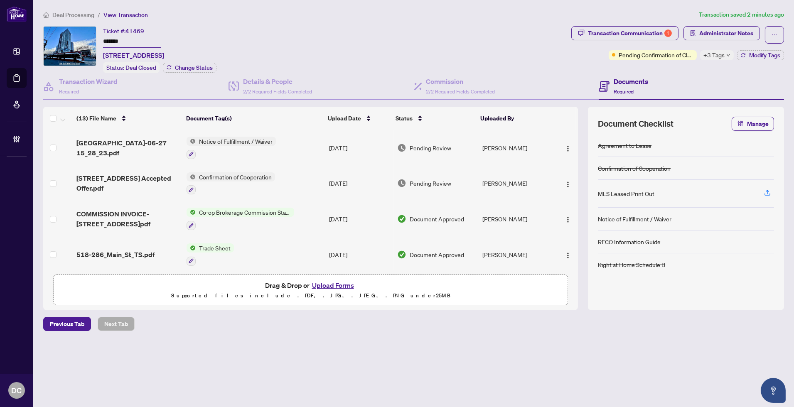
click at [305, 176] on td "Confirmation of Cooperation" at bounding box center [254, 184] width 142 height 36
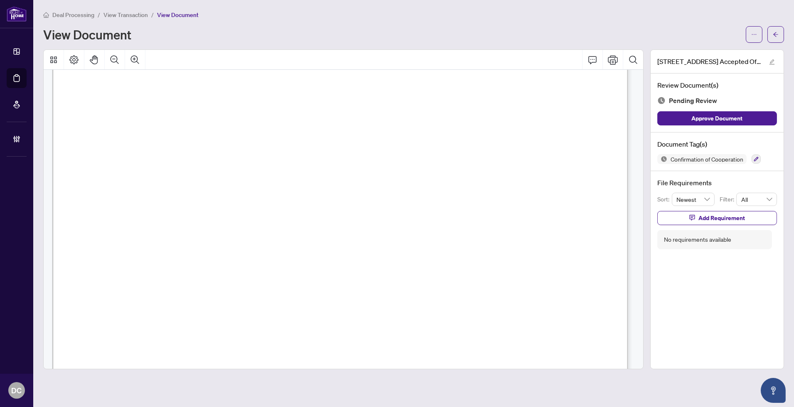
scroll to position [46, 0]
click at [773, 30] on span "button" at bounding box center [775, 34] width 6 height 13
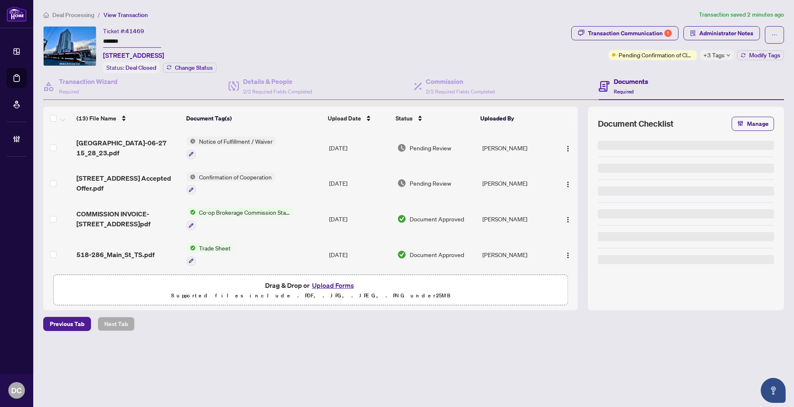
click at [723, 54] on span "+3 Tags" at bounding box center [713, 55] width 21 height 10
click at [710, 34] on span "Administrator Notes" at bounding box center [726, 33] width 54 height 13
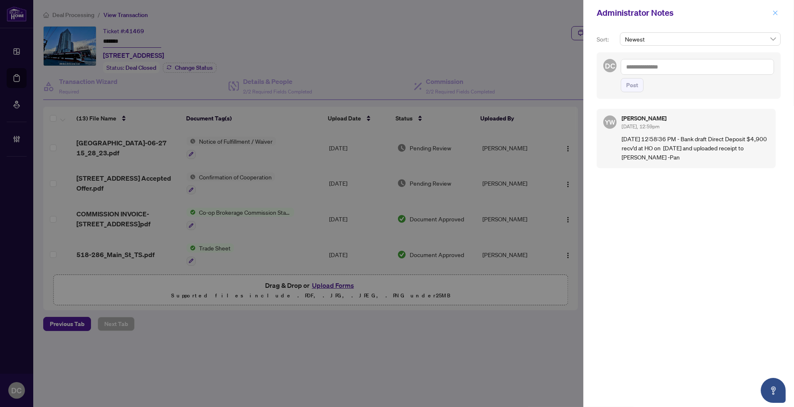
click at [775, 12] on icon "close" at bounding box center [775, 13] width 6 height 6
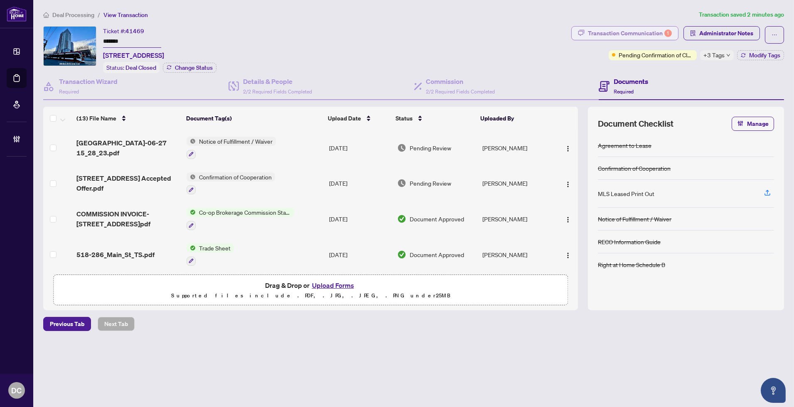
click at [630, 32] on div "Transaction Communication 1" at bounding box center [630, 33] width 84 height 13
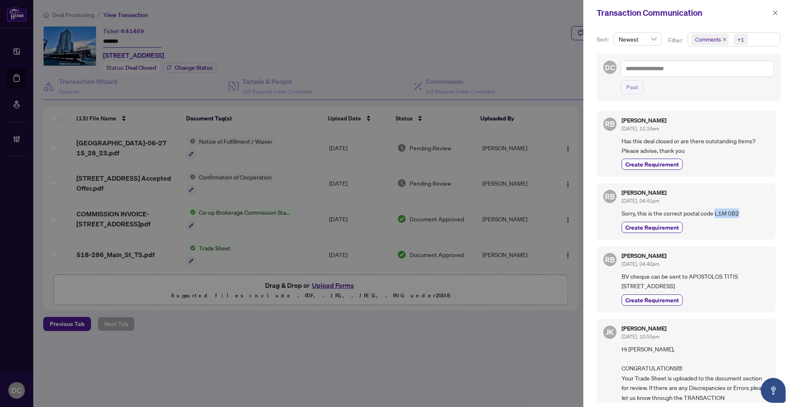
drag, startPoint x: 744, startPoint y: 212, endPoint x: 715, endPoint y: 215, distance: 29.6
click at [715, 215] on span "Sorry, this is the correct postal code L1M 0B2" at bounding box center [694, 213] width 147 height 10
copy span "L1M 0B2"
click at [641, 282] on span "BV cheque can be sent to APOSTOLOS TITIS 8 Brenthaven Crt Whitby ON L1N 9R5" at bounding box center [694, 282] width 147 height 20
drag, startPoint x: 664, startPoint y: 284, endPoint x: 621, endPoint y: 289, distance: 42.6
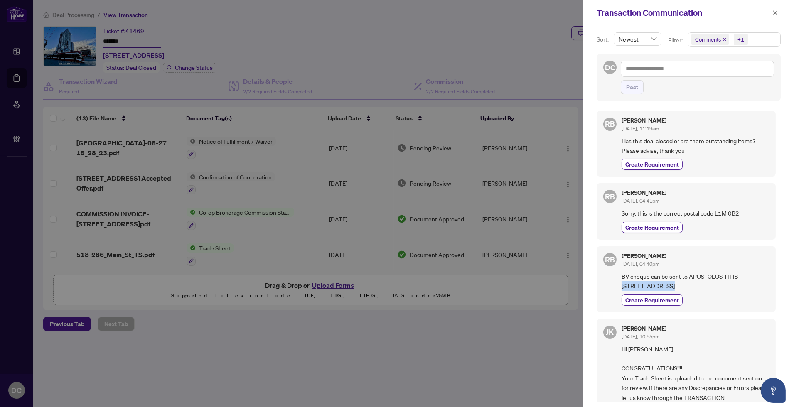
click at [621, 289] on span "BV cheque can be sent to APOSTOLOS TITIS 8 Brenthaven Crt Whitby ON L1N 9R5" at bounding box center [694, 282] width 147 height 20
copy span "8 Brenthaven Crt"
click at [738, 71] on textarea at bounding box center [696, 69] width 153 height 16
click at [775, 14] on icon "close" at bounding box center [775, 13] width 6 height 6
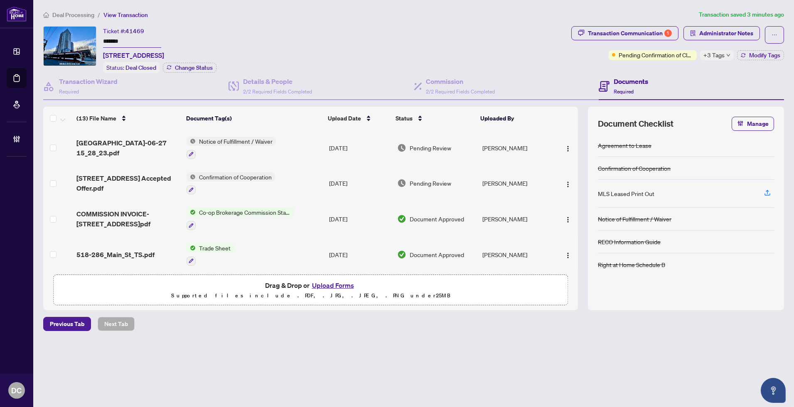
drag, startPoint x: 131, startPoint y: 39, endPoint x: 77, endPoint y: 39, distance: 54.4
click at [77, 39] on div "Ticket #: 41469 ******* 518-286 Main St, Toronto, Ontario M4C 4X4, Canada Statu…" at bounding box center [305, 49] width 525 height 47
click at [316, 215] on td "Co-op Brokerage Commission Statement" at bounding box center [254, 219] width 142 height 36
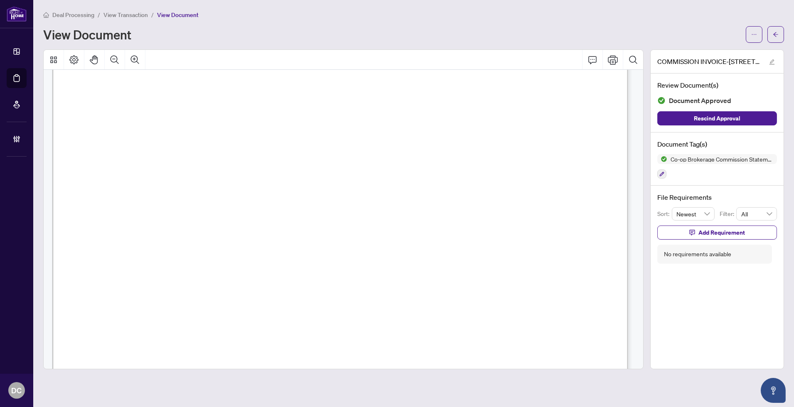
scroll to position [184, 0]
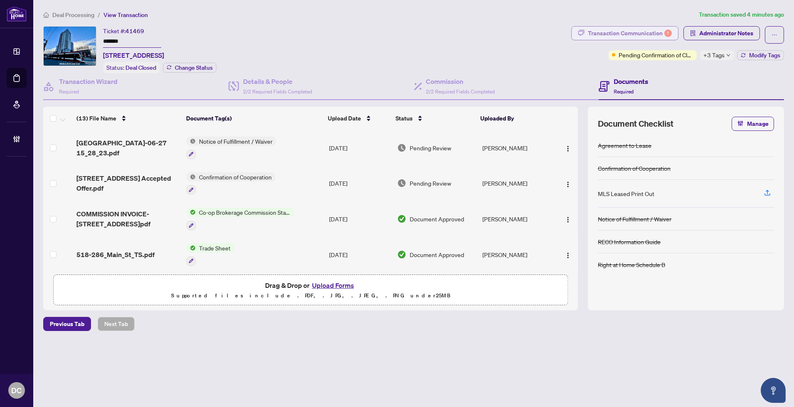
click at [643, 34] on div "Transaction Communication 1" at bounding box center [630, 33] width 84 height 13
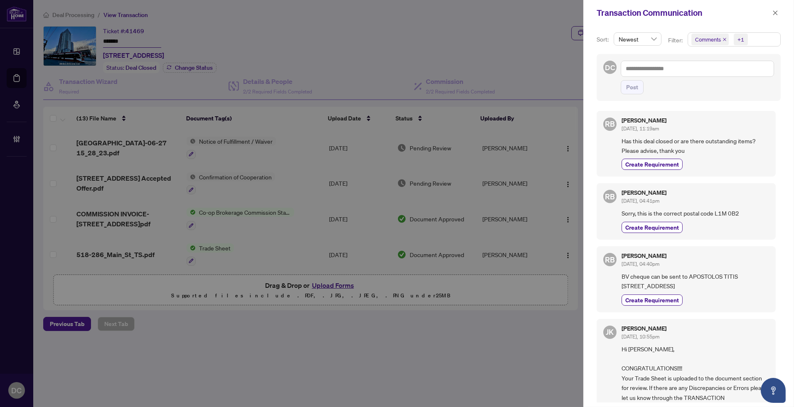
click at [766, 41] on span "Comments +1" at bounding box center [734, 39] width 92 height 13
click at [729, 71] on span "Comments" at bounding box center [718, 74] width 29 height 7
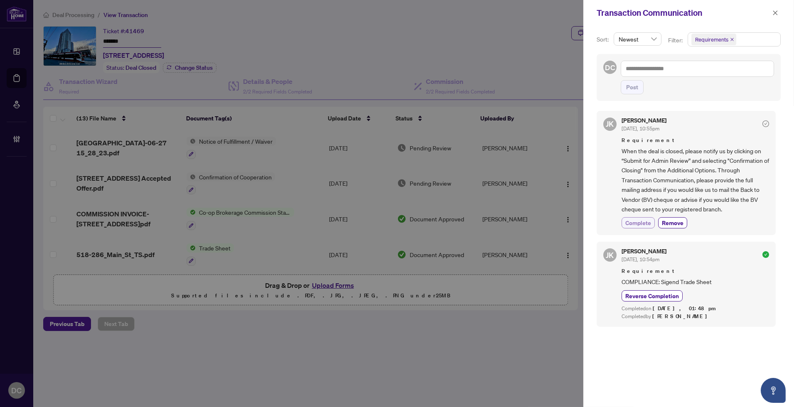
click at [648, 223] on span "Complete" at bounding box center [638, 222] width 26 height 9
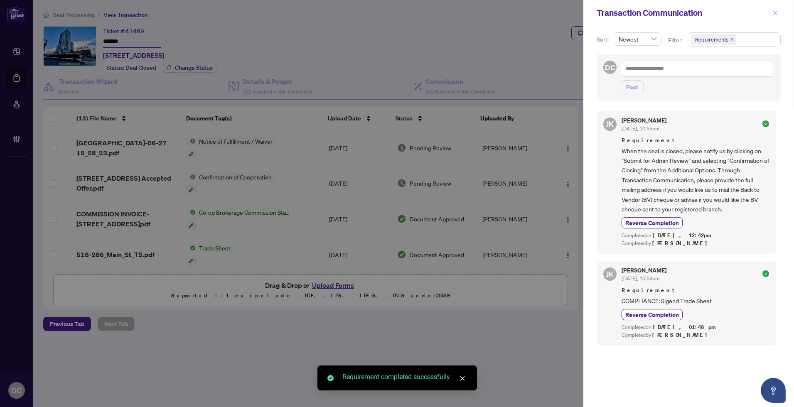
click at [775, 11] on icon "close" at bounding box center [775, 13] width 6 height 6
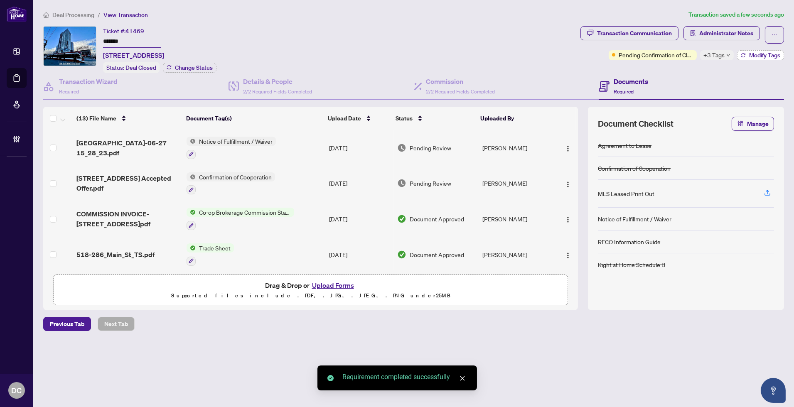
click at [745, 55] on button "Modify Tags" at bounding box center [760, 55] width 47 height 10
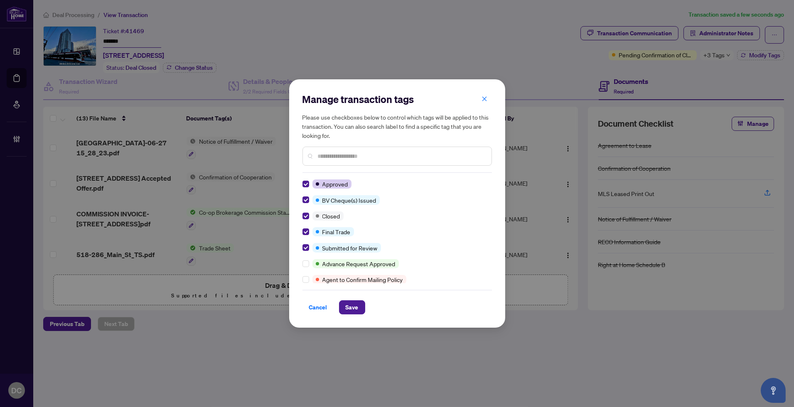
drag, startPoint x: 343, startPoint y: 304, endPoint x: 196, endPoint y: 280, distance: 148.2
click at [343, 305] on button "Save" at bounding box center [352, 307] width 26 height 14
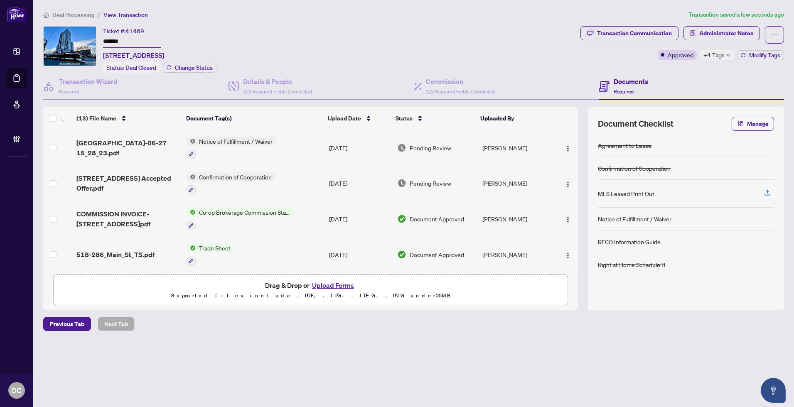
drag, startPoint x: 129, startPoint y: 37, endPoint x: 102, endPoint y: 39, distance: 27.5
click at [102, 39] on div "Ticket #: 41469 ******* [STREET_ADDRESS] Status: Deal Closed Change Status" at bounding box center [310, 49] width 534 height 47
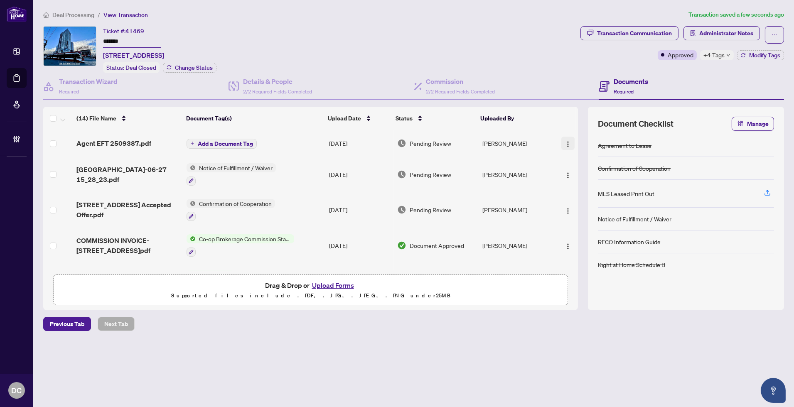
click at [565, 141] on img "button" at bounding box center [567, 144] width 7 height 7
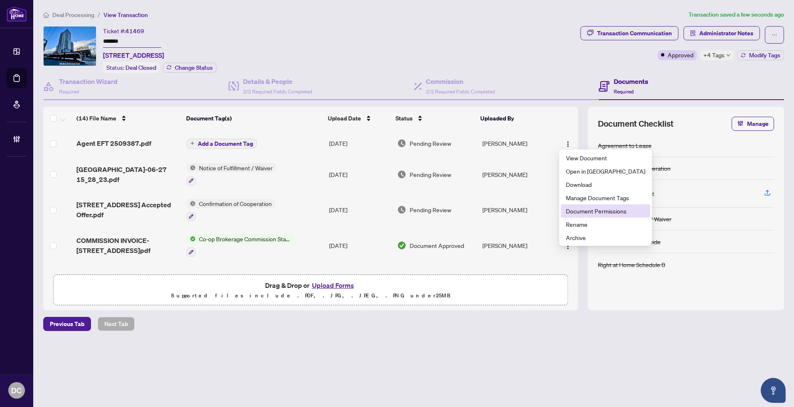
click at [584, 209] on span "Document Permissions" at bounding box center [605, 210] width 79 height 9
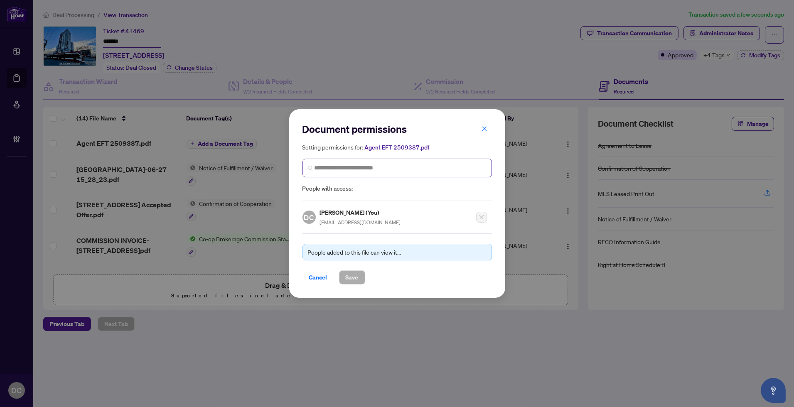
click at [409, 163] on span at bounding box center [396, 168] width 189 height 19
click at [367, 168] on input "search" at bounding box center [400, 168] width 172 height 9
type input "**********"
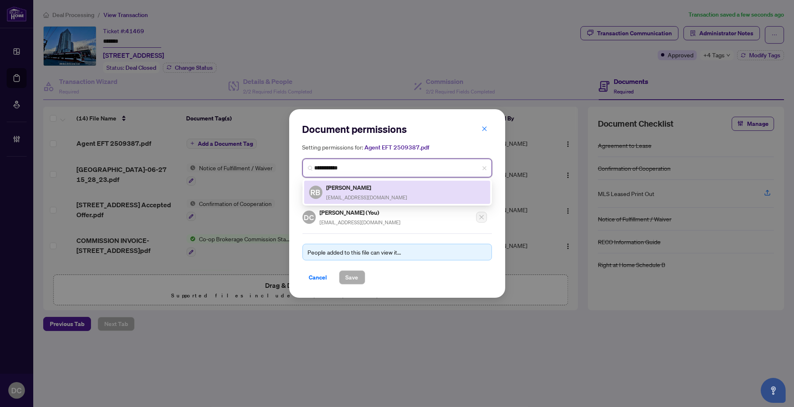
click at [349, 201] on div "RB Renee Bovos reneebovos@gmail.com" at bounding box center [397, 192] width 186 height 23
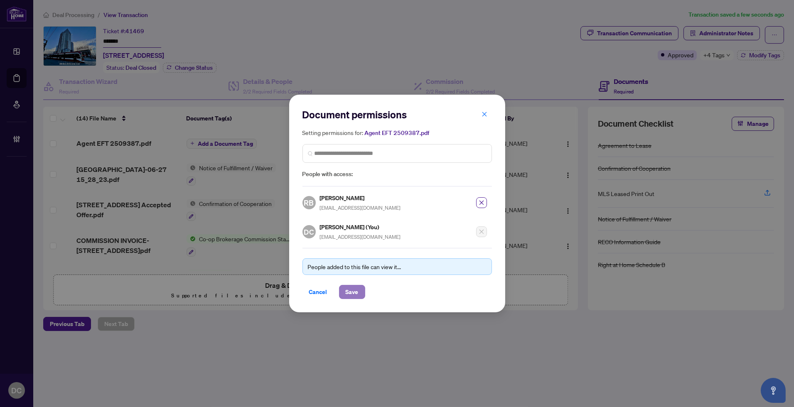
click at [352, 289] on span "Save" at bounding box center [352, 291] width 13 height 13
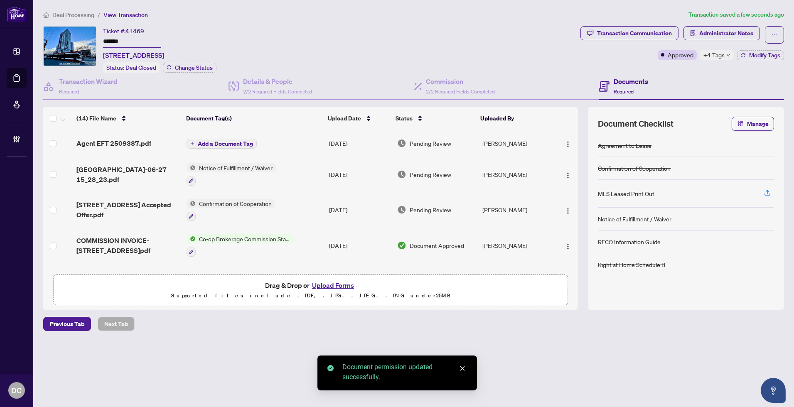
click at [236, 141] on span "Add a Document Tag" at bounding box center [225, 144] width 55 height 6
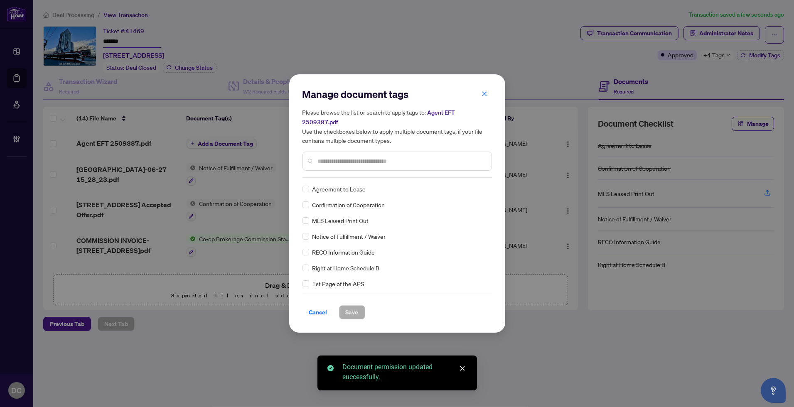
click at [374, 161] on div at bounding box center [396, 161] width 189 height 19
click at [376, 157] on input "text" at bounding box center [401, 161] width 167 height 9
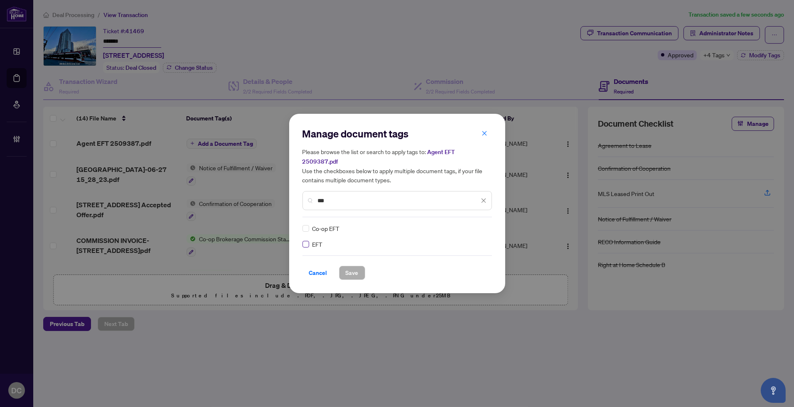
type input "***"
click at [471, 224] on img at bounding box center [475, 228] width 8 height 8
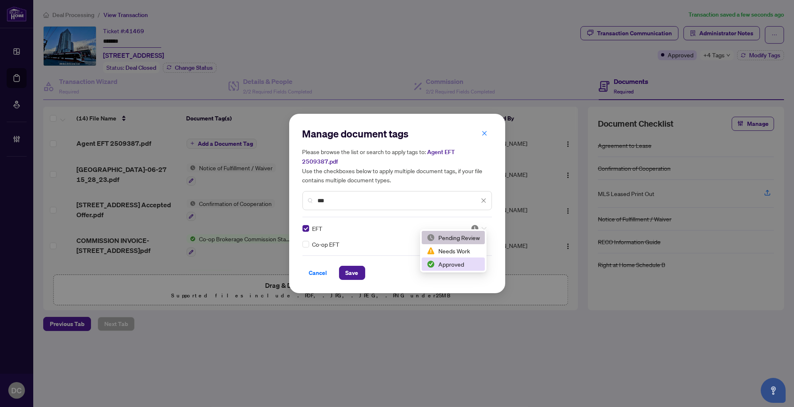
click at [459, 260] on div "Approved" at bounding box center [453, 264] width 53 height 9
click at [353, 268] on span "Save" at bounding box center [352, 272] width 13 height 13
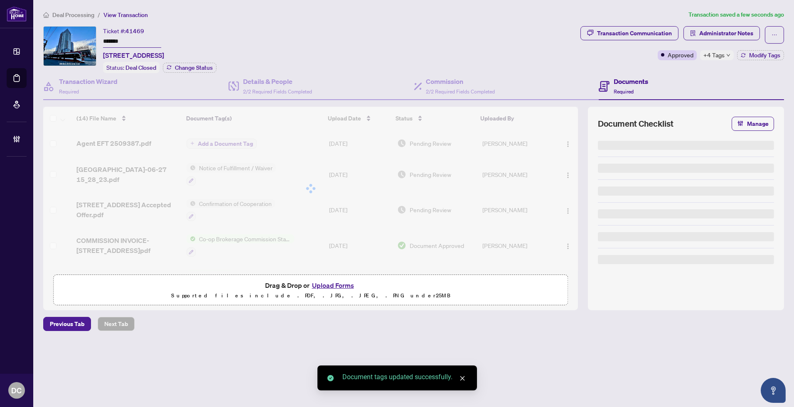
click at [720, 57] on span "+4 Tags" at bounding box center [713, 55] width 21 height 10
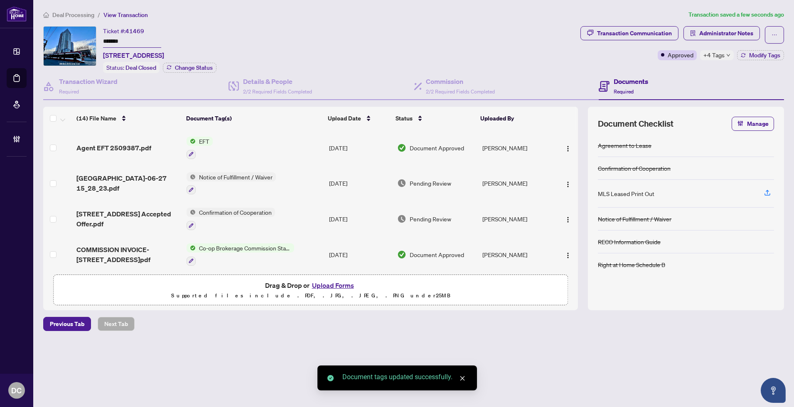
click at [677, 73] on div "Documents Required" at bounding box center [690, 86] width 185 height 27
click at [662, 31] on div "Transaction Communication" at bounding box center [634, 33] width 75 height 13
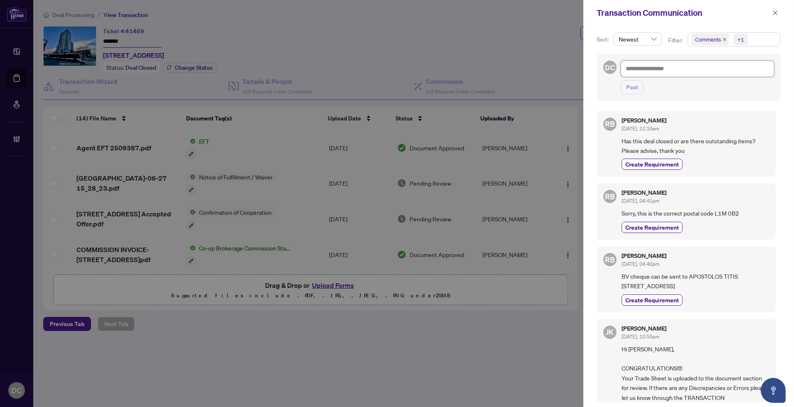
click at [682, 72] on textarea at bounding box center [696, 69] width 153 height 16
paste textarea "**********"
type textarea "**********"
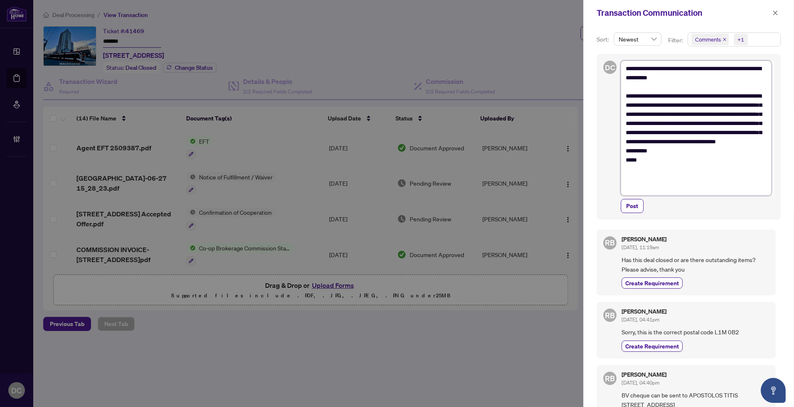
click at [625, 66] on textarea "**********" at bounding box center [695, 128] width 151 height 135
type textarea "**********"
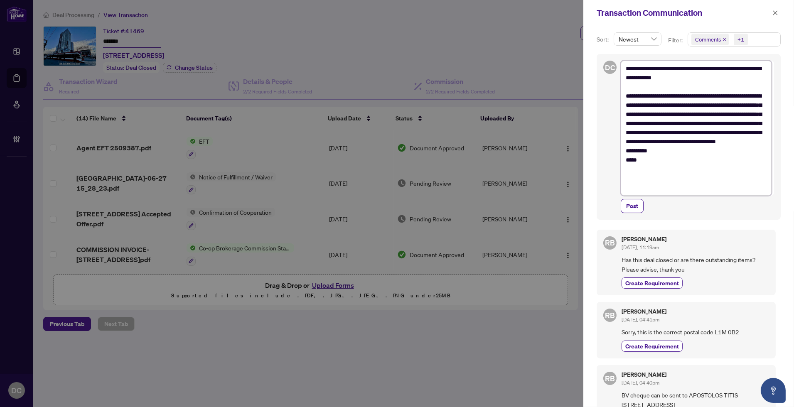
type textarea "**********"
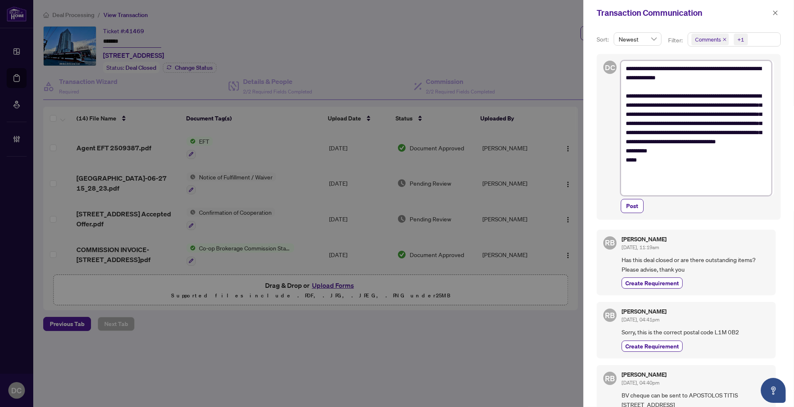
type textarea "**********"
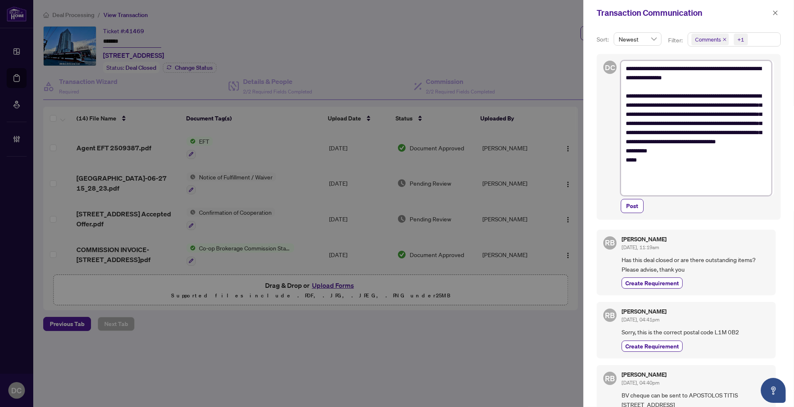
type textarea "**********"
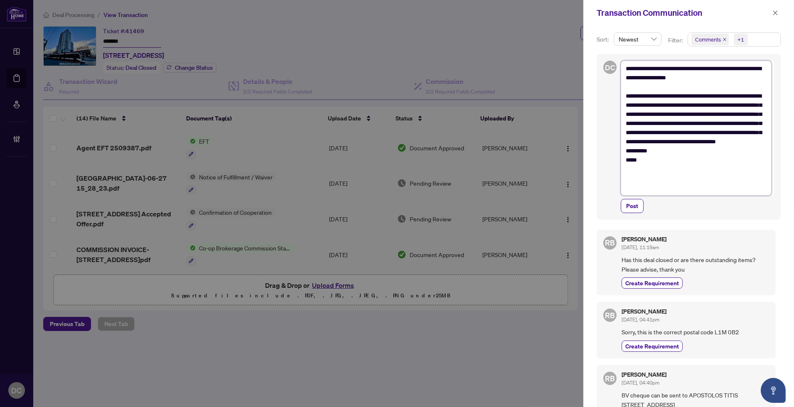
type textarea "**********"
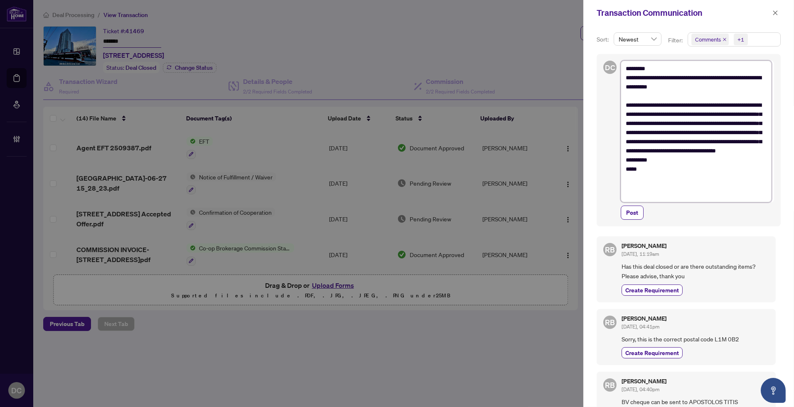
type textarea "**********"
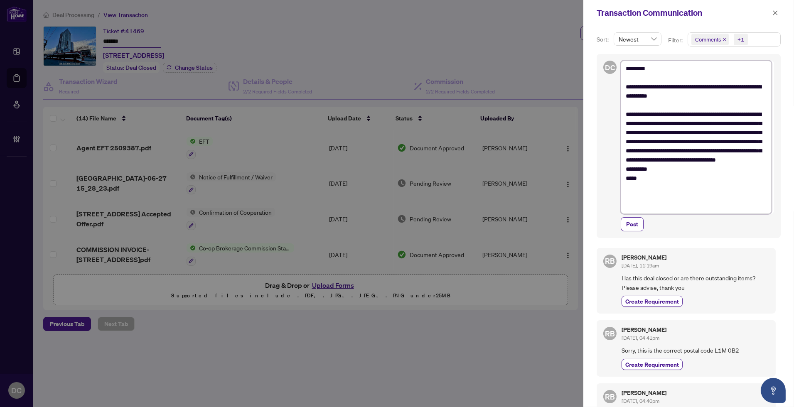
click at [684, 176] on textarea "**********" at bounding box center [695, 137] width 151 height 153
type textarea "**********"
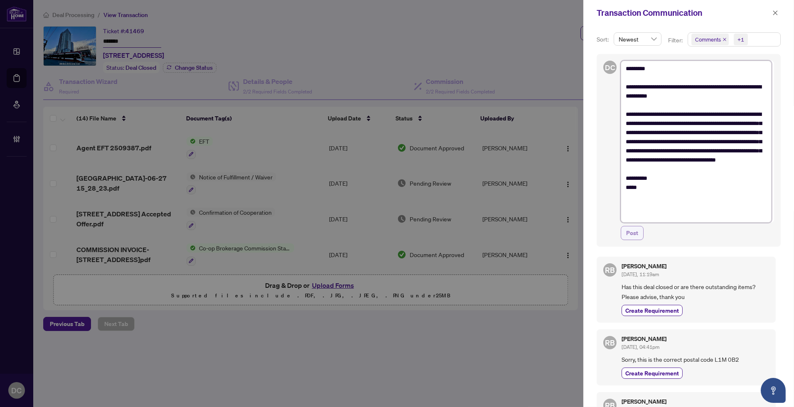
type textarea "**********"
click at [632, 237] on span "Post" at bounding box center [632, 233] width 12 height 13
type textarea "**********"
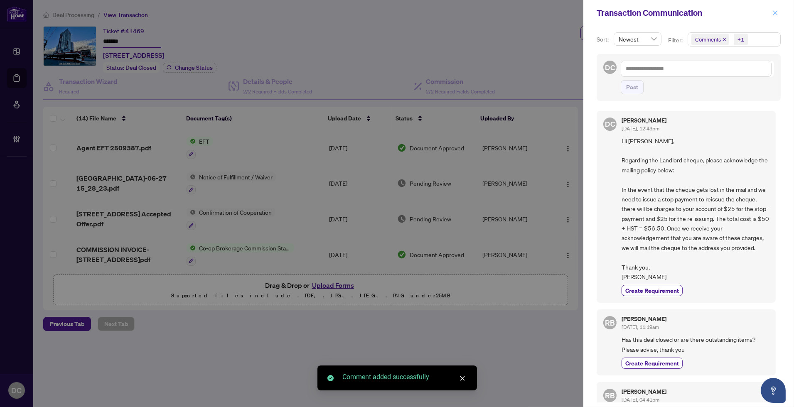
click at [775, 11] on icon "close" at bounding box center [775, 13] width 6 height 6
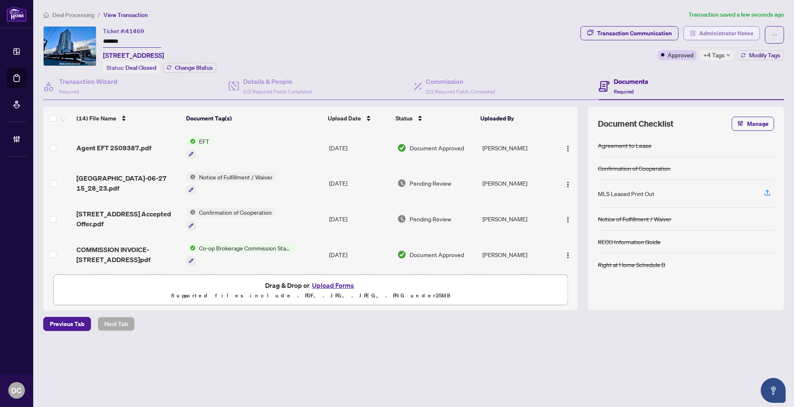
click at [733, 39] on span "Administrator Notes" at bounding box center [726, 33] width 54 height 13
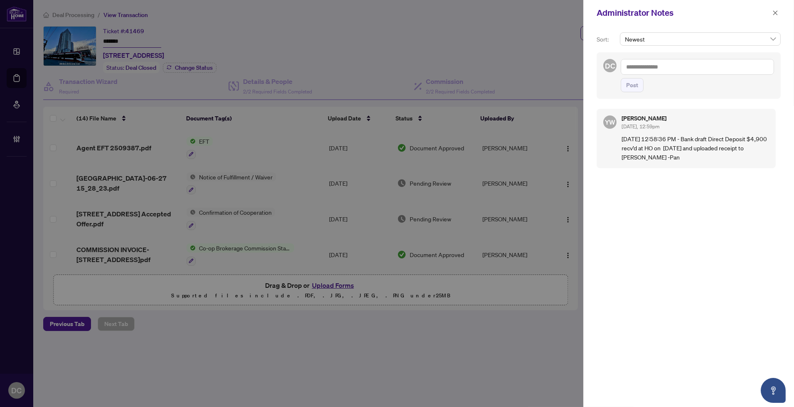
click at [638, 66] on textarea at bounding box center [696, 67] width 153 height 16
paste textarea "**********"
type textarea "**********"
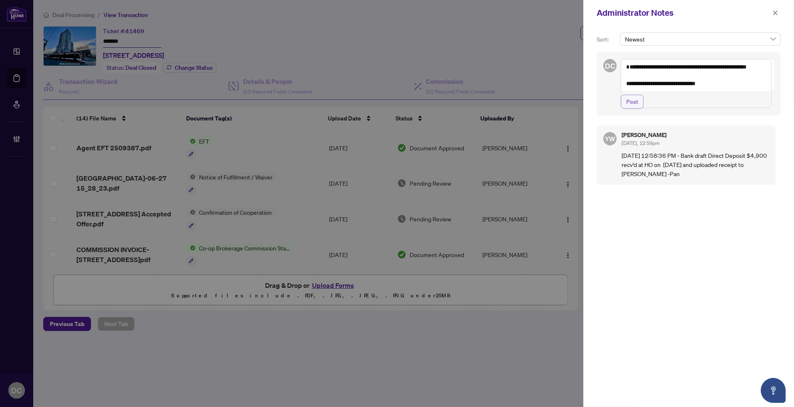
click at [635, 108] on span "Post" at bounding box center [632, 101] width 12 height 13
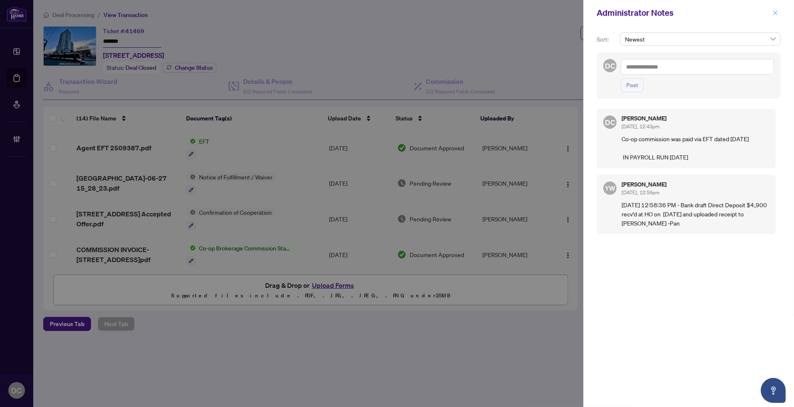
click at [777, 14] on icon "close" at bounding box center [775, 13] width 6 height 6
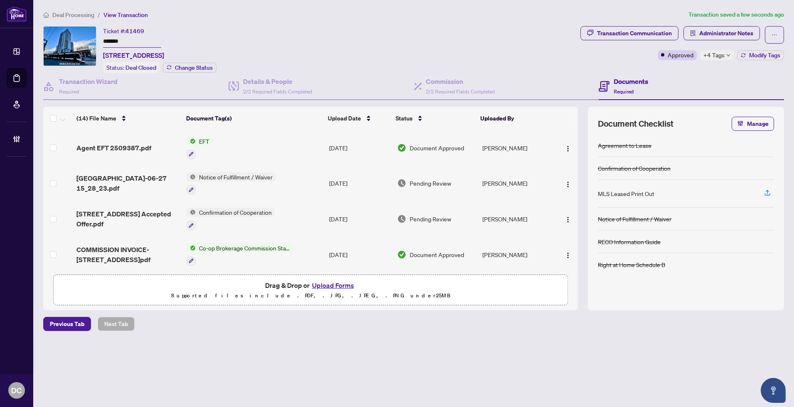
drag, startPoint x: 143, startPoint y: 39, endPoint x: 85, endPoint y: 38, distance: 58.2
click at [85, 38] on div "Ticket #: 41469 ******* 518-286 Main St, Toronto, Ontario M4C 4X4, Canada Statu…" at bounding box center [310, 49] width 534 height 47
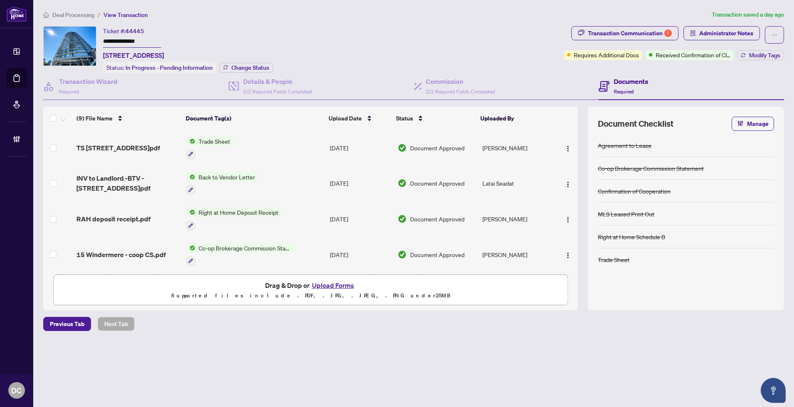
drag, startPoint x: 125, startPoint y: 39, endPoint x: 82, endPoint y: 40, distance: 42.8
click at [82, 40] on div "**********" at bounding box center [301, 49] width 517 height 47
click at [235, 70] on button "Change Status" at bounding box center [246, 68] width 54 height 10
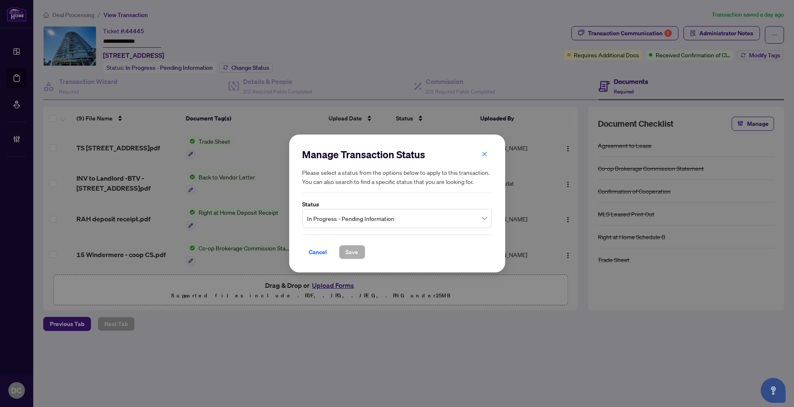
click at [380, 222] on span "In Progress - Pending Information" at bounding box center [396, 219] width 179 height 16
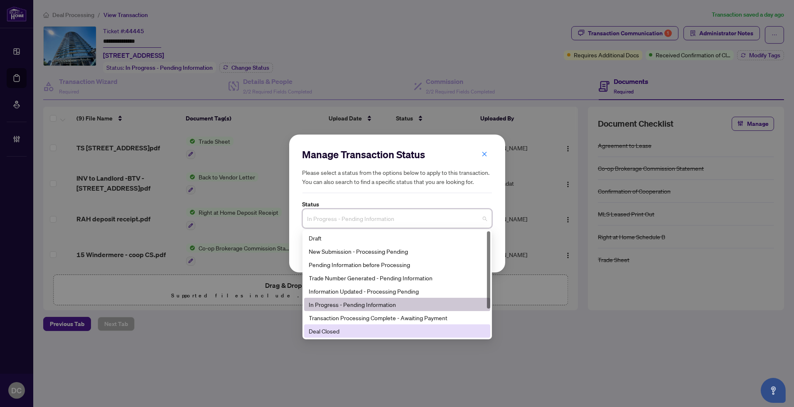
click at [380, 332] on div "Deal Closed" at bounding box center [397, 330] width 176 height 9
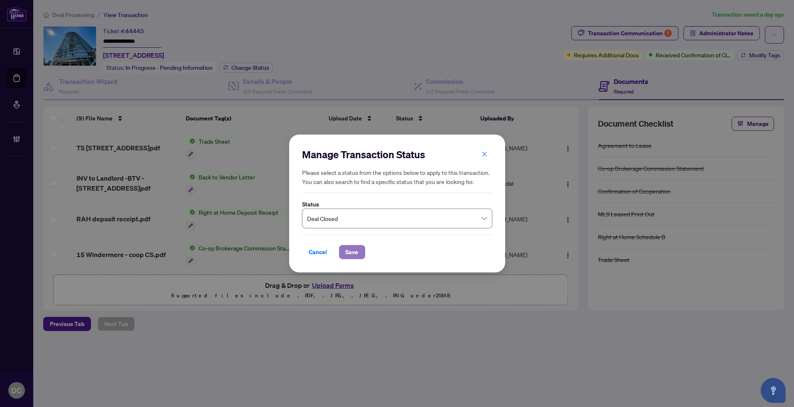
click at [358, 253] on button "Save" at bounding box center [352, 252] width 26 height 14
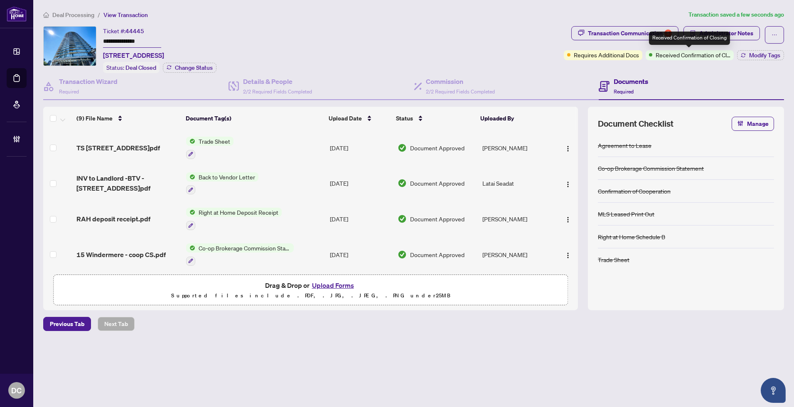
click at [659, 39] on div "Received Confirmation of Closing" at bounding box center [689, 38] width 81 height 13
click at [622, 35] on div "Transaction Communication 1" at bounding box center [630, 33] width 84 height 13
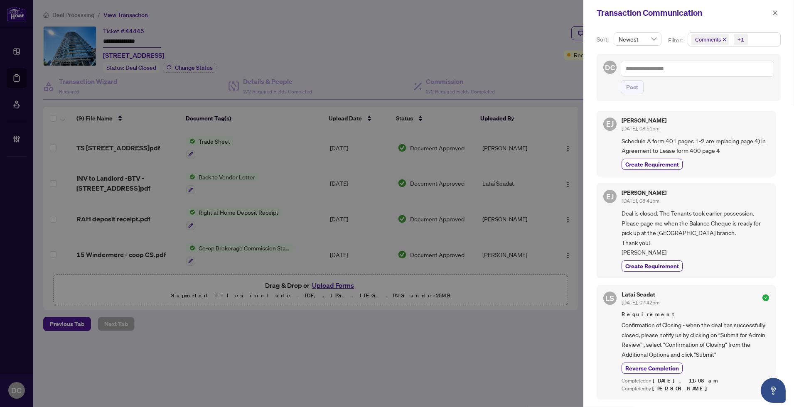
click at [748, 37] on div "+1" at bounding box center [739, 39] width 19 height 13
click at [718, 86] on span "Requirements" at bounding box center [722, 85] width 37 height 7
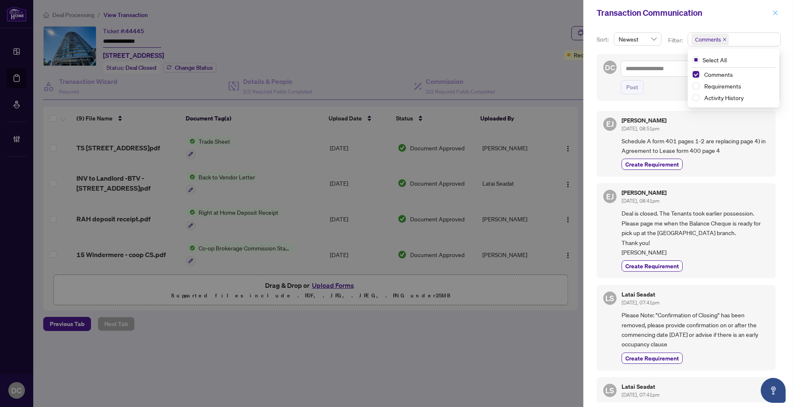
click at [777, 10] on icon "close" at bounding box center [775, 13] width 6 height 6
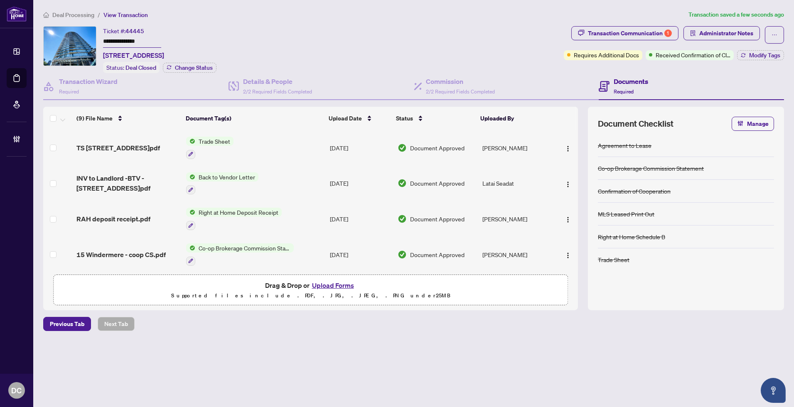
click at [298, 248] on td "Co-op Brokerage Commission Statement" at bounding box center [255, 255] width 144 height 36
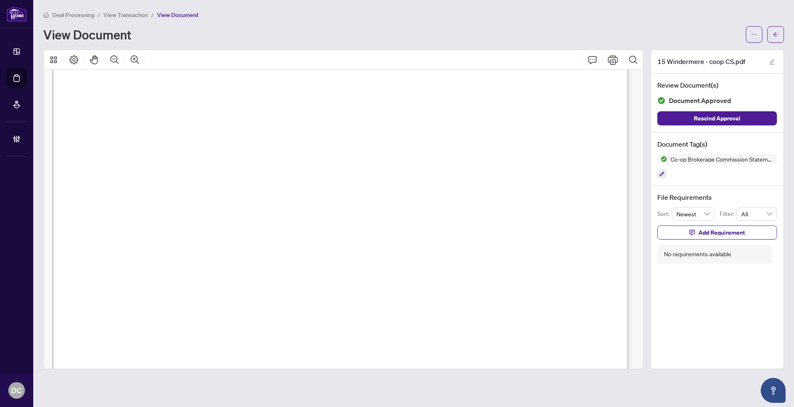
scroll to position [230, 0]
click at [777, 35] on icon "arrow-left" at bounding box center [775, 35] width 6 height 6
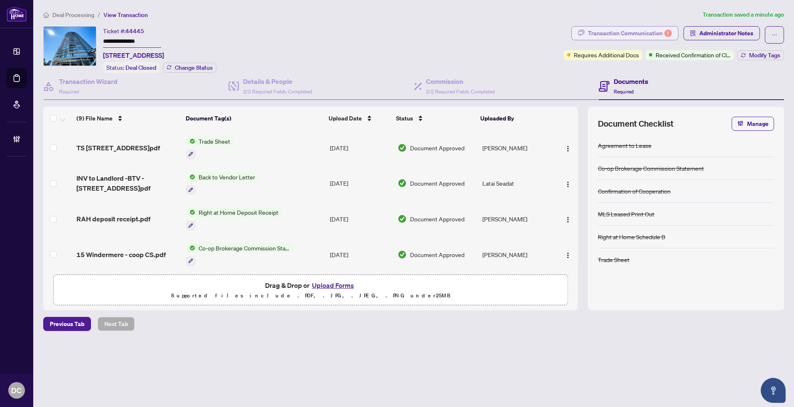
click at [648, 37] on div "Transaction Communication 1" at bounding box center [630, 33] width 84 height 13
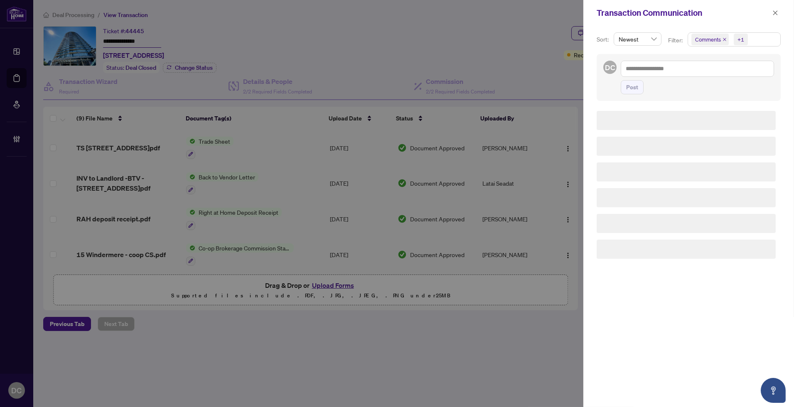
click at [757, 39] on span "Comments +1" at bounding box center [734, 39] width 92 height 13
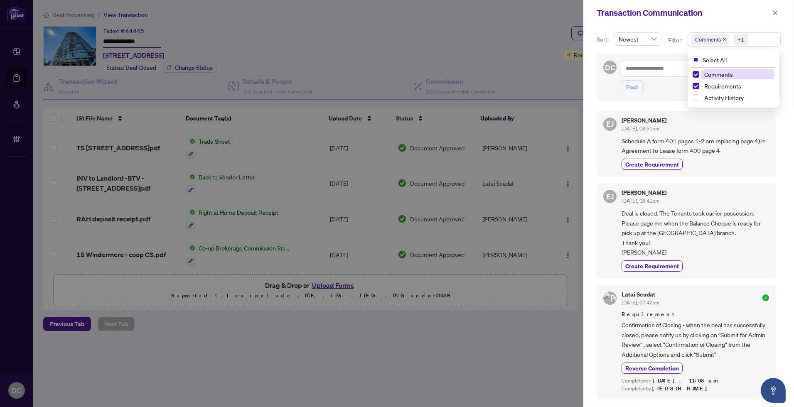
click at [733, 71] on span "Comments" at bounding box center [738, 74] width 74 height 10
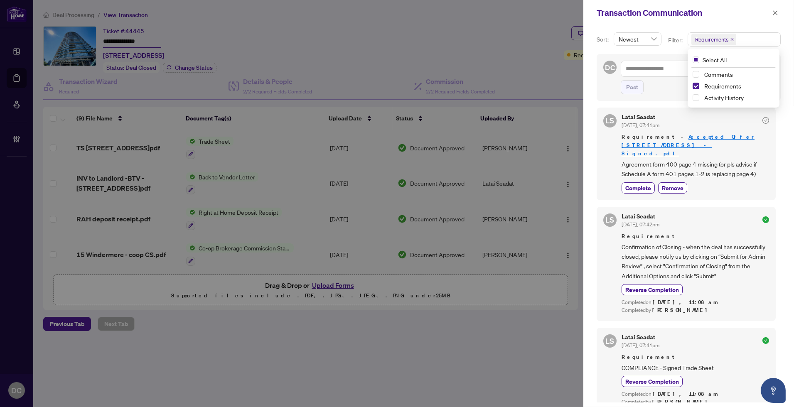
scroll to position [4, 0]
click at [776, 15] on icon "close" at bounding box center [775, 13] width 6 height 6
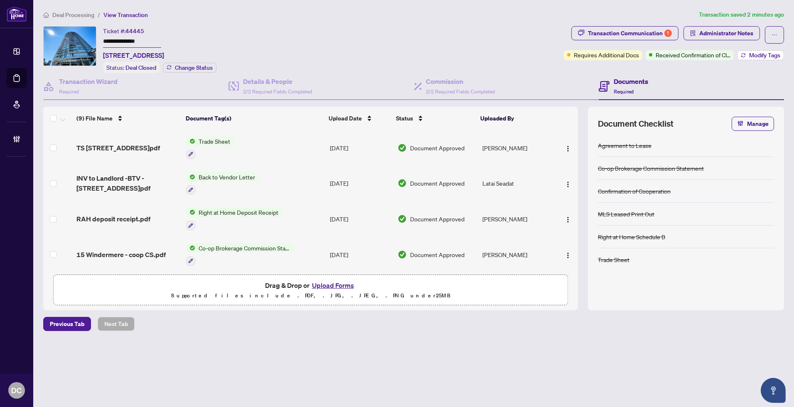
click at [769, 55] on span "Modify Tags" at bounding box center [764, 55] width 31 height 6
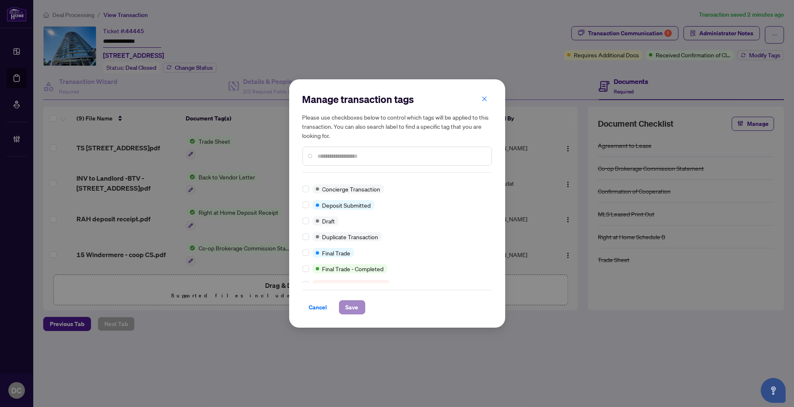
scroll to position [0, 0]
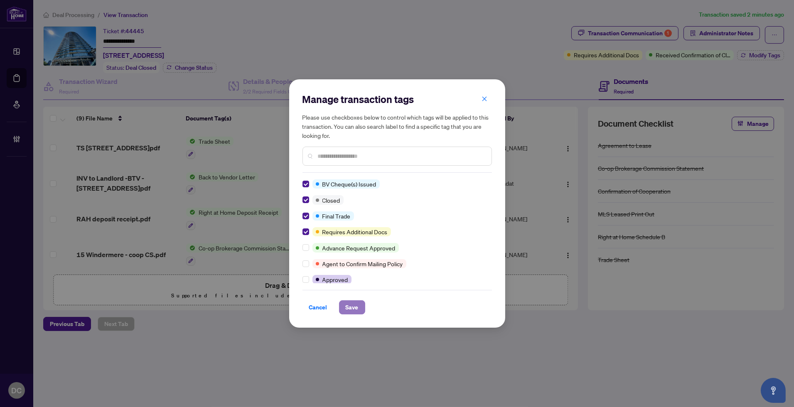
click at [353, 309] on span "Save" at bounding box center [352, 307] width 13 height 13
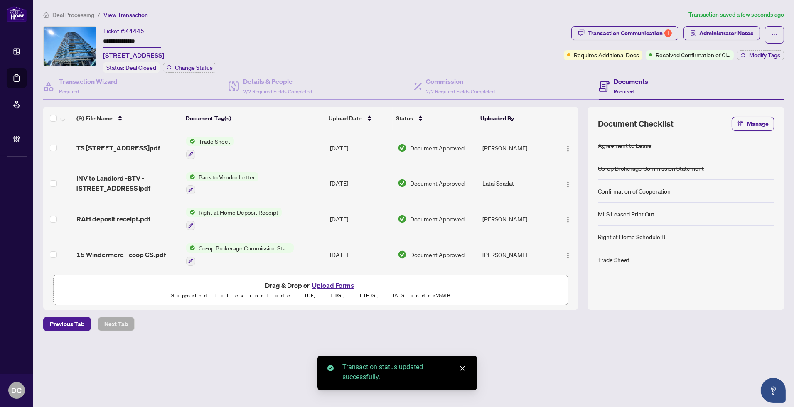
click at [706, 33] on span "Administrator Notes" at bounding box center [726, 33] width 54 height 13
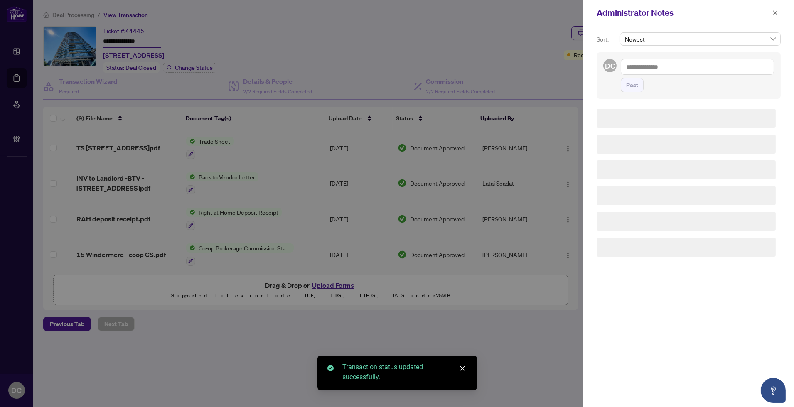
click at [706, 33] on span "Newest" at bounding box center [700, 39] width 151 height 12
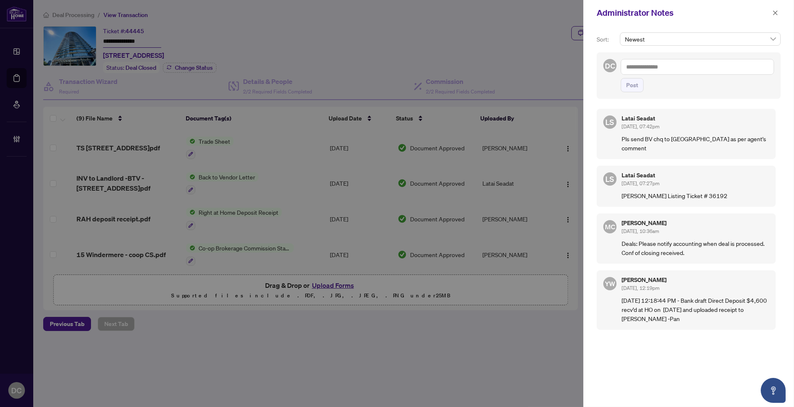
click at [719, 67] on textarea at bounding box center [696, 67] width 153 height 16
paste textarea "**********"
type textarea "**********"
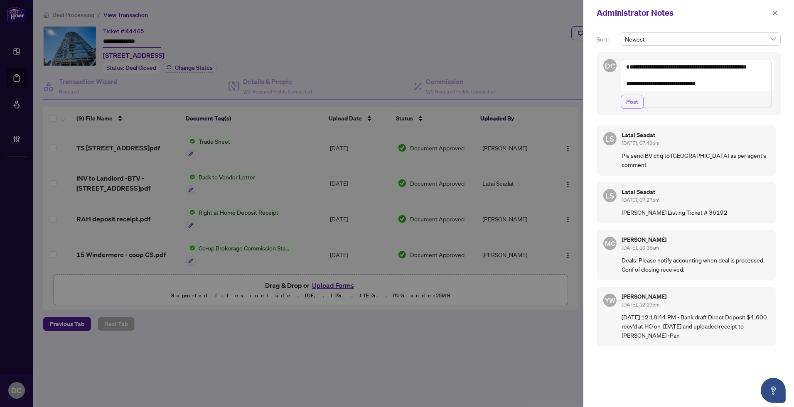
click at [640, 109] on button "Post" at bounding box center [631, 102] width 23 height 14
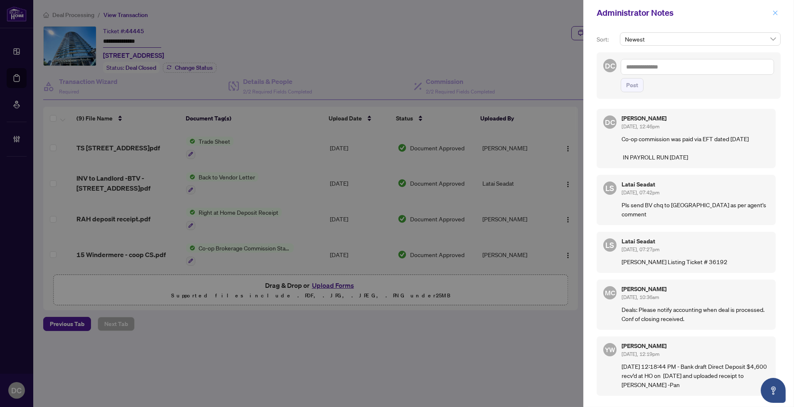
click at [775, 15] on icon "close" at bounding box center [775, 13] width 6 height 6
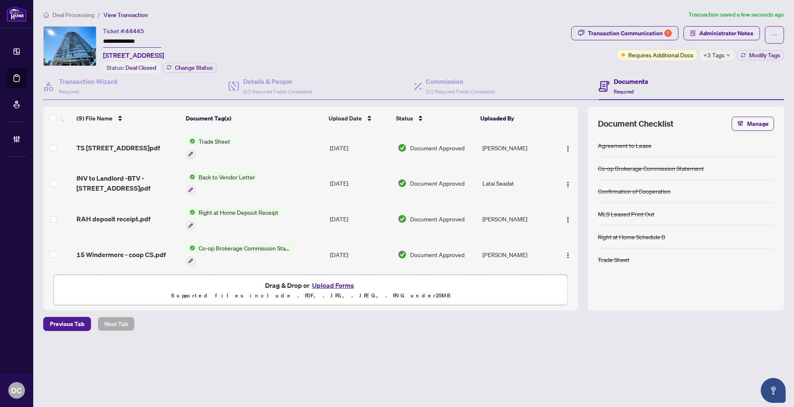
click at [716, 53] on span "+3 Tags" at bounding box center [713, 55] width 21 height 10
drag, startPoint x: 124, startPoint y: 42, endPoint x: 81, endPoint y: 41, distance: 43.2
click at [81, 41] on div "**********" at bounding box center [305, 49] width 525 height 47
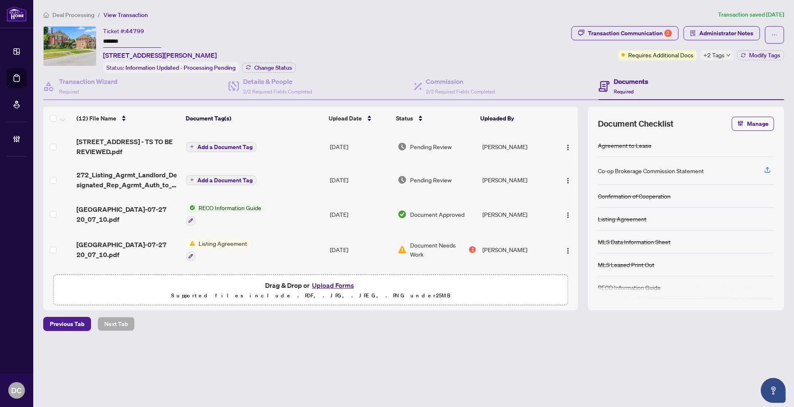
drag, startPoint x: 142, startPoint y: 39, endPoint x: 96, endPoint y: 40, distance: 46.5
click at [96, 40] on div "Ticket #: 44799 ******* [STREET_ADDRESS][PERSON_NAME] Status: Information Updat…" at bounding box center [305, 49] width 525 height 47
click at [285, 66] on span "Change Status" at bounding box center [273, 68] width 38 height 6
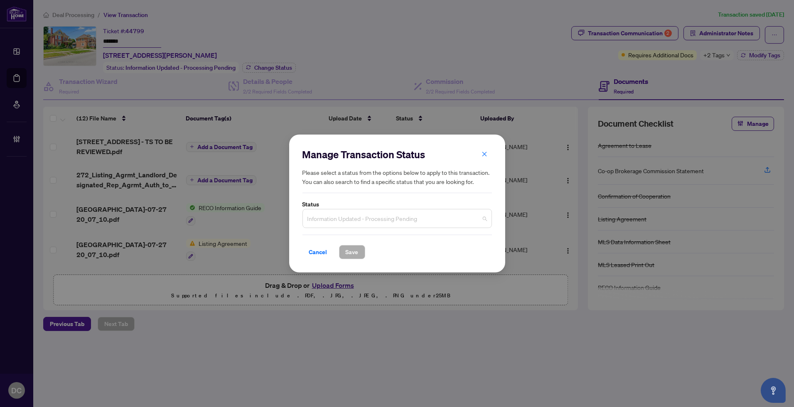
click at [338, 213] on span "Information Updated - Processing Pending" at bounding box center [396, 219] width 179 height 16
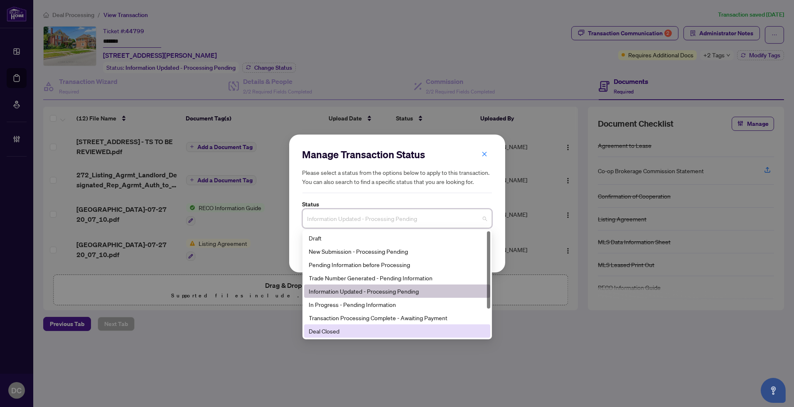
click at [346, 330] on div "Deal Closed" at bounding box center [397, 330] width 176 height 9
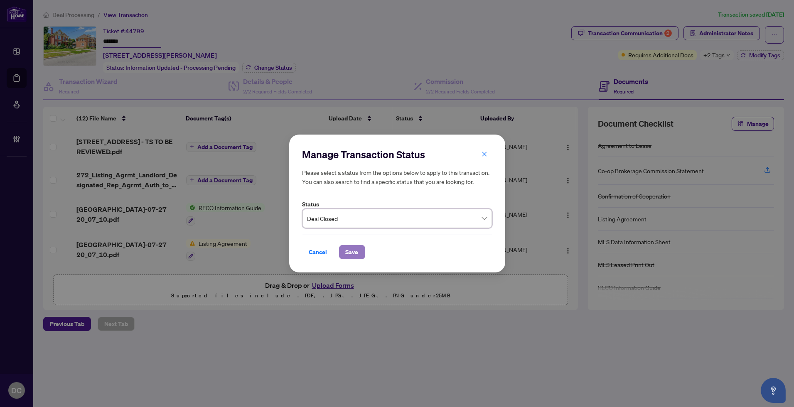
click at [357, 248] on span "Save" at bounding box center [352, 251] width 13 height 13
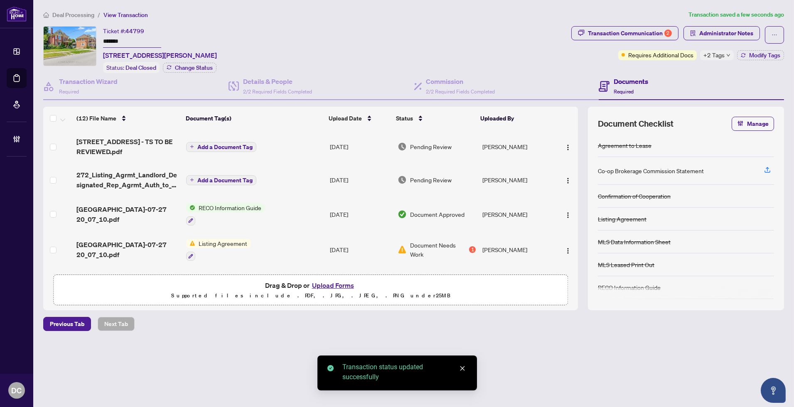
click at [708, 54] on span "+2 Tags" at bounding box center [713, 55] width 21 height 10
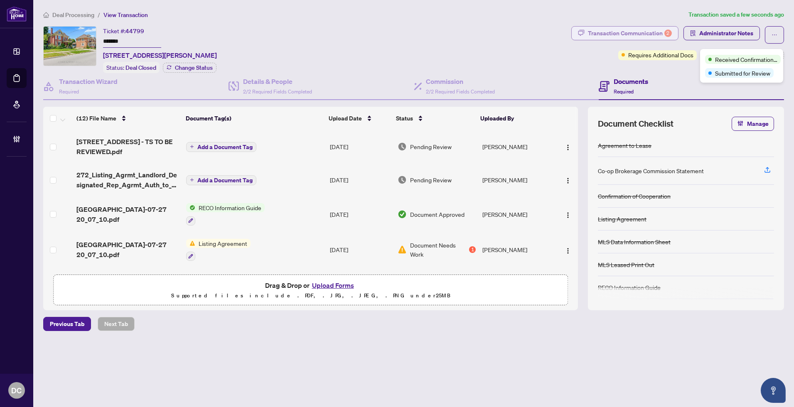
click at [663, 37] on div "Transaction Communication 2" at bounding box center [630, 33] width 84 height 13
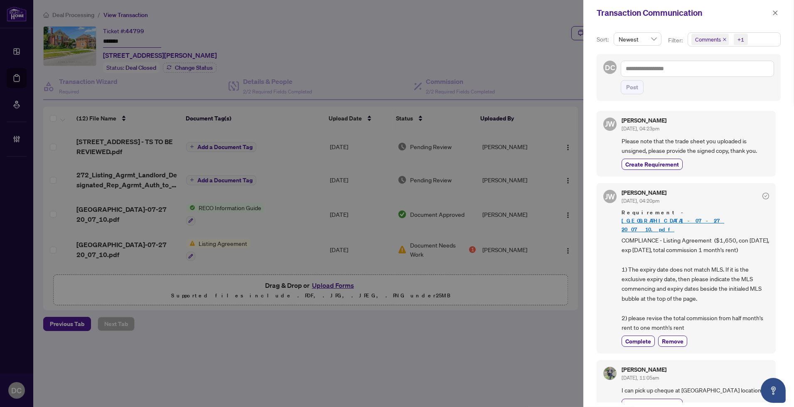
click at [762, 45] on span "Comments +1" at bounding box center [734, 39] width 92 height 13
click at [736, 74] on span "Comments" at bounding box center [738, 74] width 74 height 10
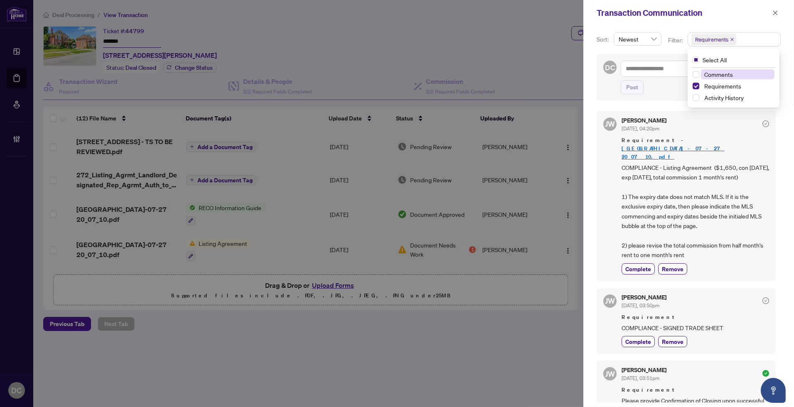
drag, startPoint x: 709, startPoint y: 72, endPoint x: 708, endPoint y: 78, distance: 6.3
click at [709, 72] on span "Comments" at bounding box center [718, 74] width 29 height 7
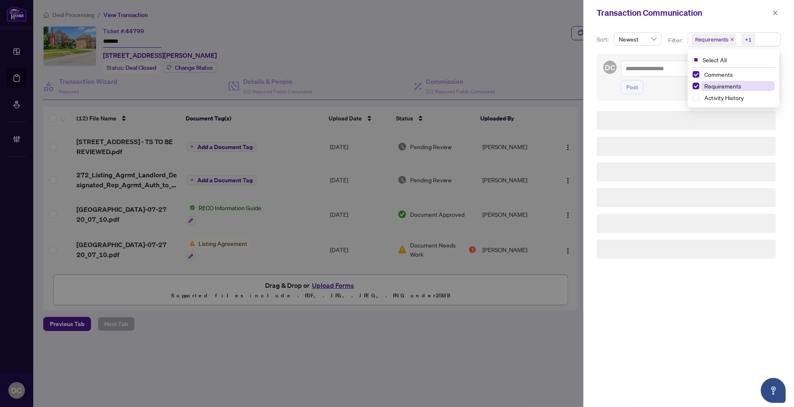
click at [707, 84] on span "Requirements" at bounding box center [722, 85] width 37 height 7
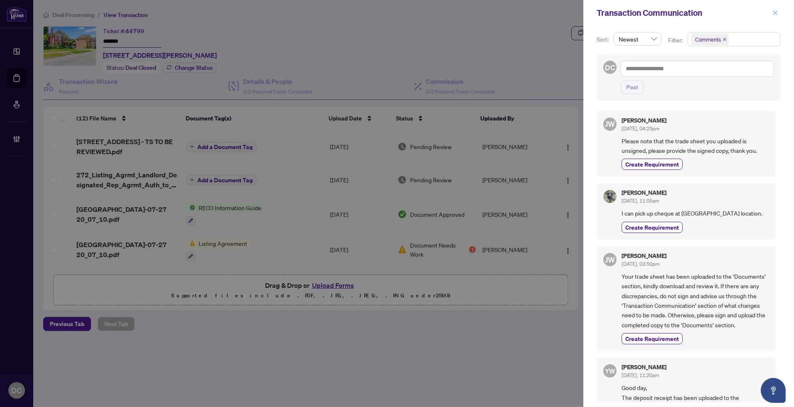
click at [780, 13] on button "button" at bounding box center [775, 13] width 11 height 10
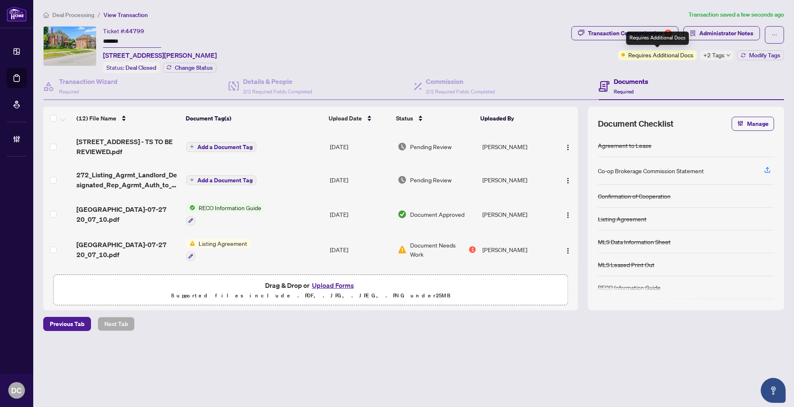
click at [652, 36] on div "Requires Additional Docs" at bounding box center [657, 38] width 63 height 13
click at [641, 30] on div "Transaction Communication 2" at bounding box center [630, 33] width 84 height 13
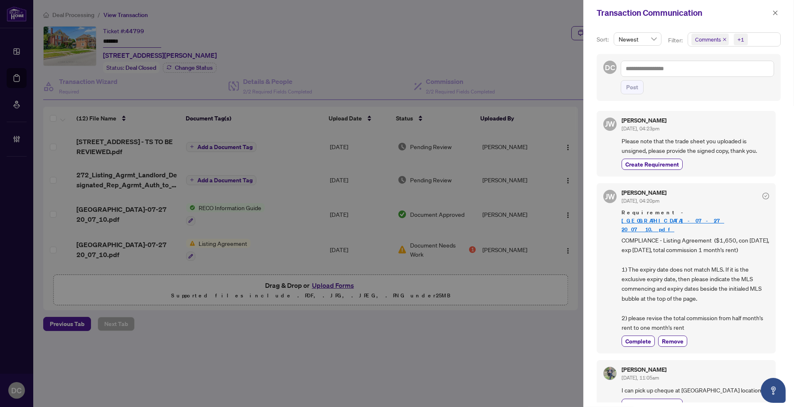
click at [769, 38] on span "Comments +1" at bounding box center [734, 39] width 92 height 13
click at [727, 72] on span "Comments" at bounding box center [718, 74] width 29 height 7
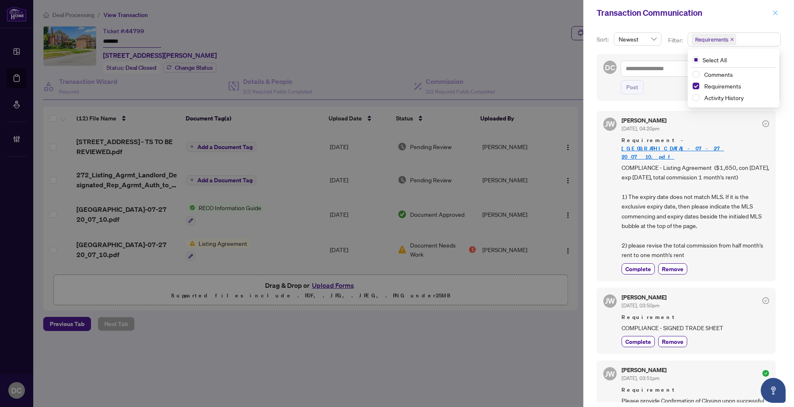
click at [777, 11] on icon "close" at bounding box center [775, 13] width 6 height 6
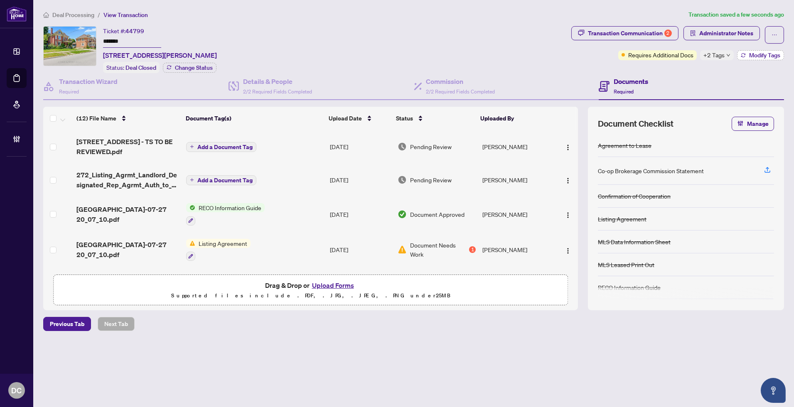
click at [748, 53] on button "Modify Tags" at bounding box center [760, 55] width 47 height 10
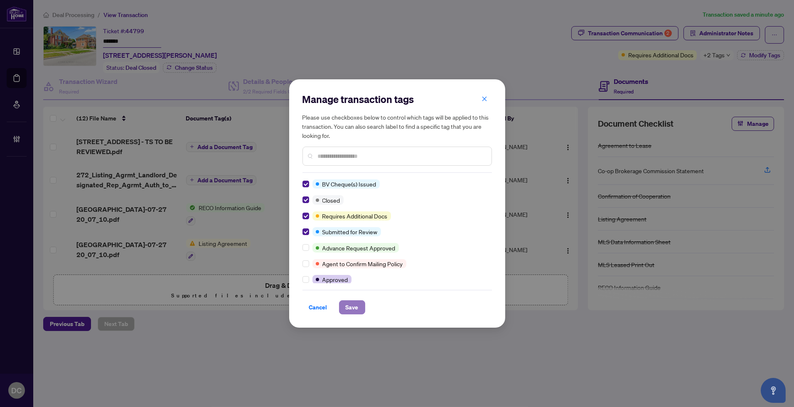
click at [346, 303] on span "Save" at bounding box center [352, 307] width 13 height 13
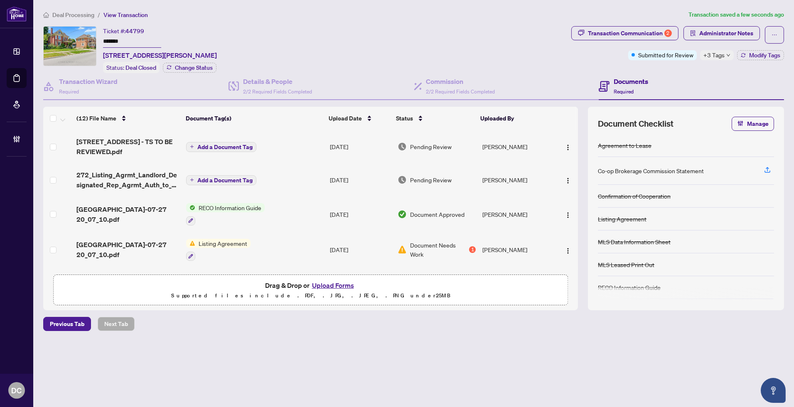
drag, startPoint x: 130, startPoint y: 40, endPoint x: 69, endPoint y: 39, distance: 61.1
click at [69, 39] on div "Ticket #: 44799 ******* 1-774 4th Ave, Owen Sound, Ontario N4K 2N6, Canada Stat…" at bounding box center [305, 49] width 525 height 47
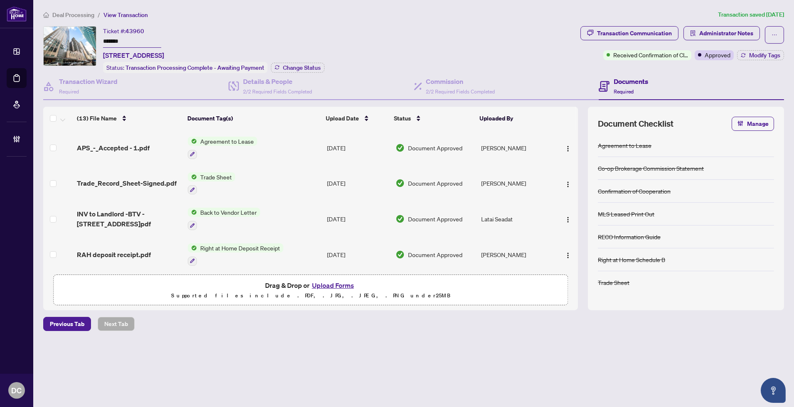
drag, startPoint x: 161, startPoint y: 38, endPoint x: 59, endPoint y: 43, distance: 102.7
click at [39, 37] on main "Deal Processing / View Transaction Transaction saved [DATE] Ticket #: 43960 ***…" at bounding box center [413, 203] width 760 height 407
click at [305, 65] on span "Change Status" at bounding box center [302, 68] width 38 height 6
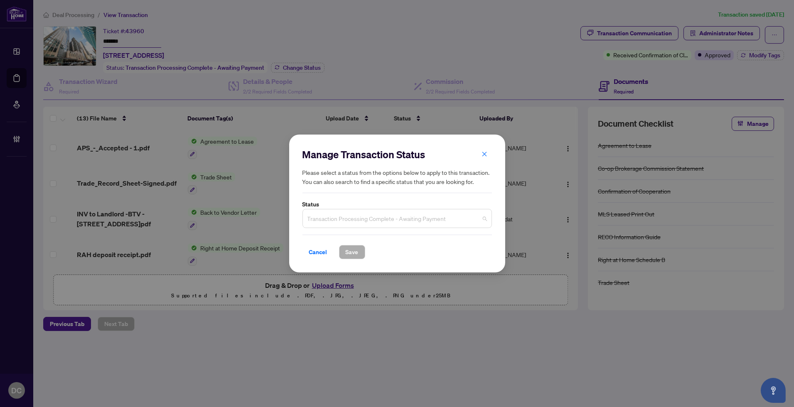
click at [380, 215] on span "Transaction Processing Complete - Awaiting Payment" at bounding box center [396, 219] width 179 height 16
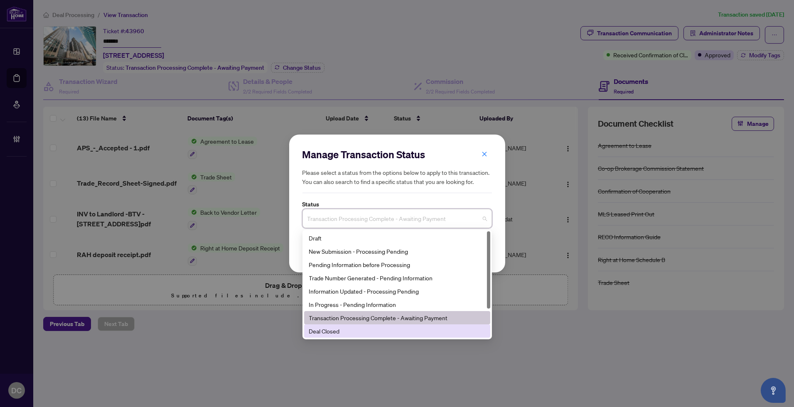
click at [327, 329] on div "Deal Closed" at bounding box center [397, 330] width 176 height 9
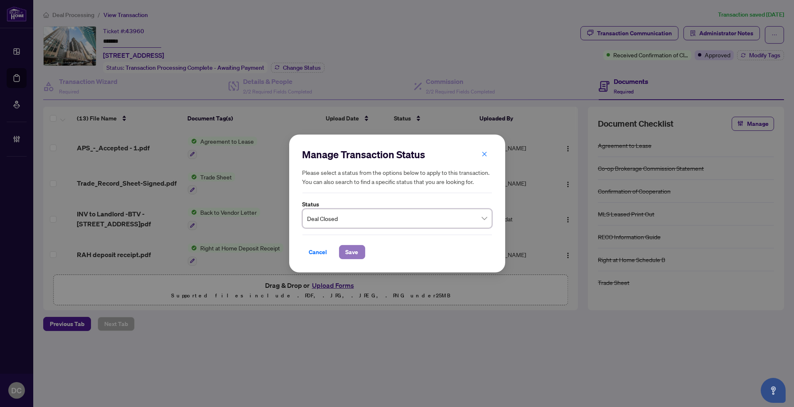
click at [347, 247] on span "Save" at bounding box center [352, 251] width 13 height 13
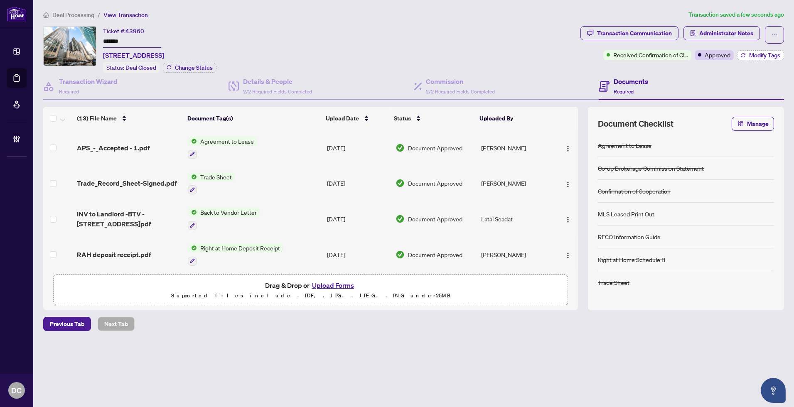
click at [743, 53] on icon "button" at bounding box center [743, 54] width 4 height 2
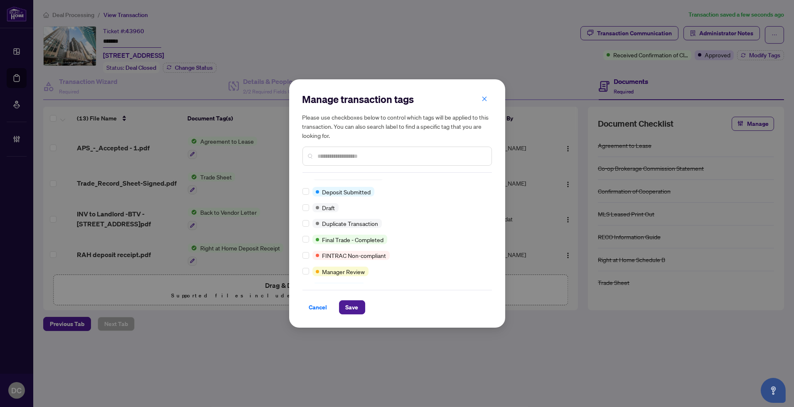
scroll to position [10, 0]
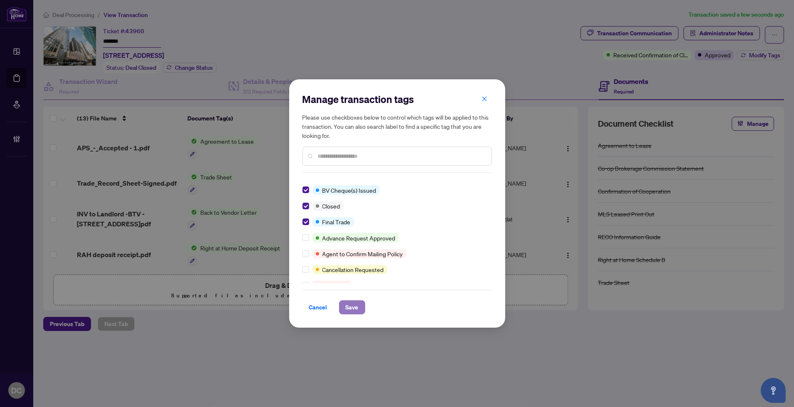
click at [347, 301] on span "Save" at bounding box center [352, 307] width 13 height 13
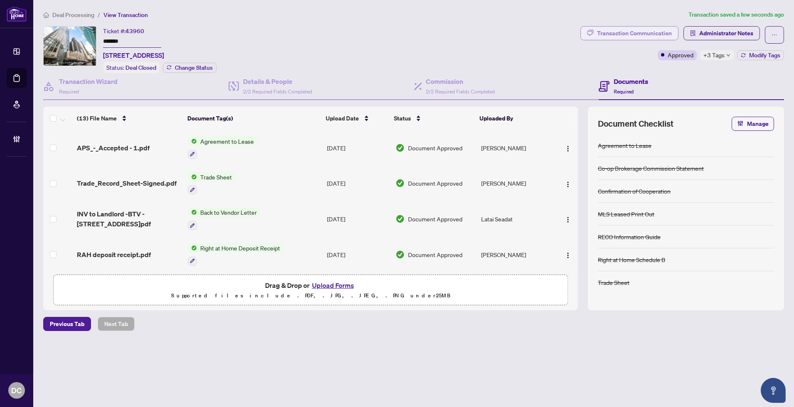
click at [621, 27] on div "Transaction Communication" at bounding box center [634, 33] width 75 height 13
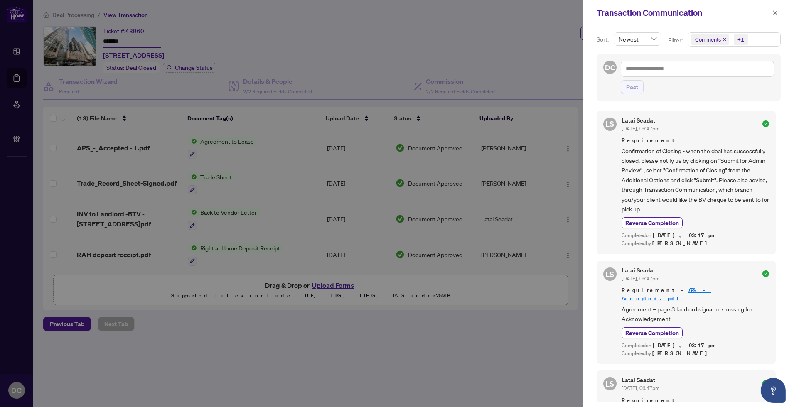
click at [759, 32] on div "Comments +1" at bounding box center [733, 39] width 93 height 14
click at [719, 84] on span "Requirements" at bounding box center [722, 85] width 37 height 7
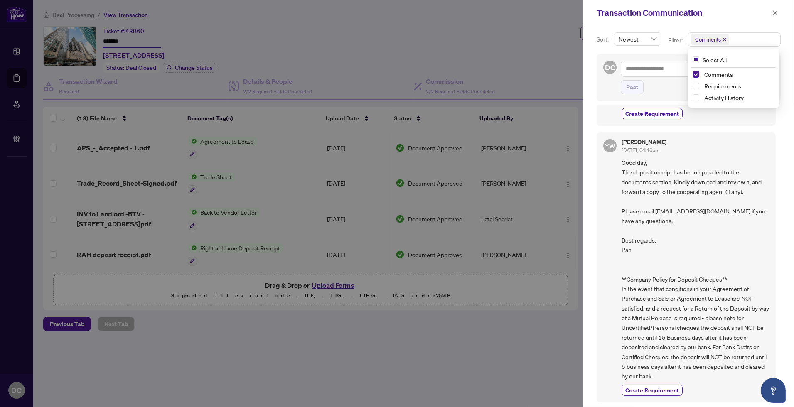
scroll to position [127, 0]
click at [774, 11] on icon "close" at bounding box center [775, 12] width 5 height 5
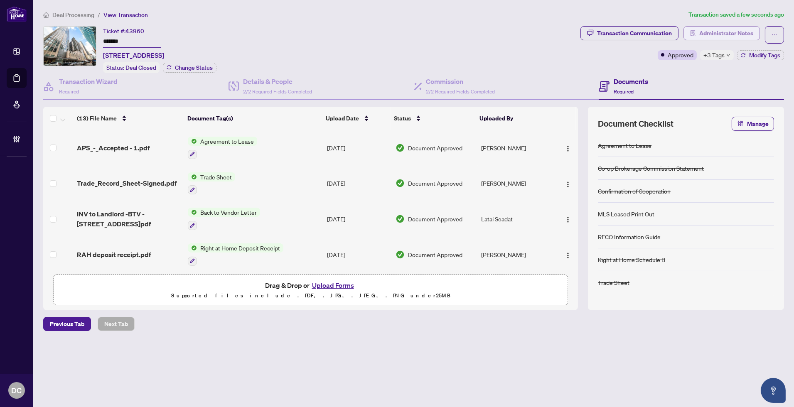
click at [724, 34] on span "Administrator Notes" at bounding box center [726, 33] width 54 height 13
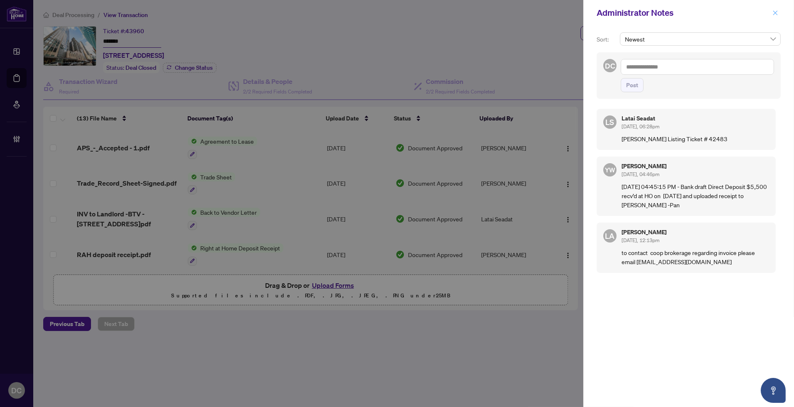
click at [772, 11] on icon "close" at bounding box center [775, 13] width 6 height 6
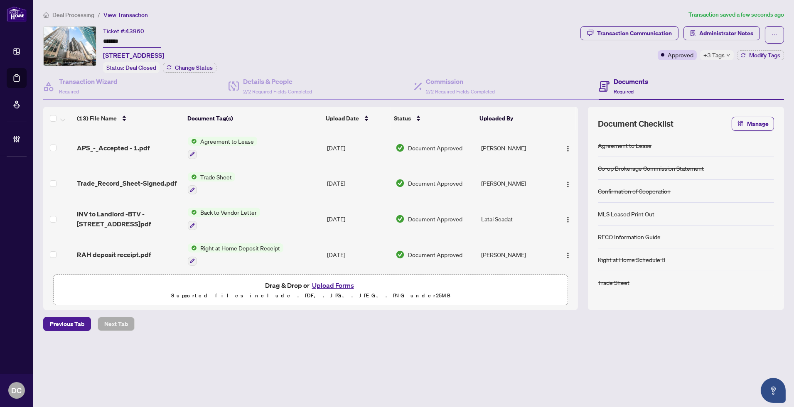
scroll to position [92, 0]
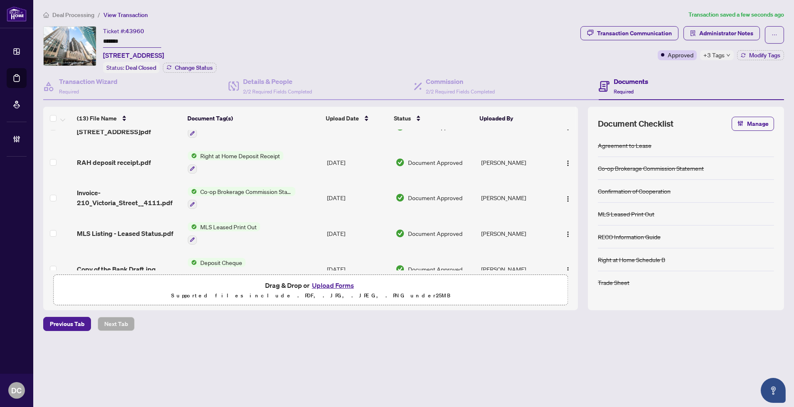
click at [327, 194] on td "[DATE]" at bounding box center [358, 198] width 69 height 36
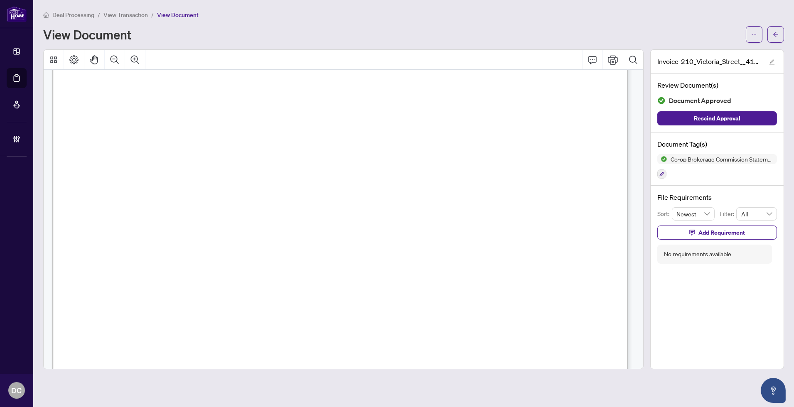
scroll to position [277, 0]
click at [775, 34] on icon "arrow-left" at bounding box center [775, 34] width 5 height 5
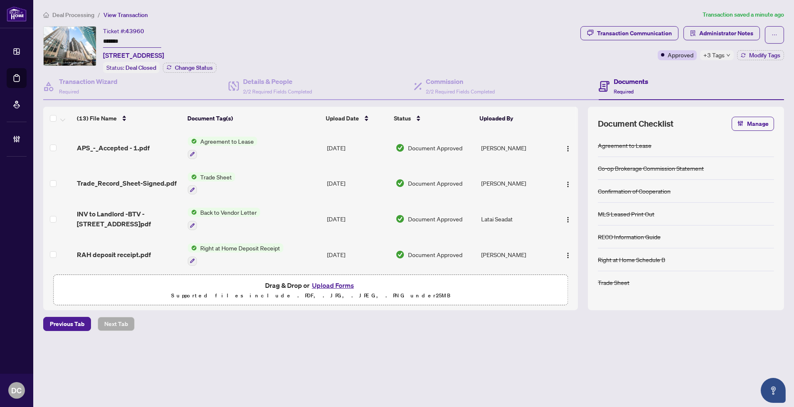
drag, startPoint x: 133, startPoint y: 43, endPoint x: 82, endPoint y: 40, distance: 51.6
click at [82, 40] on div "Ticket #: 43960 ******* [STREET_ADDRESS] Status: Deal Closed Change Status" at bounding box center [310, 49] width 534 height 47
click at [723, 55] on span "+3 Tags" at bounding box center [713, 55] width 21 height 10
click at [725, 34] on span "Administrator Notes" at bounding box center [726, 33] width 54 height 13
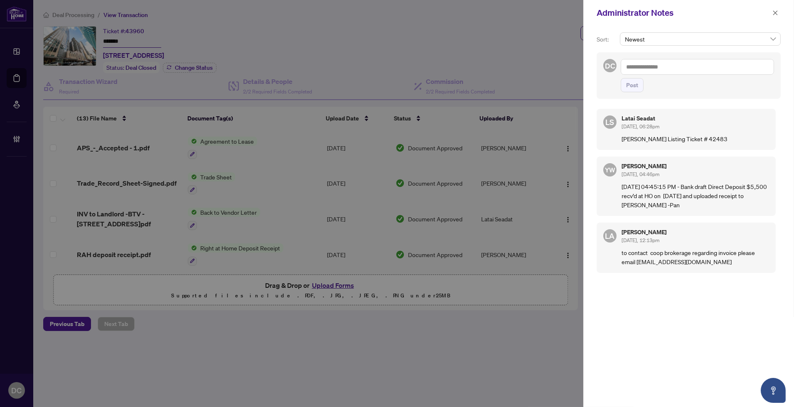
click at [704, 68] on textarea at bounding box center [696, 67] width 153 height 16
paste textarea "**********"
type textarea "**********"
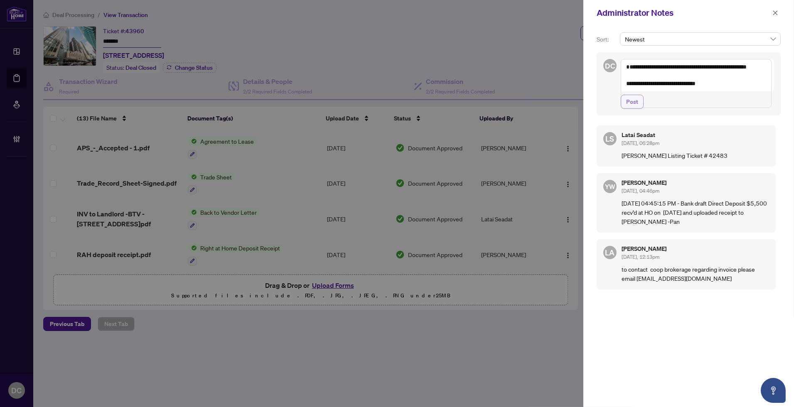
click at [638, 108] on span "Post" at bounding box center [632, 101] width 12 height 13
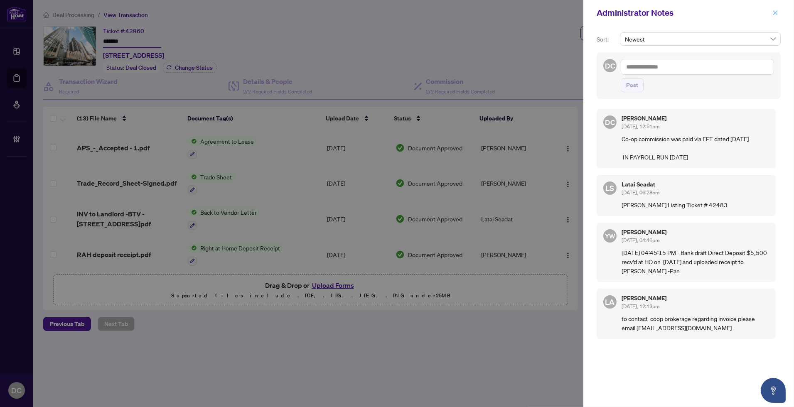
click at [775, 14] on icon "close" at bounding box center [775, 13] width 6 height 6
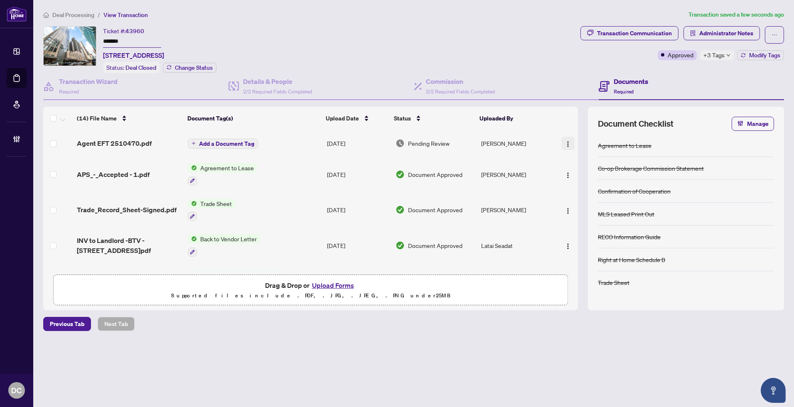
click at [564, 141] on img "button" at bounding box center [567, 144] width 7 height 7
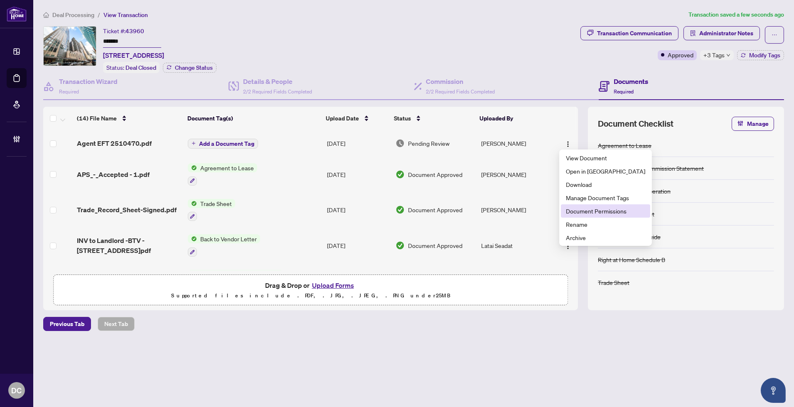
click at [568, 211] on span "Document Permissions" at bounding box center [605, 210] width 79 height 9
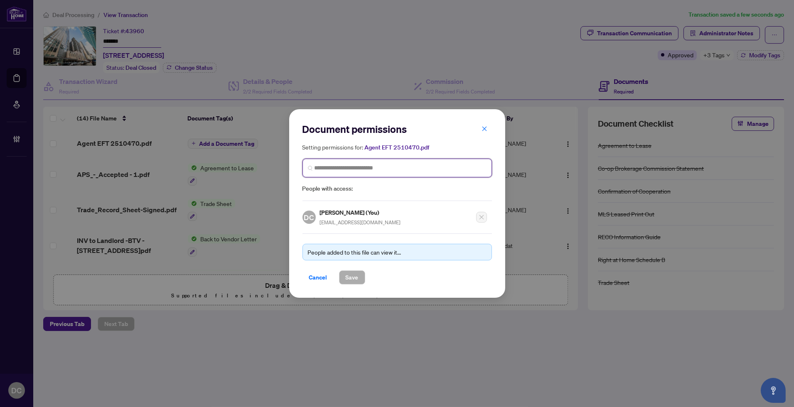
click at [403, 171] on input "search" at bounding box center [400, 168] width 172 height 9
type input "**********"
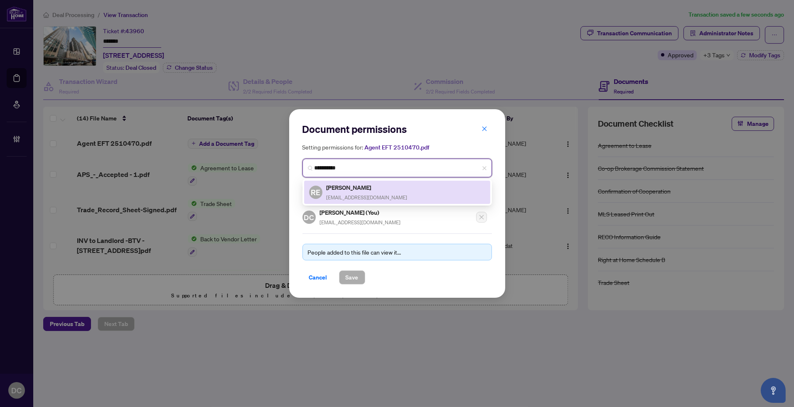
click at [381, 191] on div "RE [PERSON_NAME] [EMAIL_ADDRESS][DOMAIN_NAME]" at bounding box center [397, 192] width 176 height 19
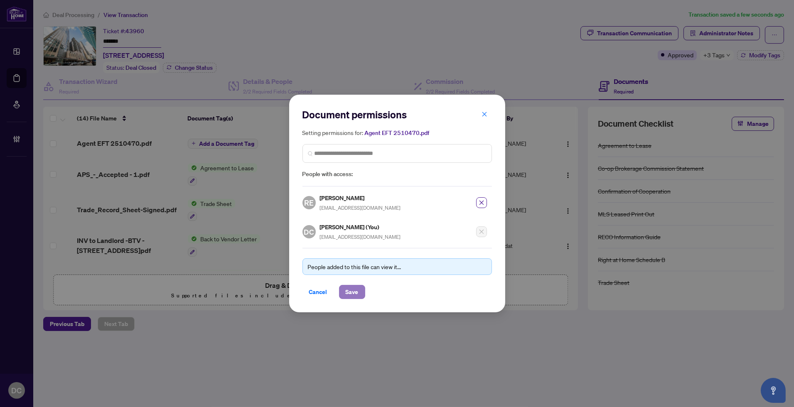
click at [352, 291] on span "Save" at bounding box center [352, 291] width 13 height 13
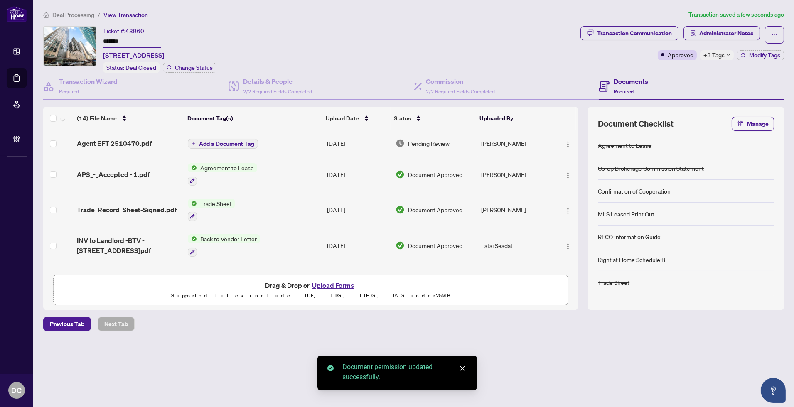
click at [240, 142] on span "Add a Document Tag" at bounding box center [226, 144] width 55 height 6
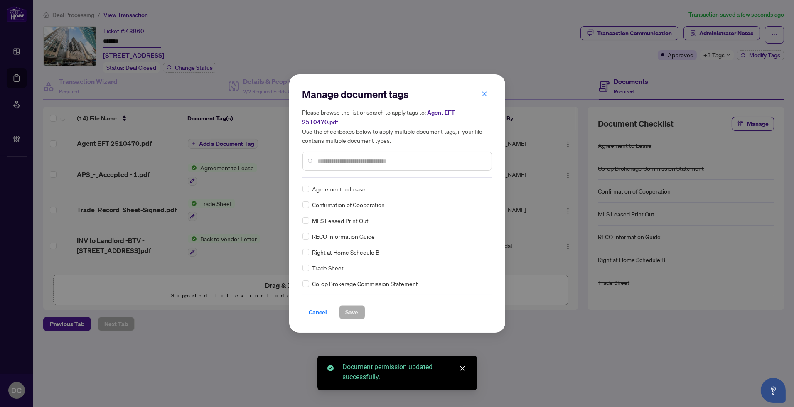
click at [435, 159] on input "text" at bounding box center [401, 161] width 167 height 9
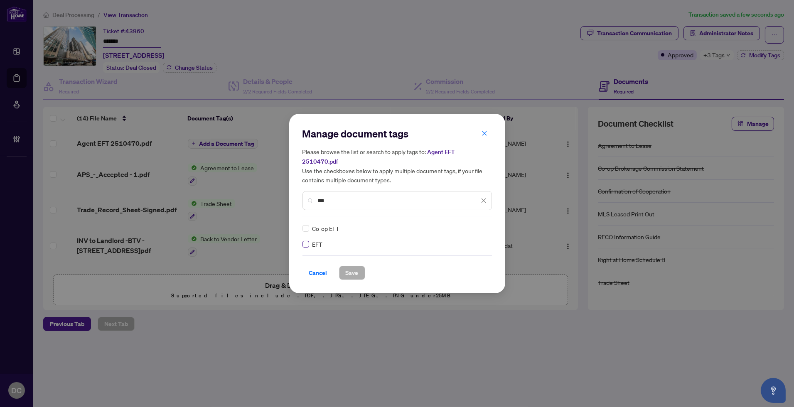
type input "***"
click at [472, 224] on img at bounding box center [475, 228] width 8 height 8
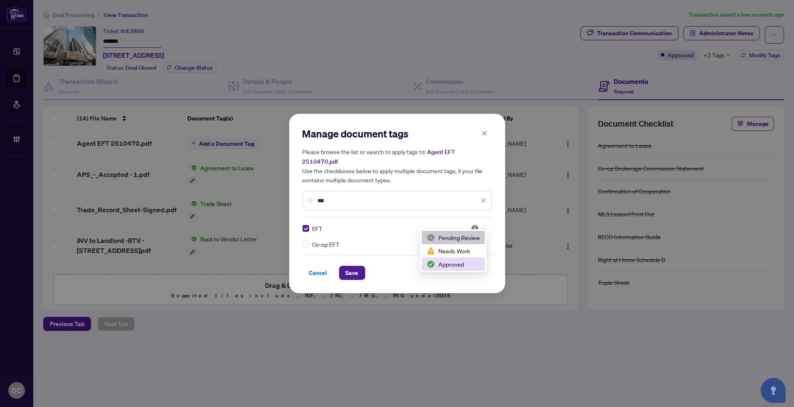
click at [457, 258] on div "Approved" at bounding box center [453, 263] width 63 height 13
click at [352, 266] on span "Save" at bounding box center [352, 272] width 13 height 13
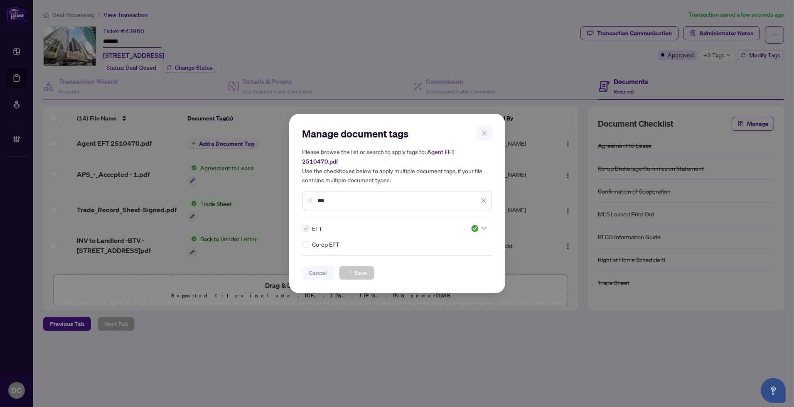
click at [707, 31] on div "Manage document tags Please browse the list or search to apply tags to: Agent E…" at bounding box center [397, 203] width 794 height 407
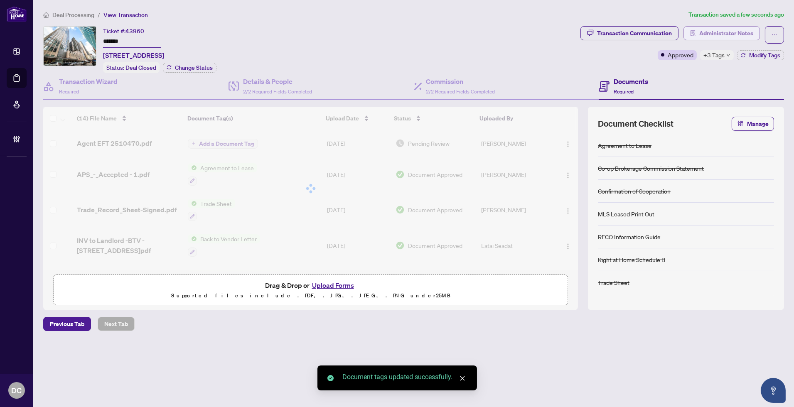
click at [716, 34] on span "Administrator Notes" at bounding box center [726, 33] width 54 height 13
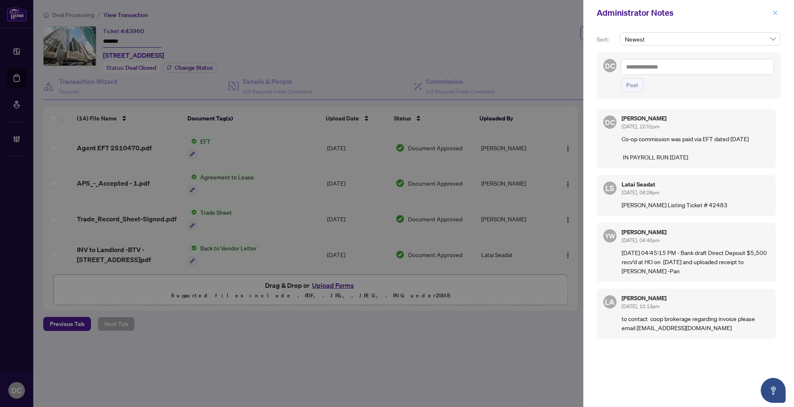
click at [772, 6] on span "button" at bounding box center [775, 12] width 6 height 13
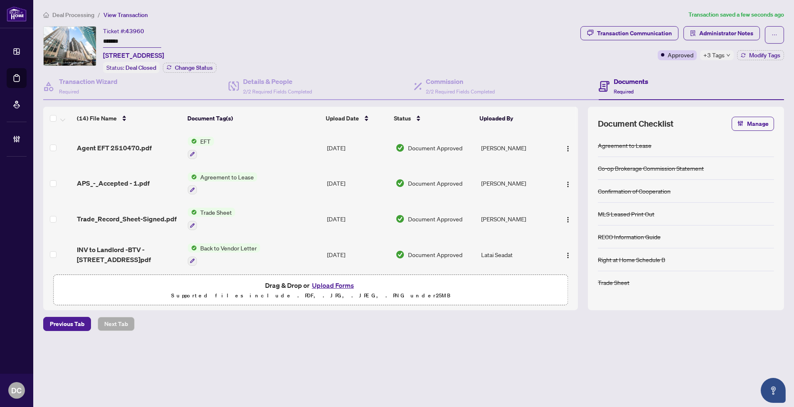
click at [714, 60] on div "Transaction Communication Administrator Notes Approved +3 Tags Modify Tags" at bounding box center [682, 49] width 207 height 47
click at [715, 55] on span "+3 Tags" at bounding box center [713, 55] width 21 height 10
